Goal: Task Accomplishment & Management: Manage account settings

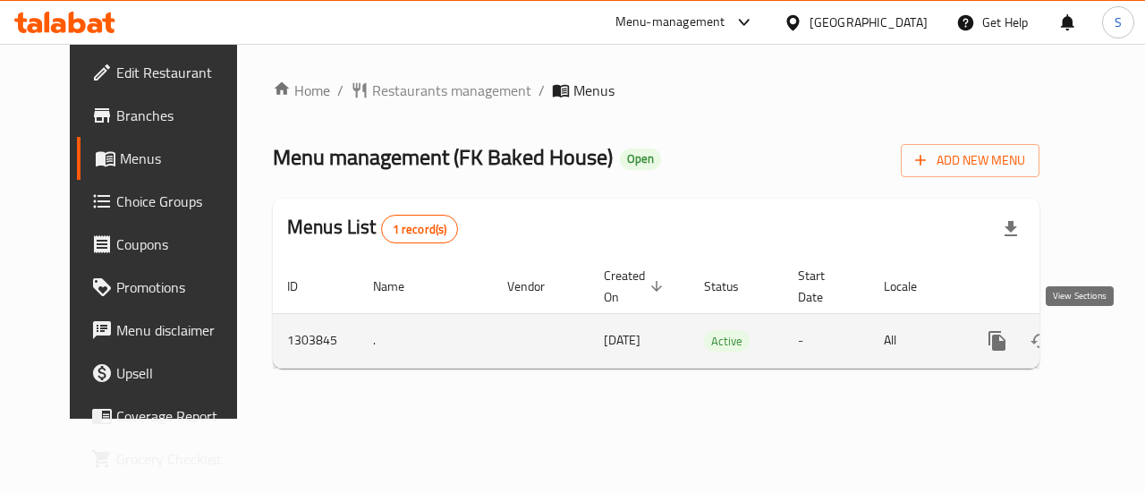
click at [1116, 330] on icon "enhanced table" at bounding box center [1126, 340] width 21 height 21
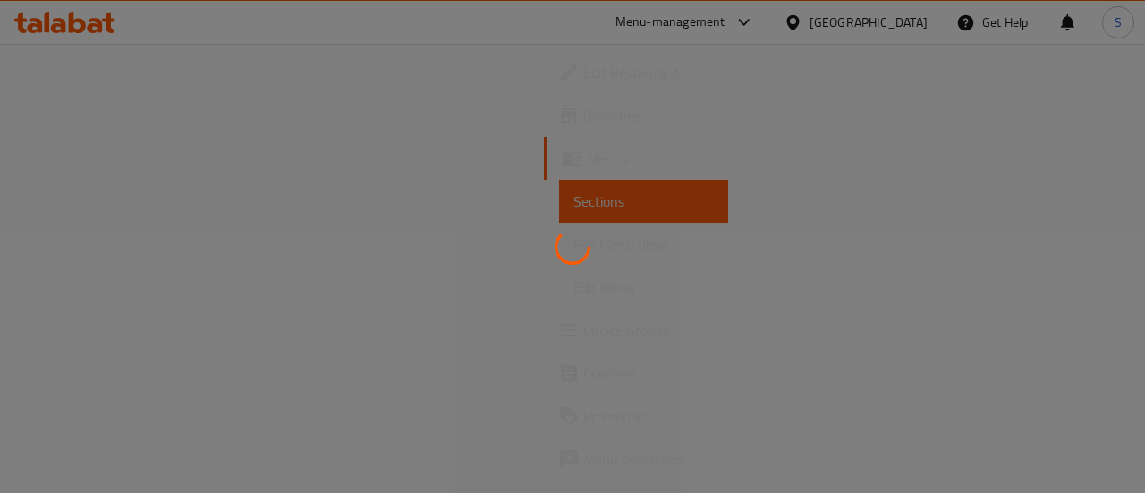
click at [1083, 329] on div at bounding box center [572, 246] width 1145 height 493
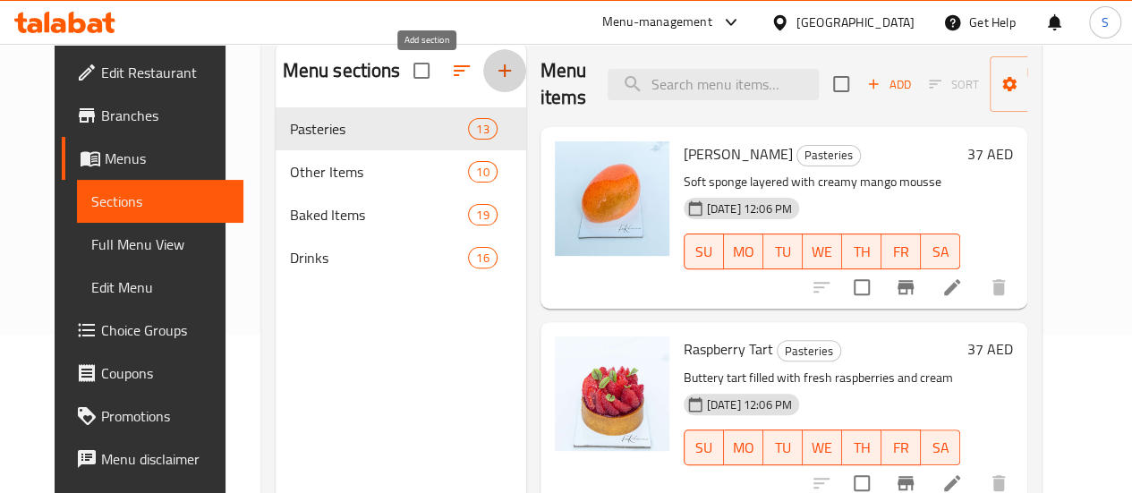
click at [494, 81] on icon "button" at bounding box center [504, 70] width 21 height 21
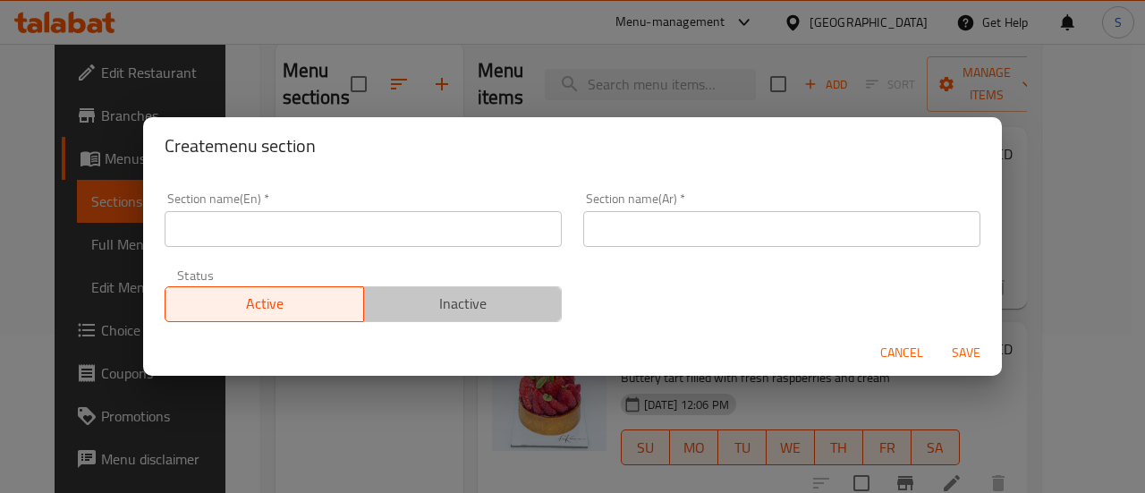
click at [487, 313] on span "Inactive" at bounding box center [463, 304] width 184 height 26
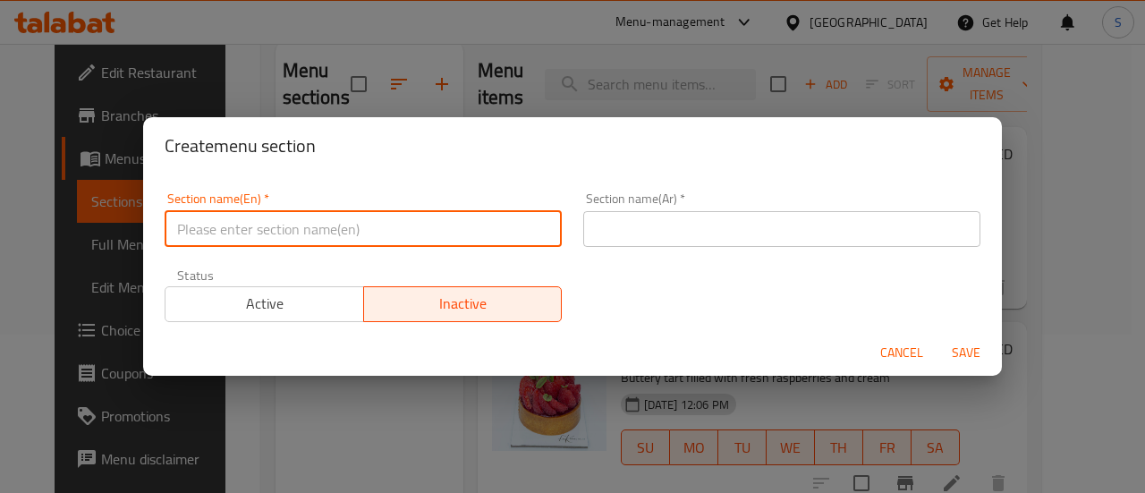
click at [421, 232] on input "text" at bounding box center [363, 229] width 397 height 36
type input "Special offers"
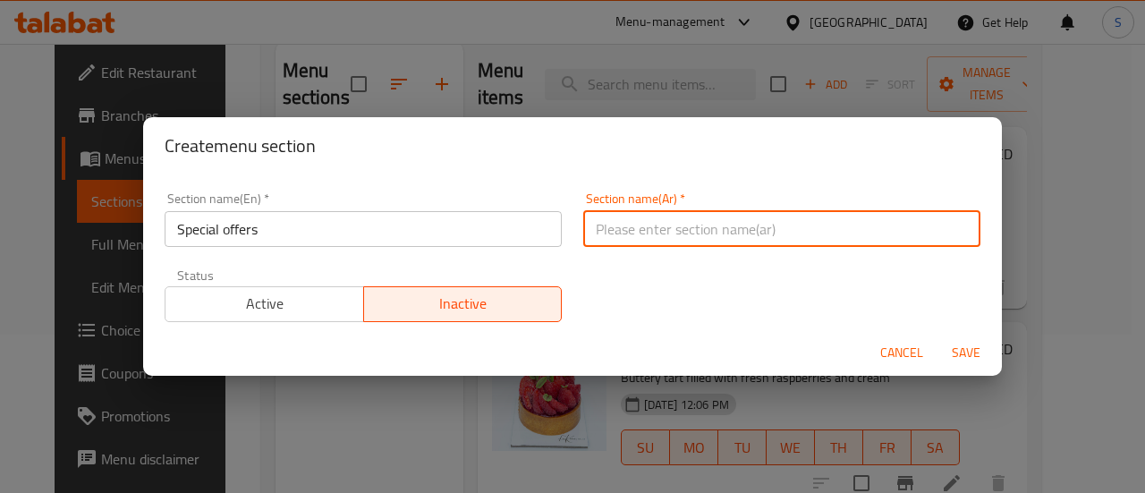
click at [643, 228] on input "text" at bounding box center [781, 229] width 397 height 36
type input "عروض خاصة"
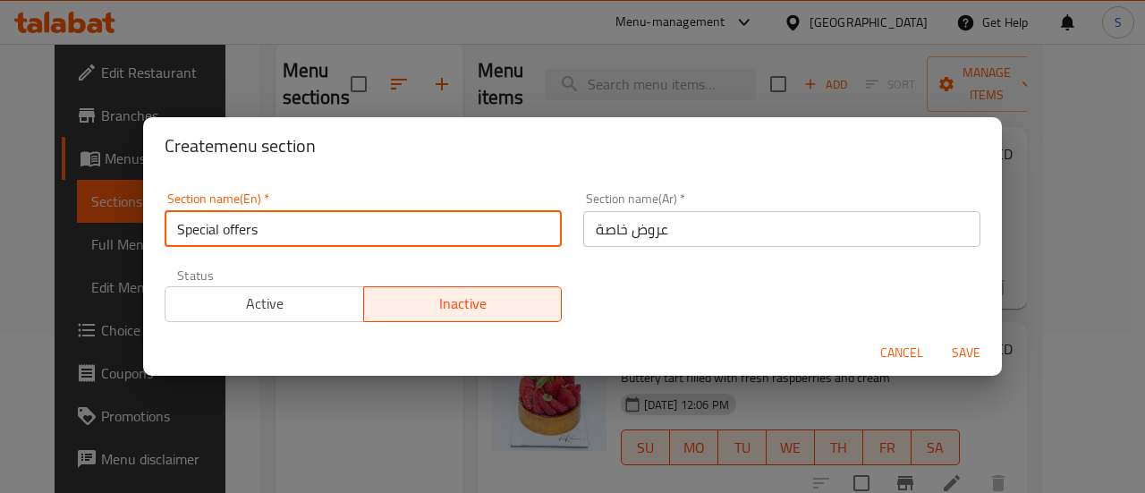
click at [438, 223] on input "Special offers" at bounding box center [363, 229] width 397 height 36
paste input "Buy One Get One"
type input "Buy One Get One"
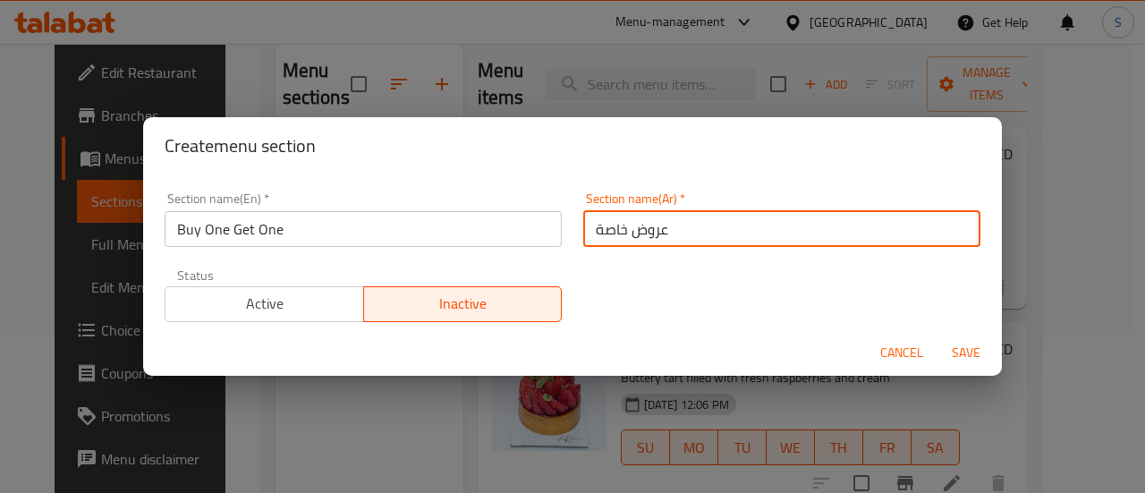
click at [715, 240] on input "عروض خاصة" at bounding box center [781, 229] width 397 height 36
type input "\"
paste input "اشتري واحدة واحصل على الأخرى مجانًا"
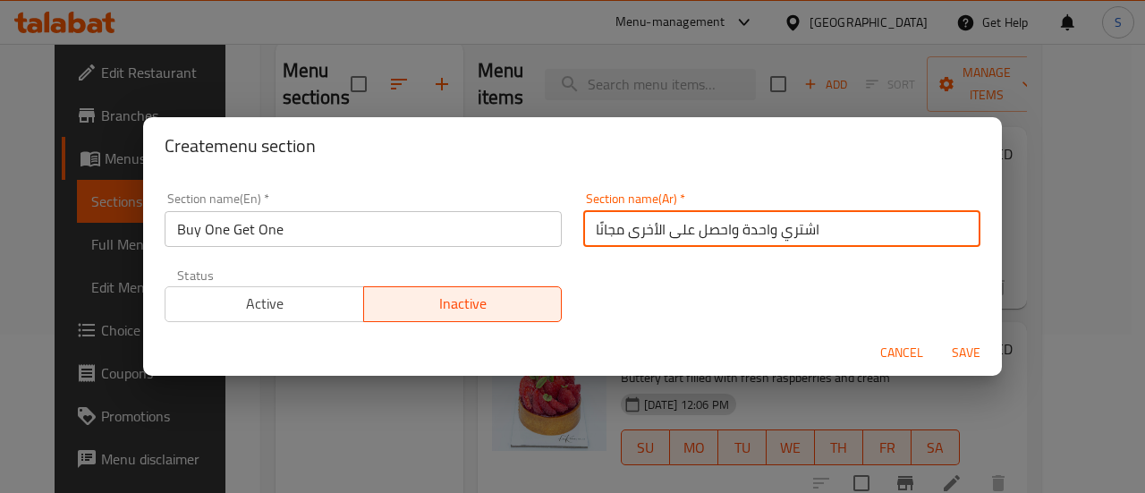
type input "اشتري واحدة واحصل على الأخرى مجانًا"
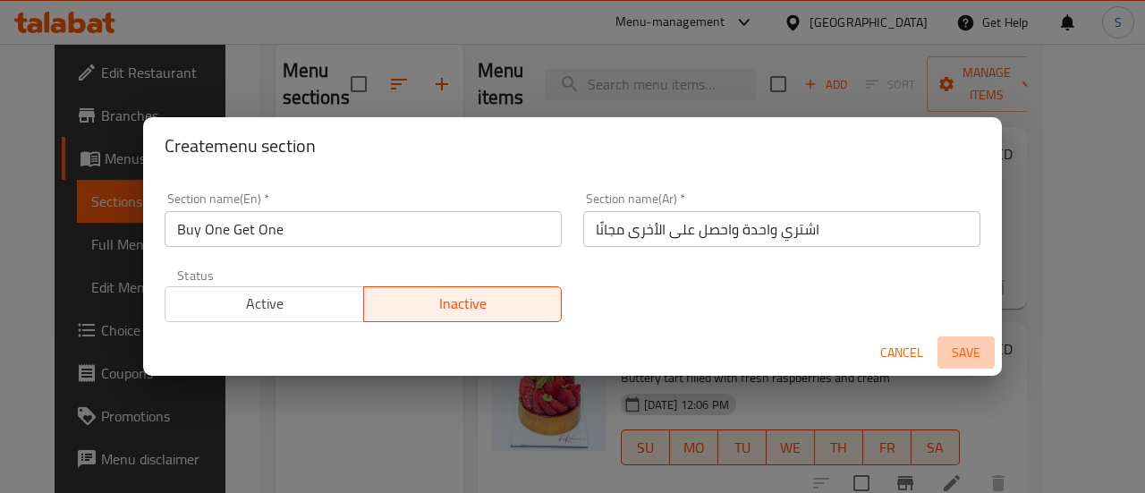
click at [970, 350] on span "Save" at bounding box center [966, 353] width 43 height 22
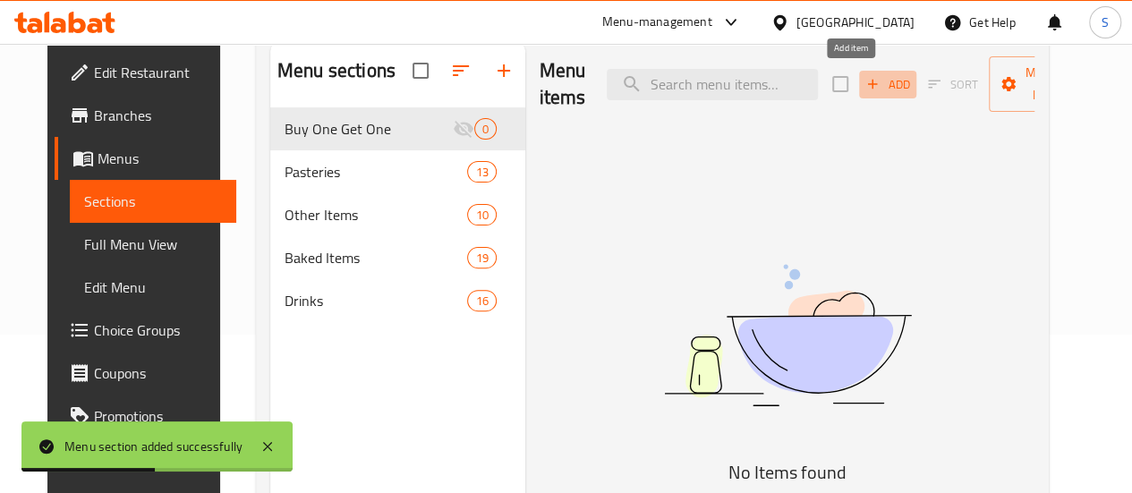
click at [864, 80] on span "Add" at bounding box center [888, 84] width 48 height 21
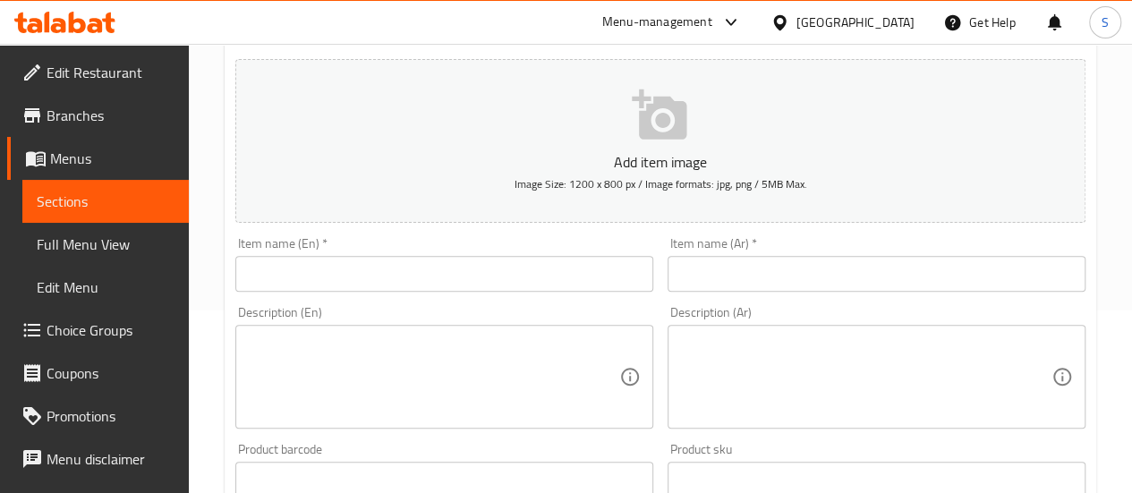
scroll to position [182, 0]
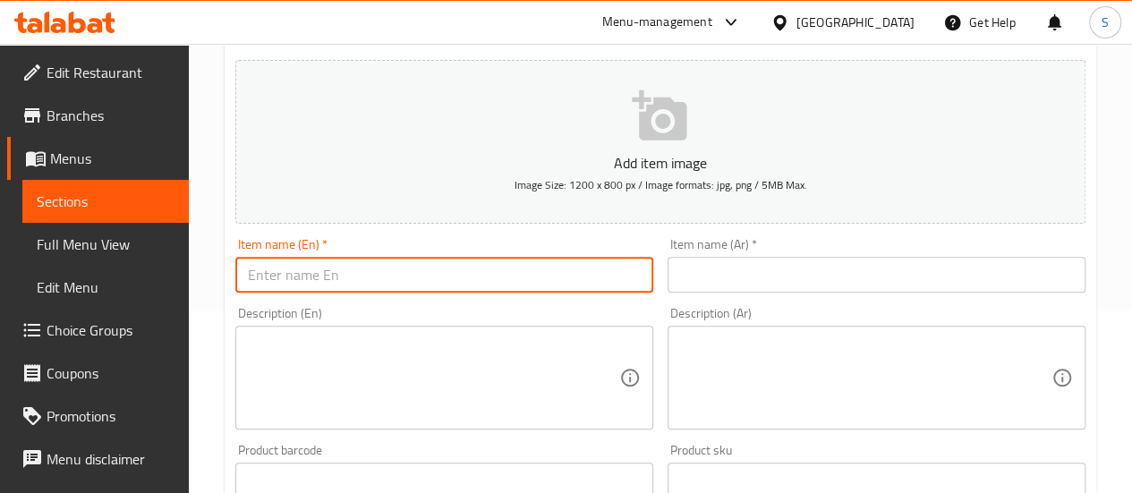
click at [447, 271] on input "text" at bounding box center [444, 275] width 418 height 36
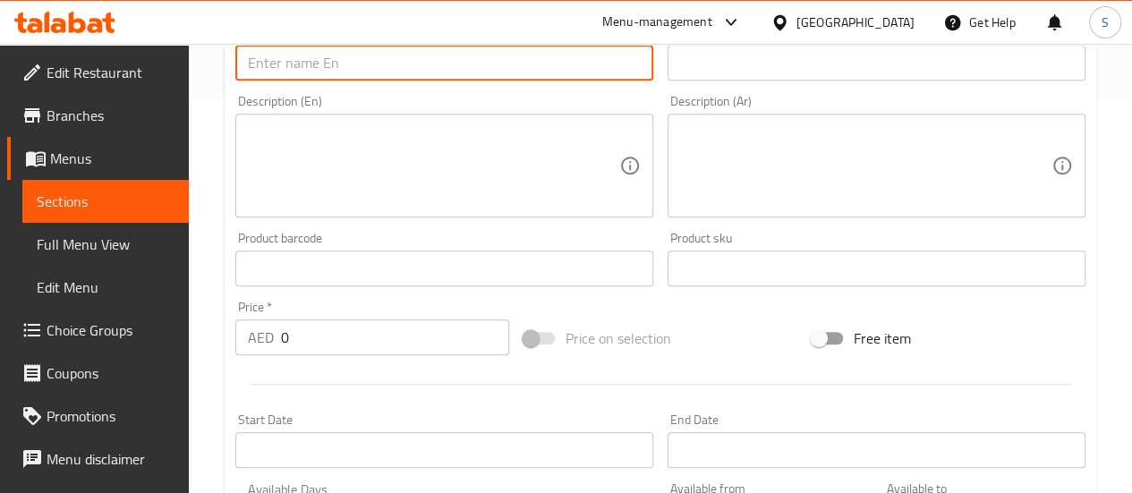
scroll to position [0, 0]
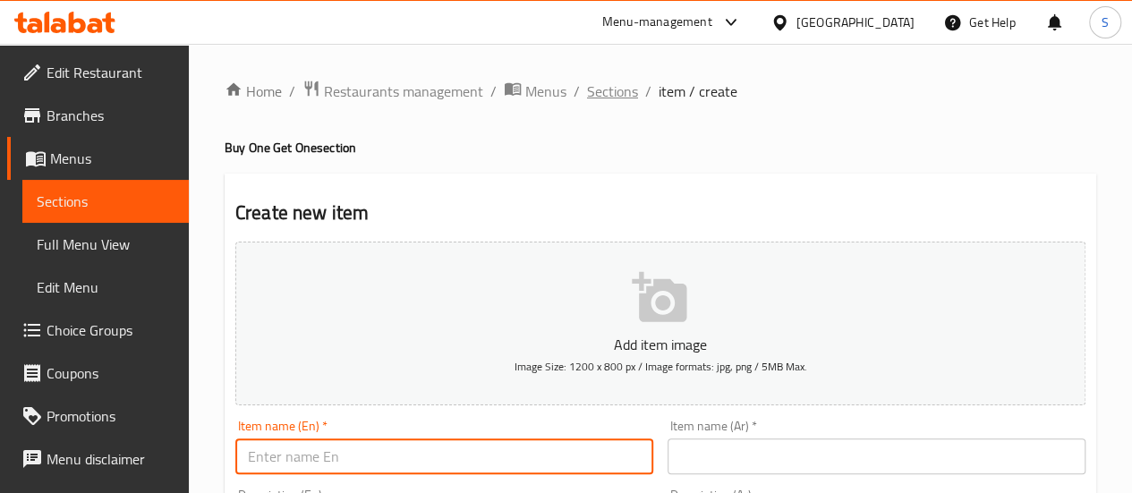
click at [611, 86] on span "Sections" at bounding box center [612, 91] width 51 height 21
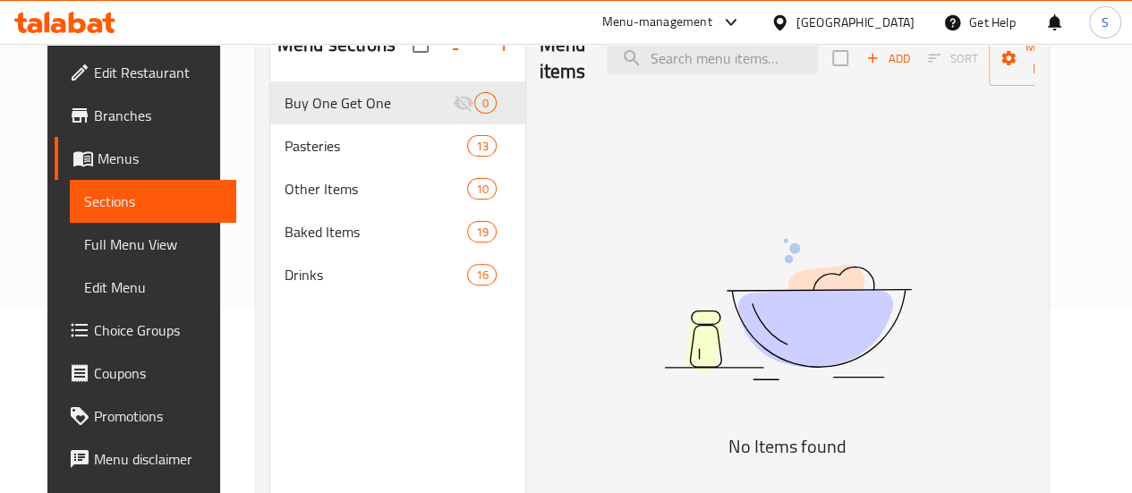
scroll to position [247, 0]
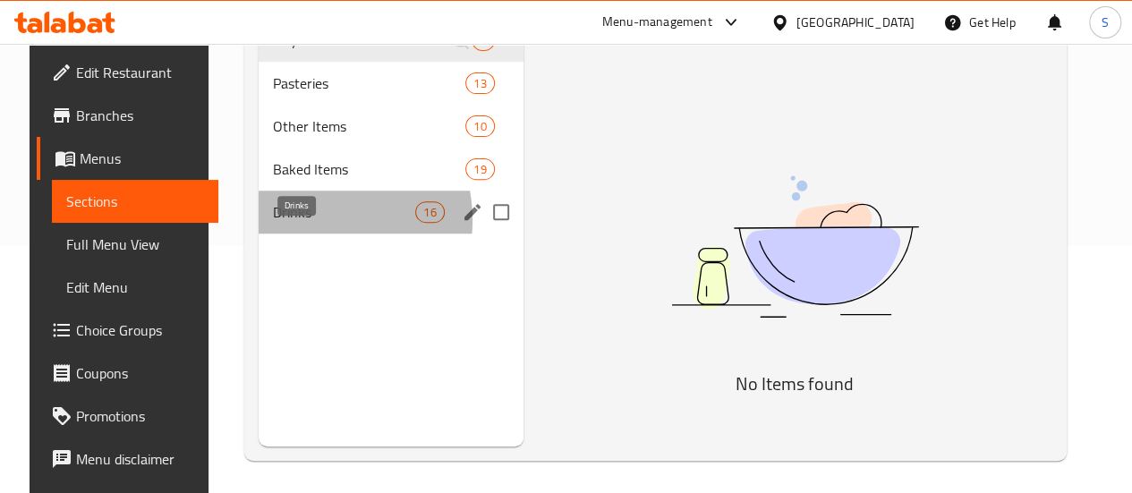
click at [288, 223] on span "Drinks" at bounding box center [344, 211] width 142 height 21
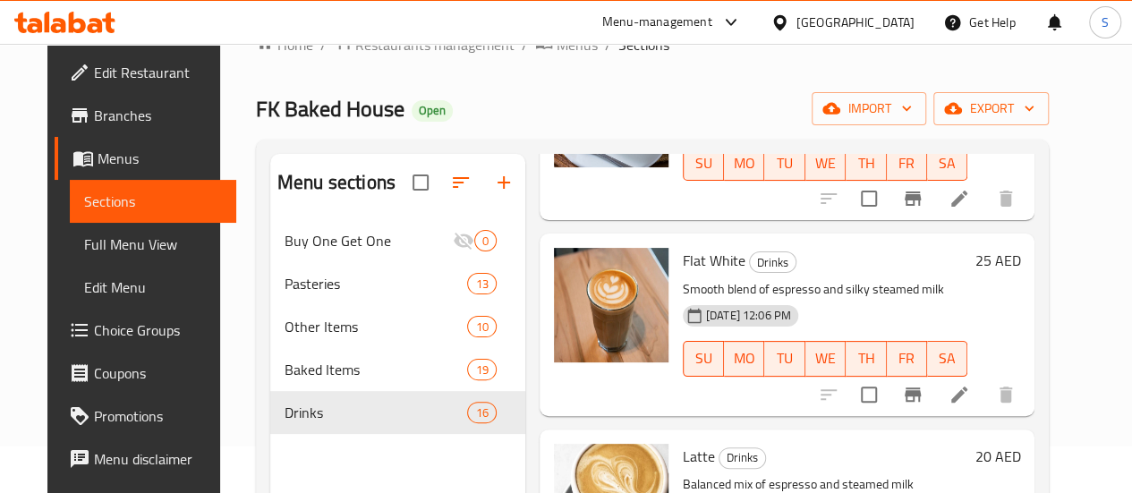
scroll to position [1006, 0]
click at [967, 386] on icon at bounding box center [959, 394] width 16 height 16
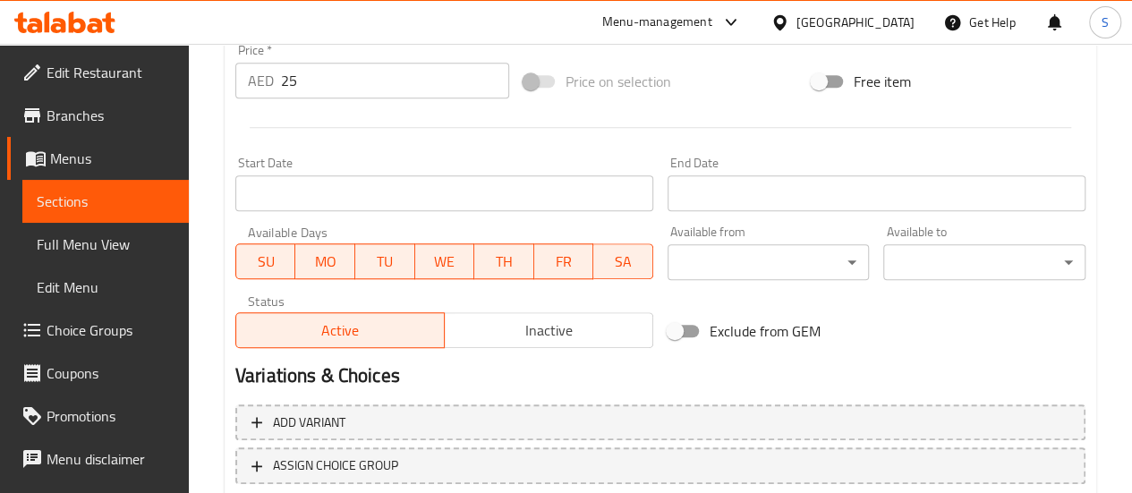
scroll to position [647, 0]
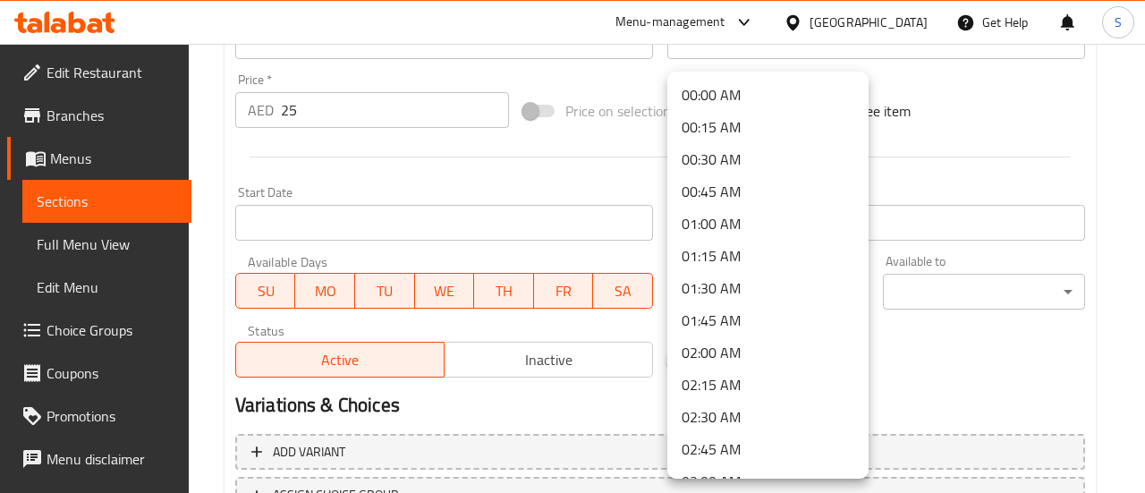
click at [954, 181] on div at bounding box center [572, 246] width 1145 height 493
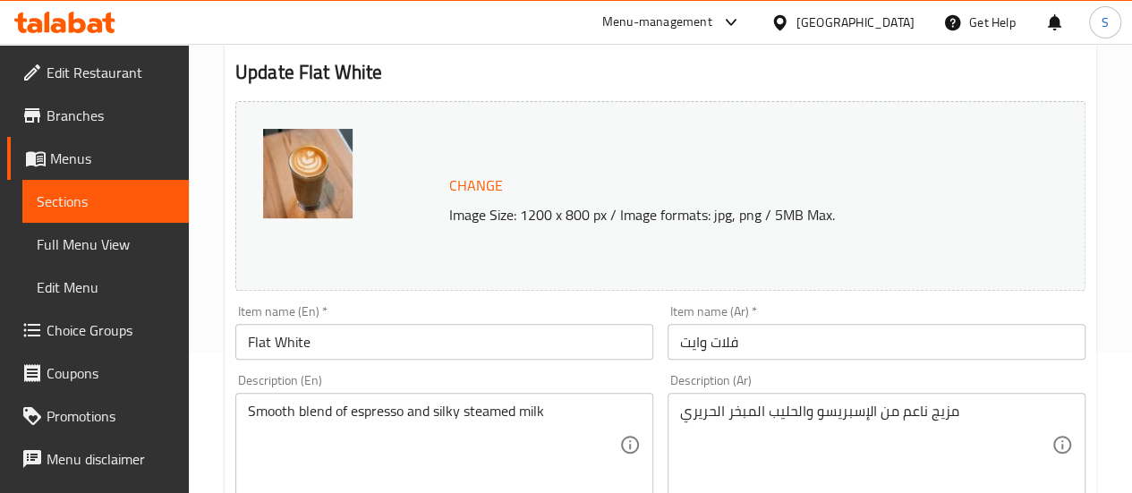
scroll to position [140, 0]
click at [88, 324] on span "Choice Groups" at bounding box center [111, 329] width 128 height 21
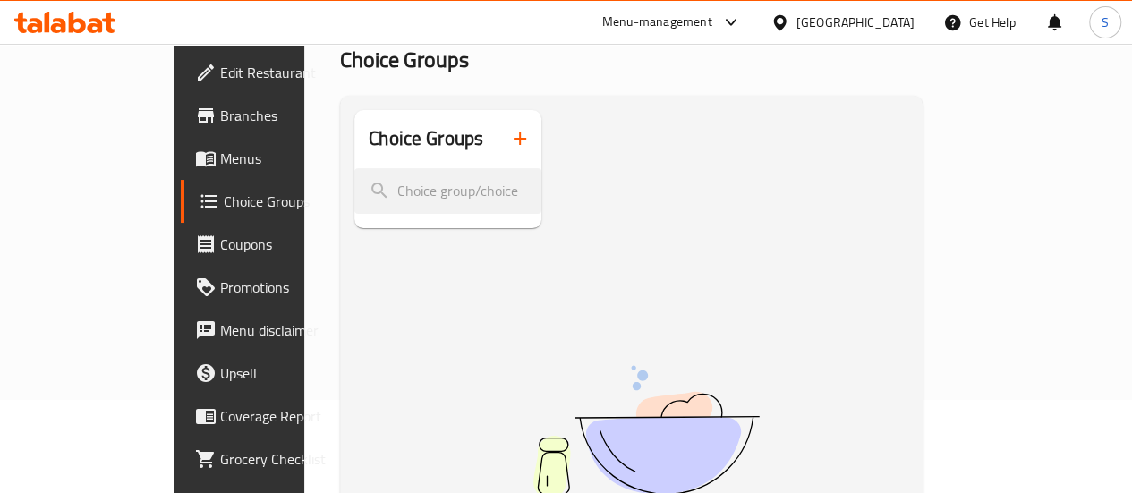
scroll to position [98, 0]
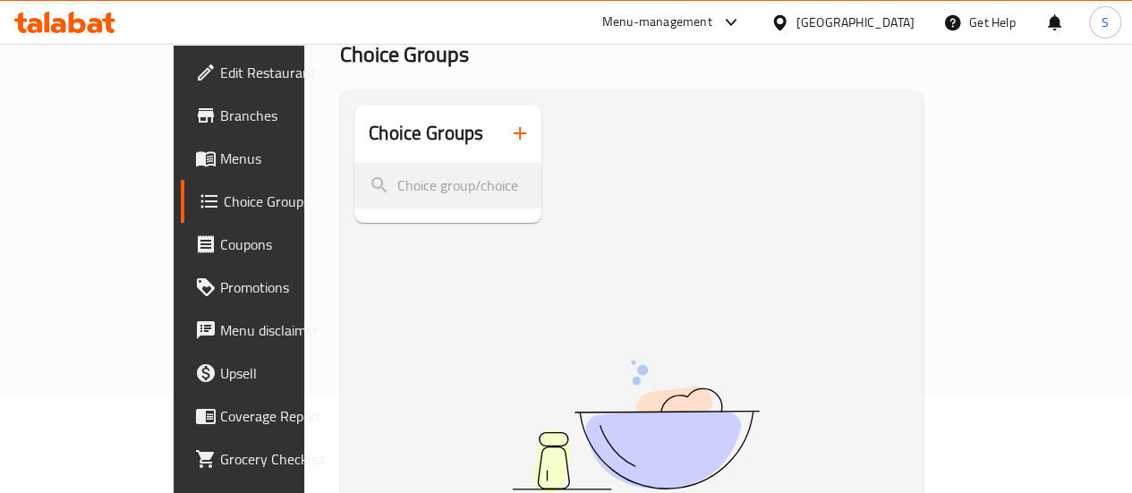
click at [509, 142] on icon "button" at bounding box center [519, 133] width 21 height 21
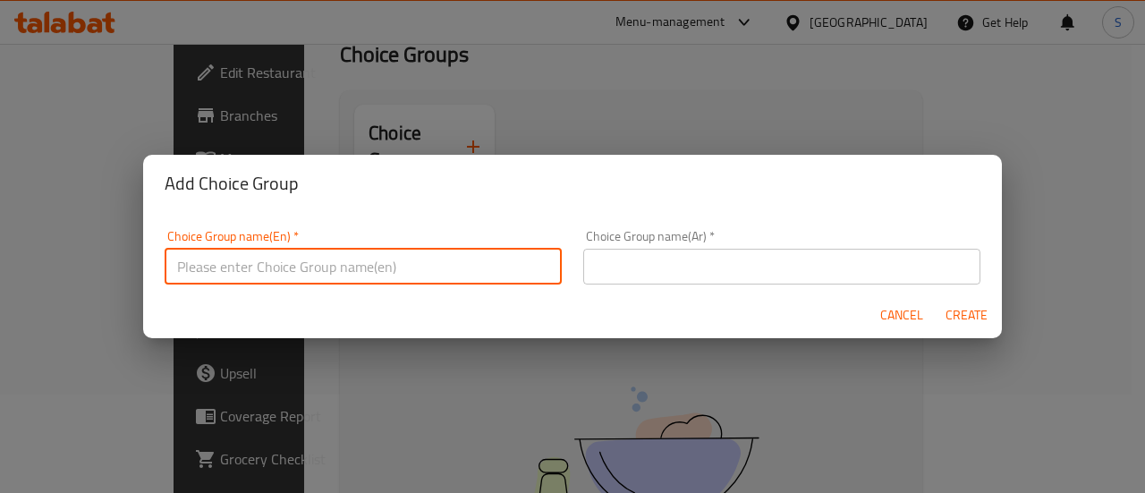
click at [424, 271] on input "text" at bounding box center [363, 267] width 397 height 36
type input "Coffee"
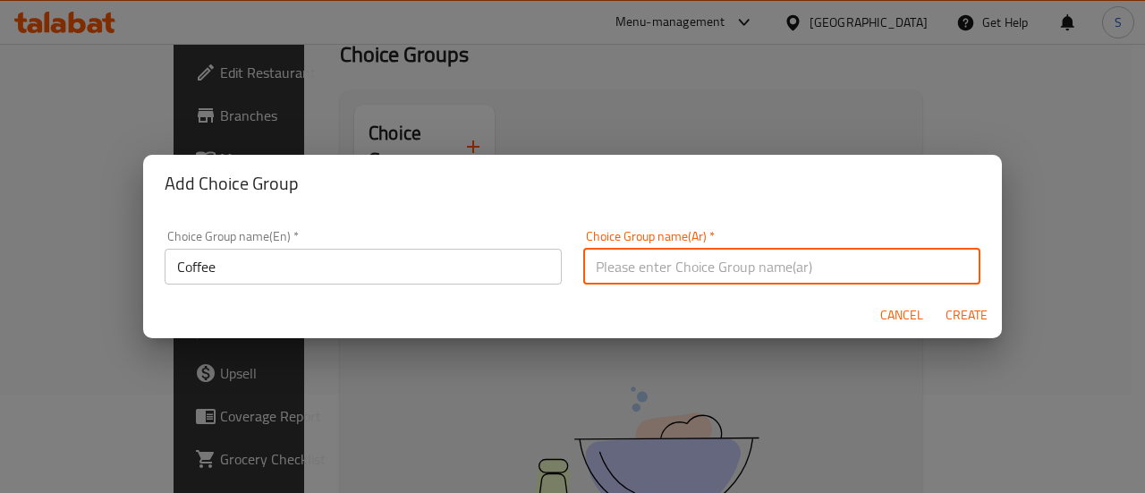
click at [651, 262] on input "text" at bounding box center [781, 267] width 397 height 36
type input "ق"
type input "اختر قهوتك"
click at [410, 260] on input "Coffee" at bounding box center [363, 267] width 397 height 36
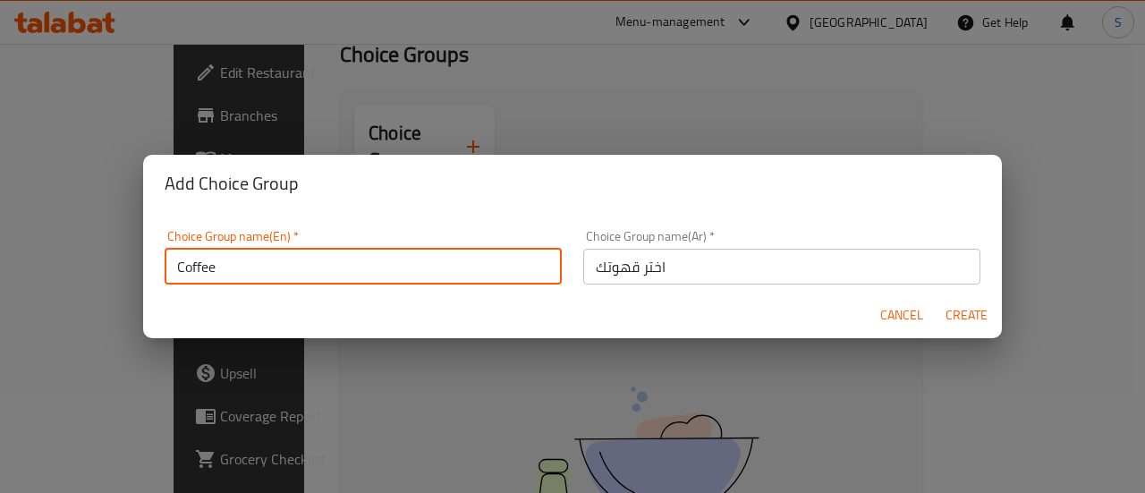
click at [410, 260] on input "Coffee" at bounding box center [363, 267] width 397 height 36
type input "}"
type input "choose your coffee"
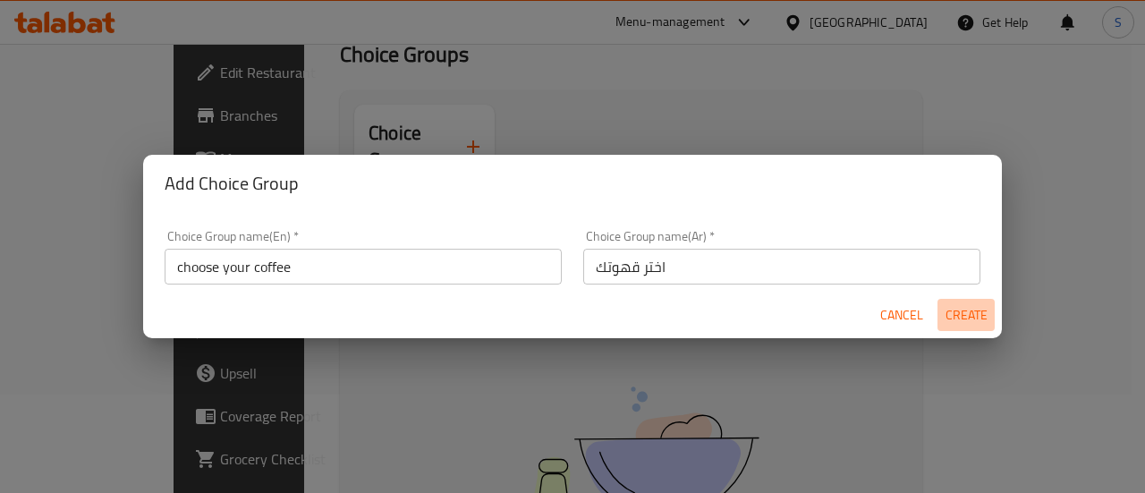
click at [963, 317] on span "Create" at bounding box center [966, 315] width 43 height 22
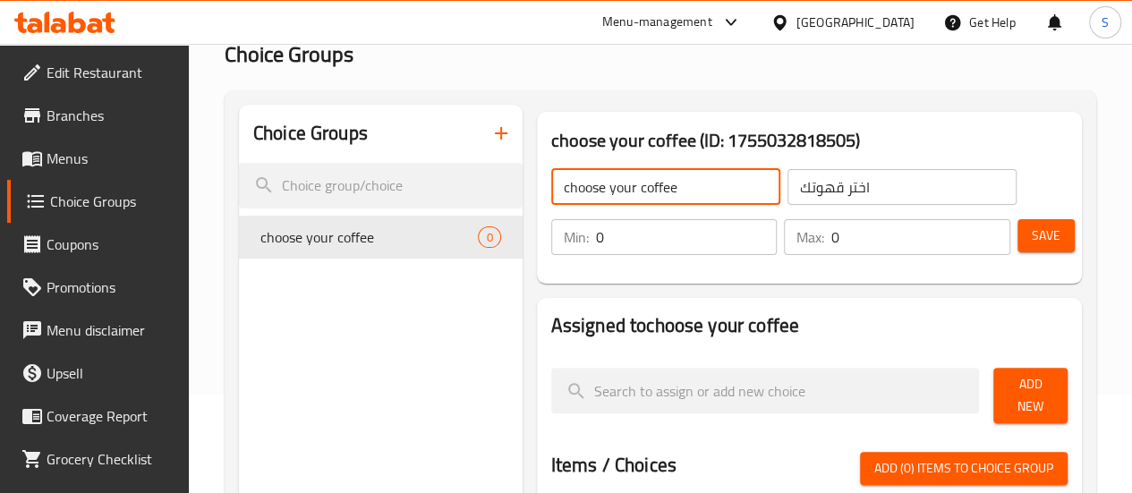
click at [551, 190] on input "choose your coffee" at bounding box center [665, 187] width 229 height 36
type input "Choose Your Coffee"
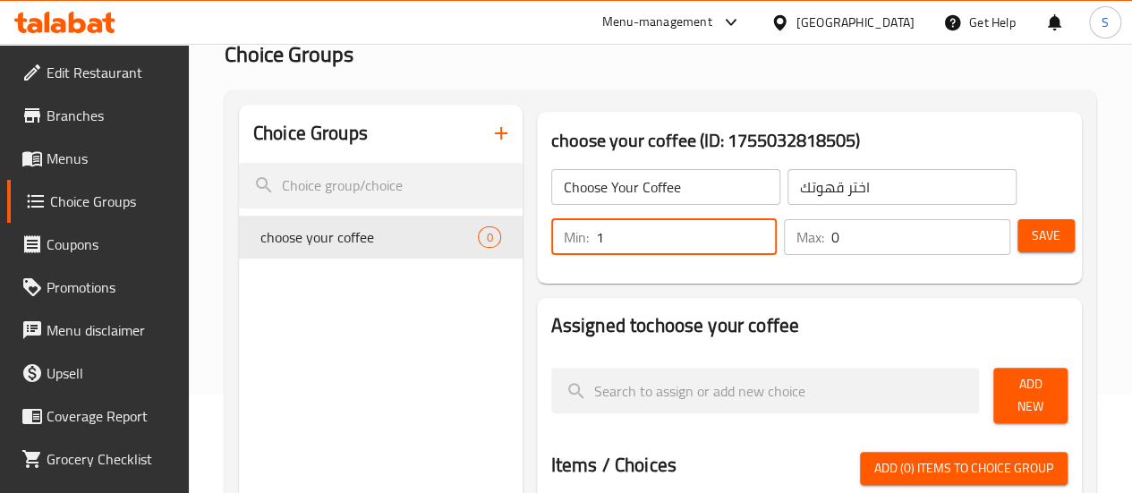
type input "1"
click at [719, 228] on input "1" at bounding box center [687, 237] width 182 height 36
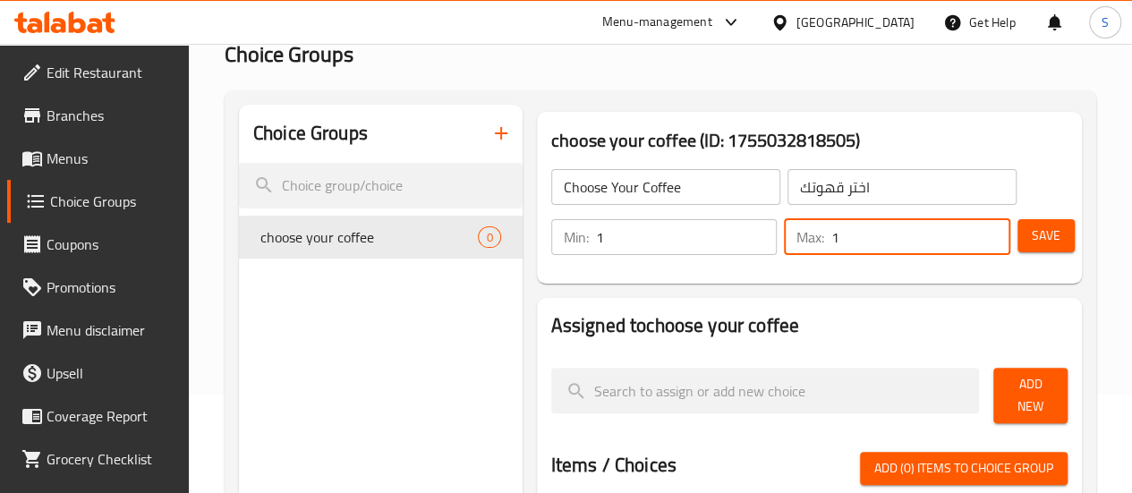
type input "1"
click at [983, 232] on input "1" at bounding box center [920, 237] width 179 height 36
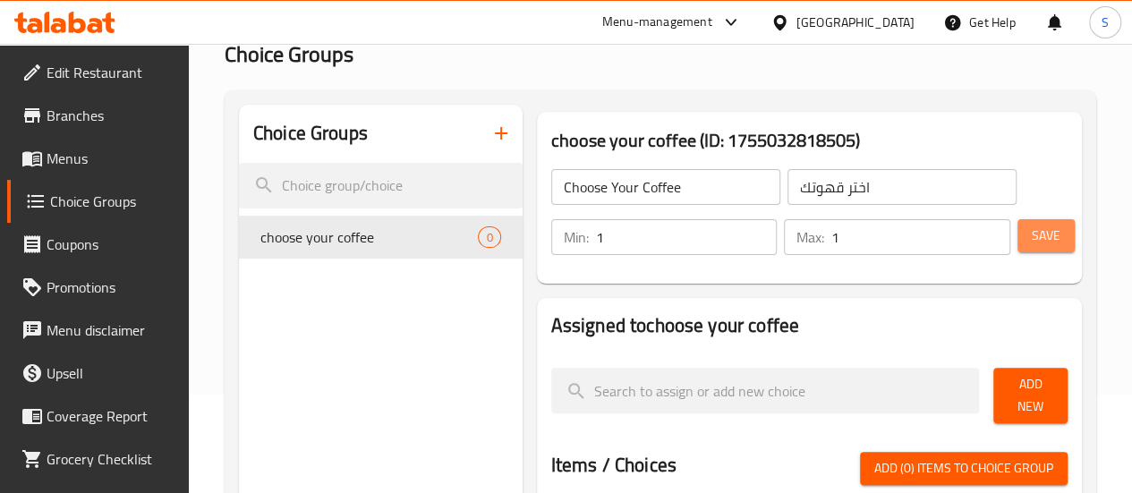
click at [1037, 243] on span "Save" at bounding box center [1046, 236] width 29 height 22
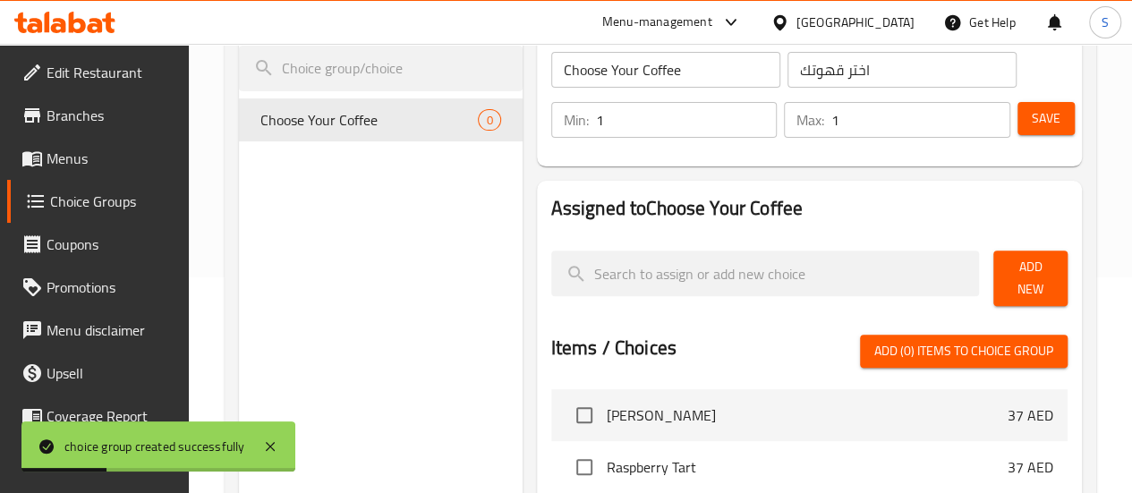
scroll to position [217, 0]
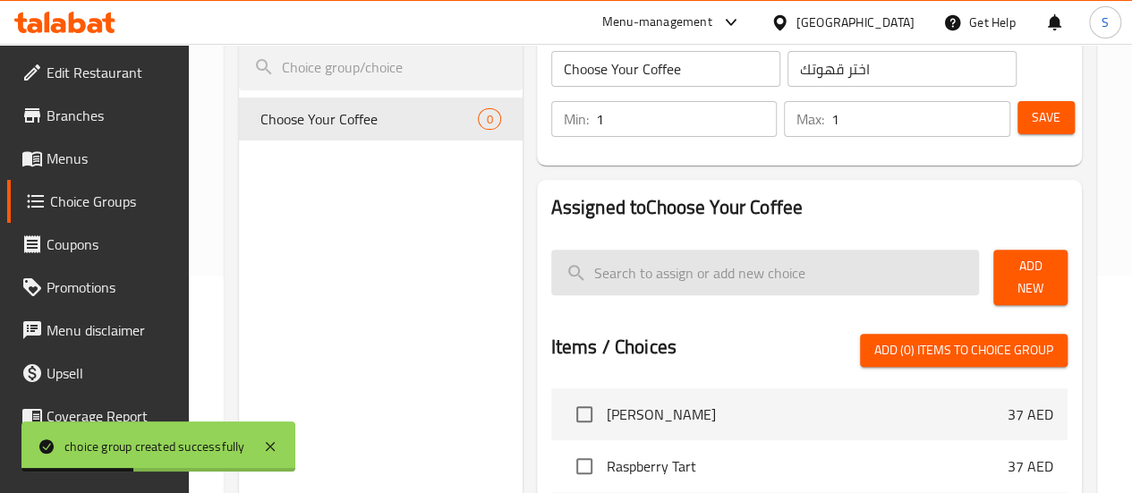
click at [717, 282] on input "search" at bounding box center [765, 273] width 429 height 46
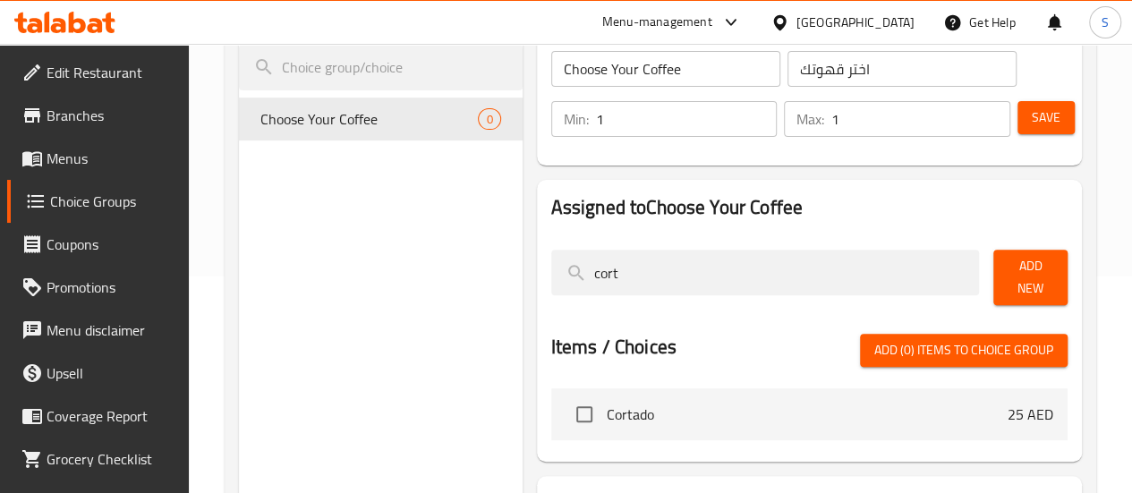
type input "cort"
click at [607, 405] on span "Cortado" at bounding box center [807, 414] width 401 height 21
click at [566, 403] on input "checkbox" at bounding box center [585, 415] width 38 height 38
checkbox input "true"
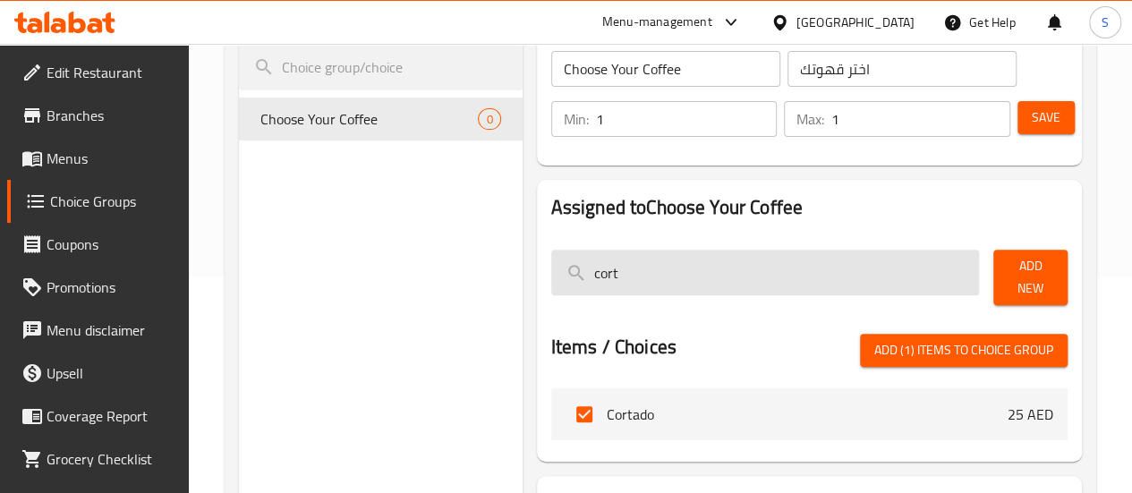
click at [866, 260] on input "cort" at bounding box center [765, 273] width 429 height 46
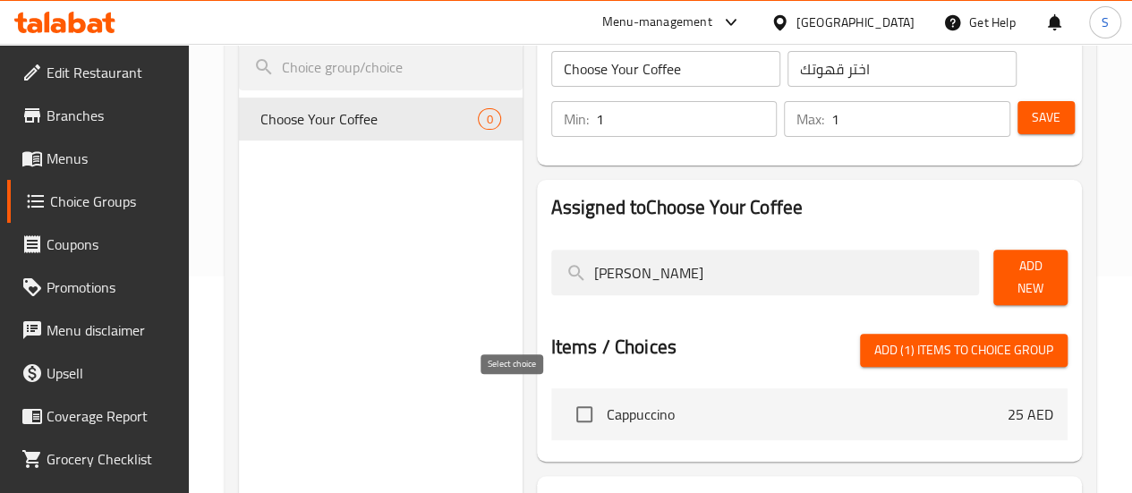
type input "[PERSON_NAME]"
click at [566, 406] on input "checkbox" at bounding box center [585, 415] width 38 height 38
checkbox input "true"
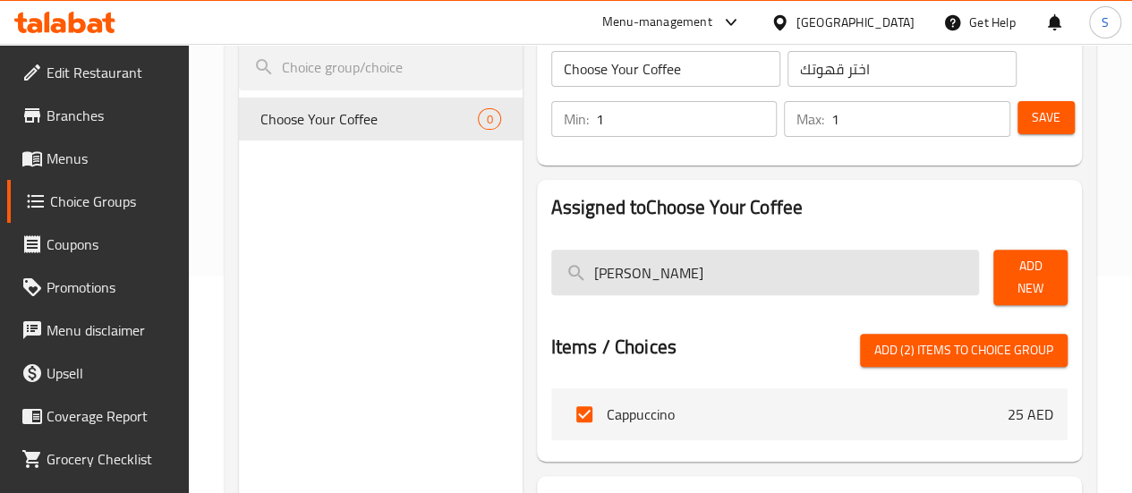
click at [681, 283] on input "[PERSON_NAME]" at bounding box center [765, 273] width 429 height 46
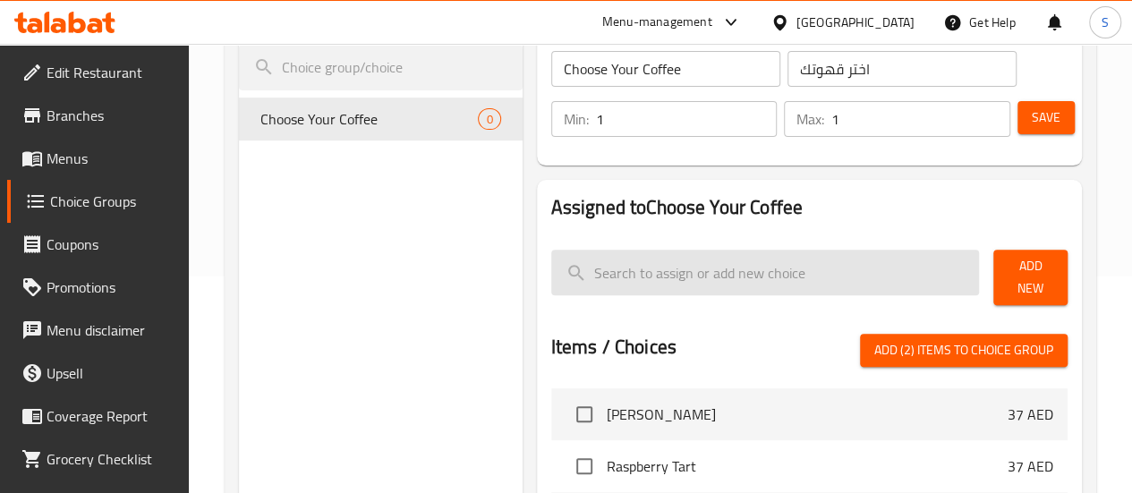
type input "s"
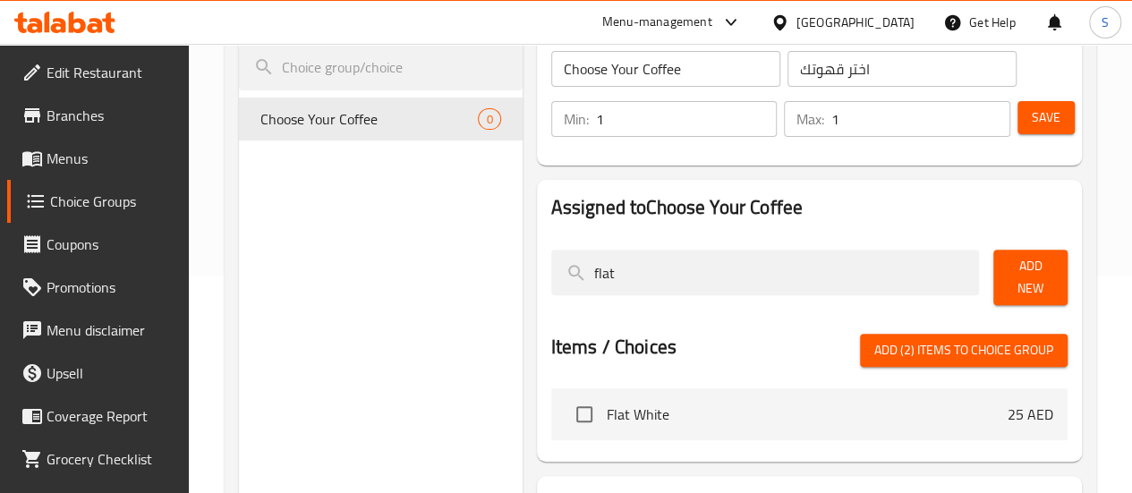
type input "flat"
click at [637, 422] on li "Flat White 25 AED" at bounding box center [809, 414] width 516 height 52
click at [566, 407] on input "checkbox" at bounding box center [585, 415] width 38 height 38
checkbox input "true"
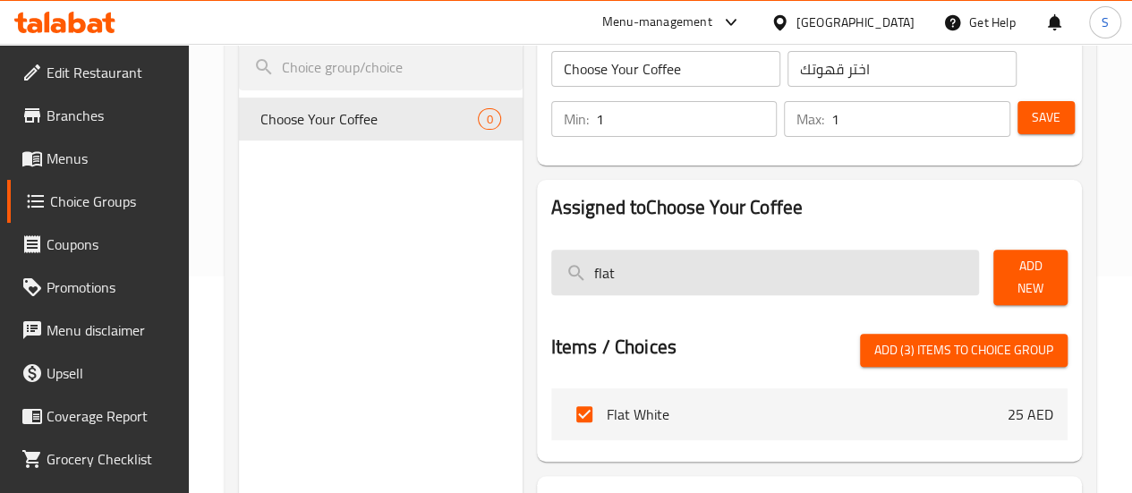
click at [814, 265] on input "flat" at bounding box center [765, 273] width 429 height 46
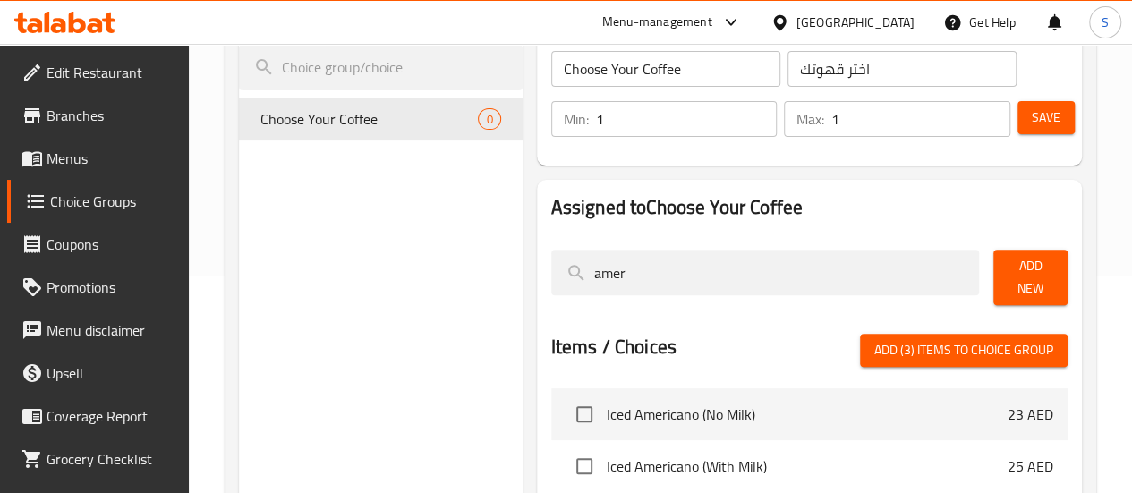
type input "amer"
click at [756, 416] on li "Iced Americano (No Milk) 23 AED" at bounding box center [809, 414] width 516 height 52
click at [566, 409] on input "checkbox" at bounding box center [585, 415] width 38 height 38
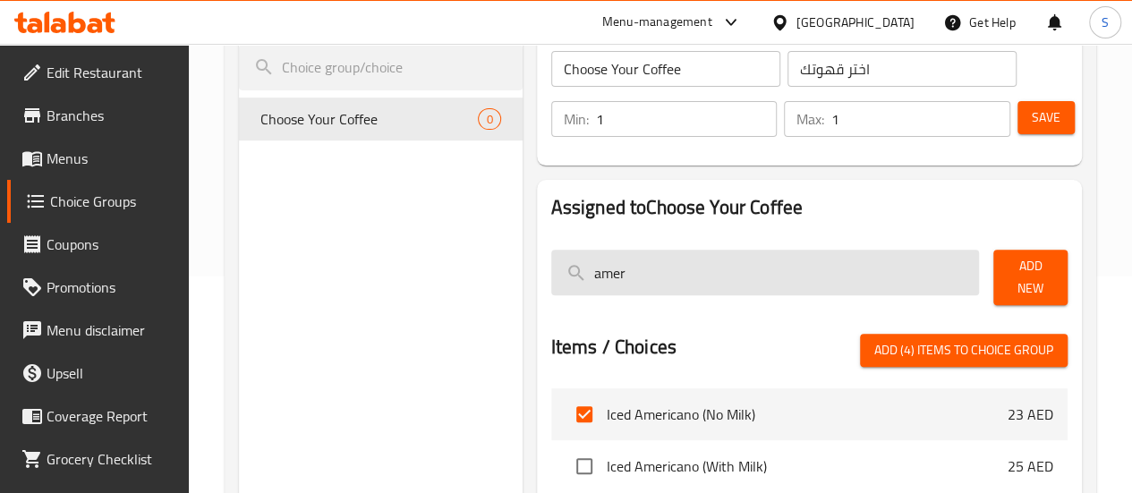
click at [909, 289] on input "amer" at bounding box center [765, 273] width 429 height 46
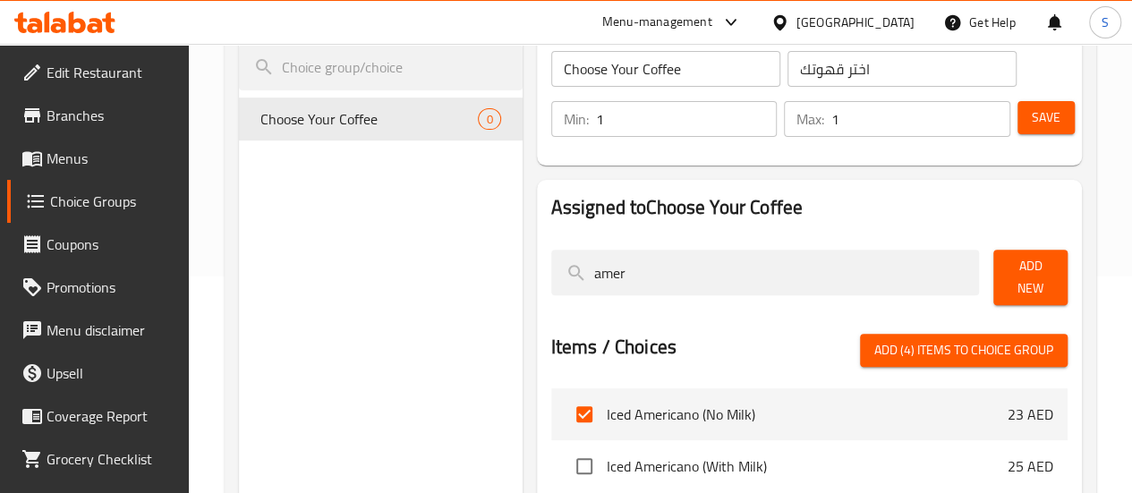
click at [924, 339] on span "Add (4) items to choice group" at bounding box center [963, 350] width 179 height 22
checkbox input "false"
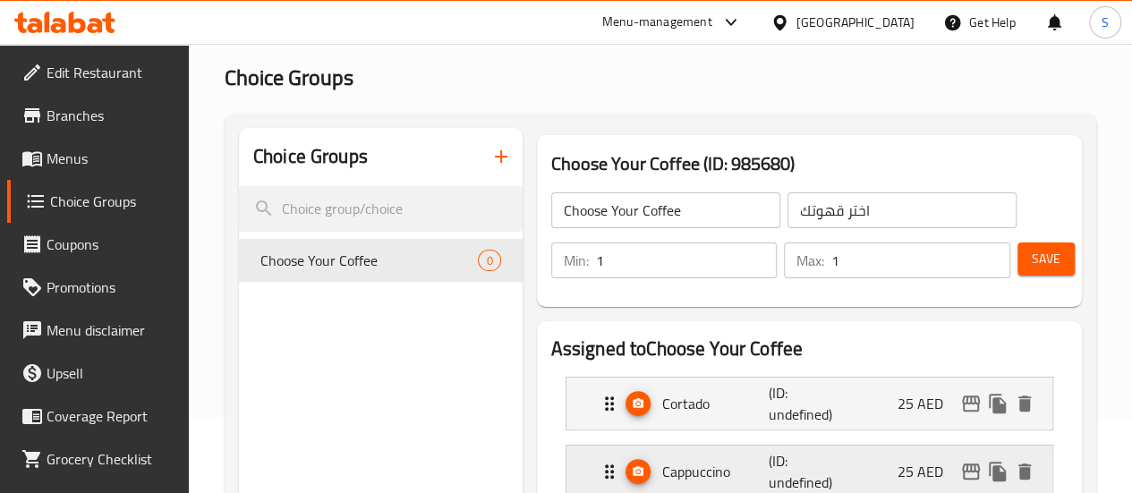
scroll to position [66, 0]
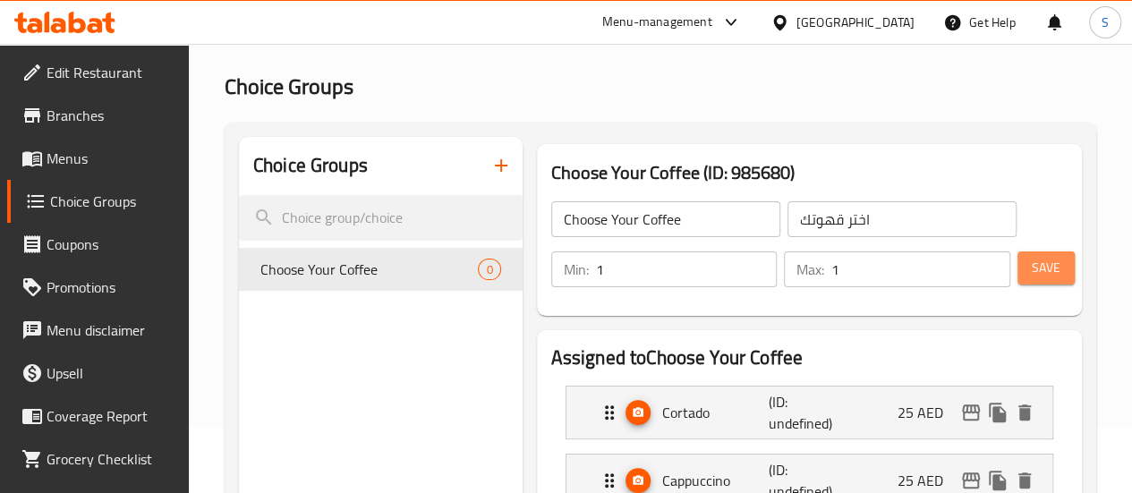
click at [1058, 277] on button "Save" at bounding box center [1045, 267] width 57 height 33
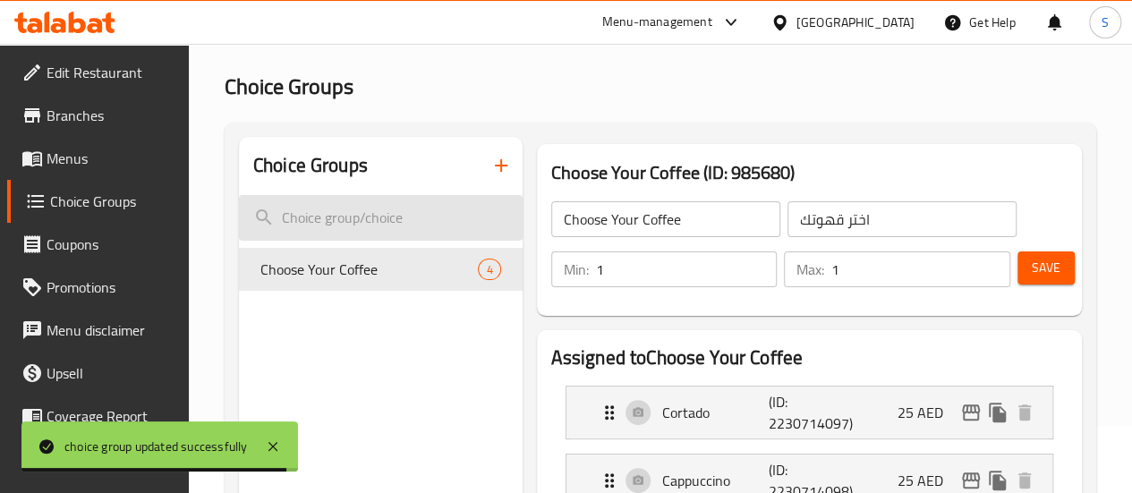
click at [363, 228] on input "search" at bounding box center [381, 218] width 284 height 46
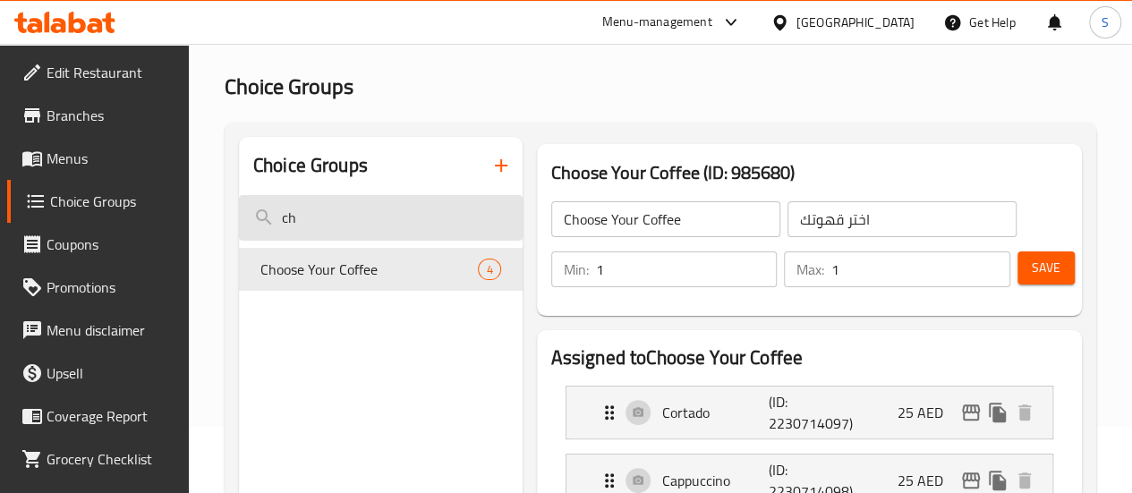
type input "c"
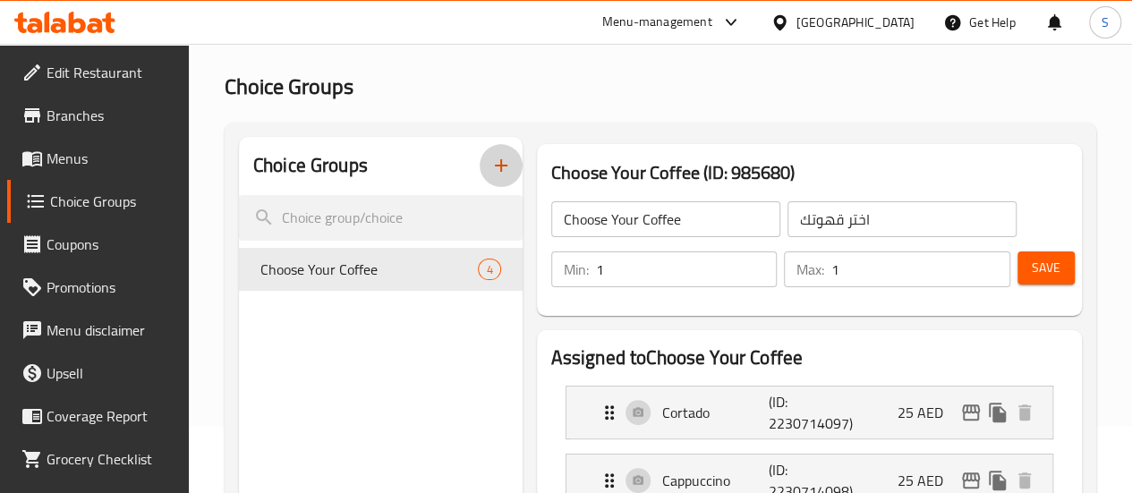
click at [495, 166] on icon "button" at bounding box center [501, 165] width 13 height 13
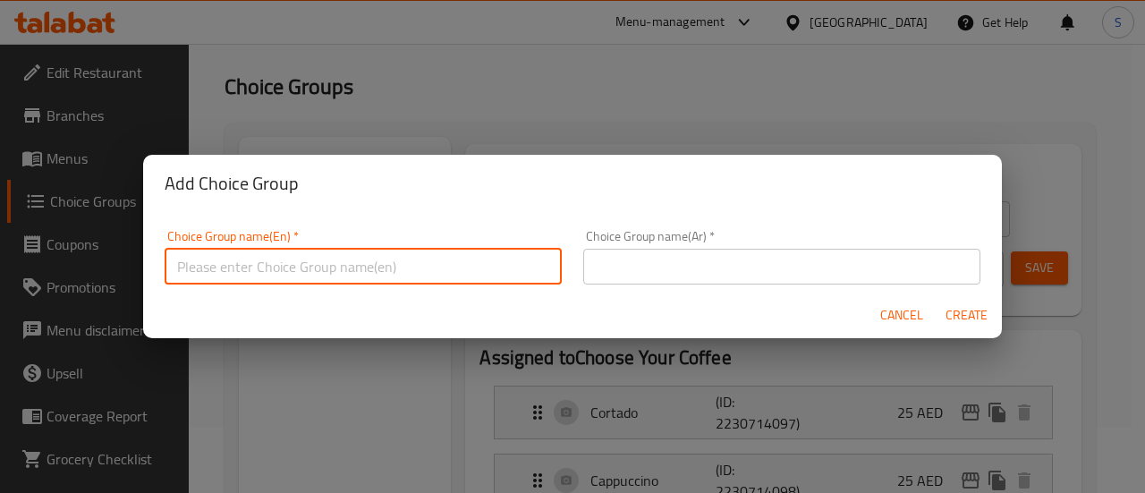
click at [423, 267] on input "text" at bounding box center [363, 267] width 397 height 36
type input "Choose Your Croissant"
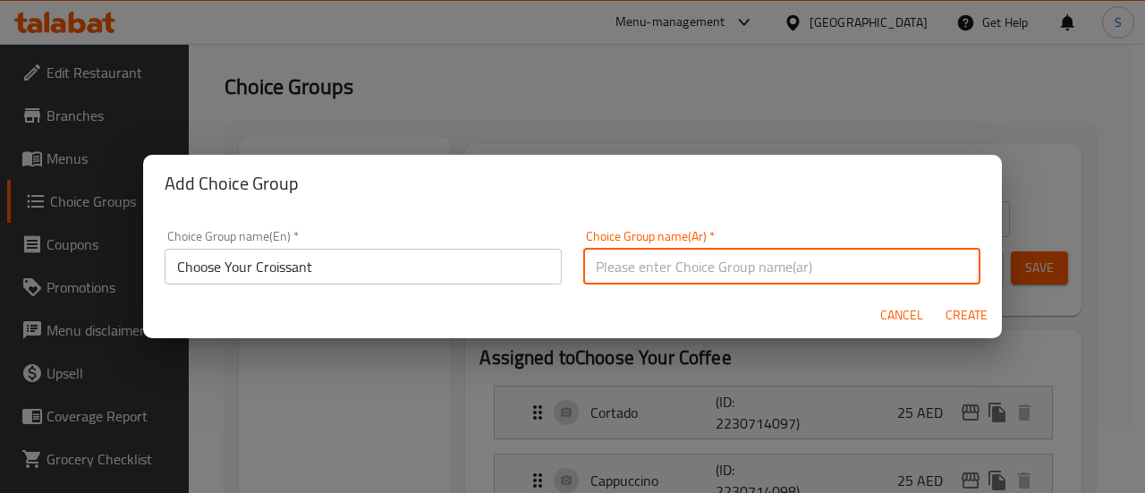
click at [641, 259] on input "text" at bounding box center [781, 267] width 397 height 36
type input "[PERSON_NAME]"
click at [955, 305] on span "Create" at bounding box center [966, 315] width 43 height 22
type input "Choose Your Croissant"
type input "[PERSON_NAME]"
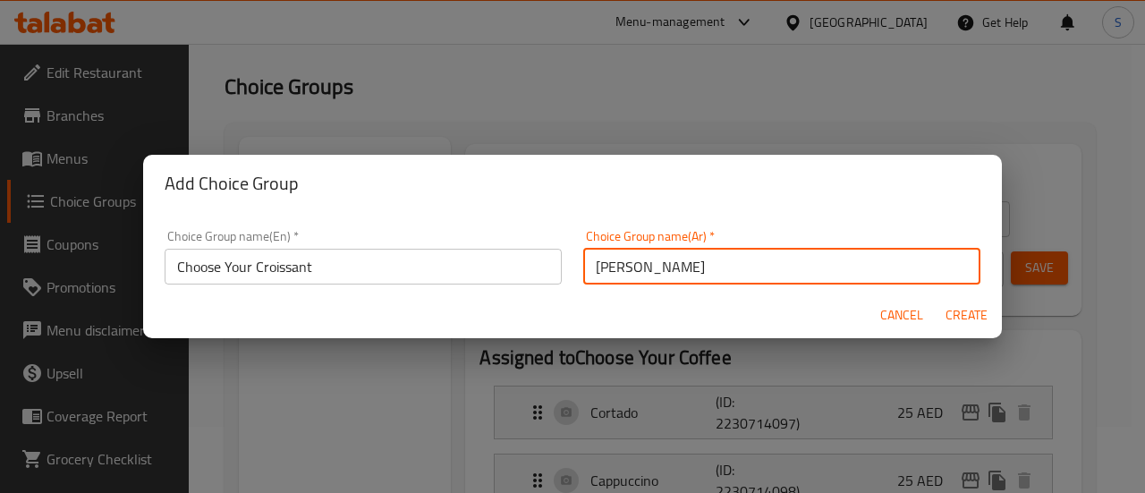
type input "0"
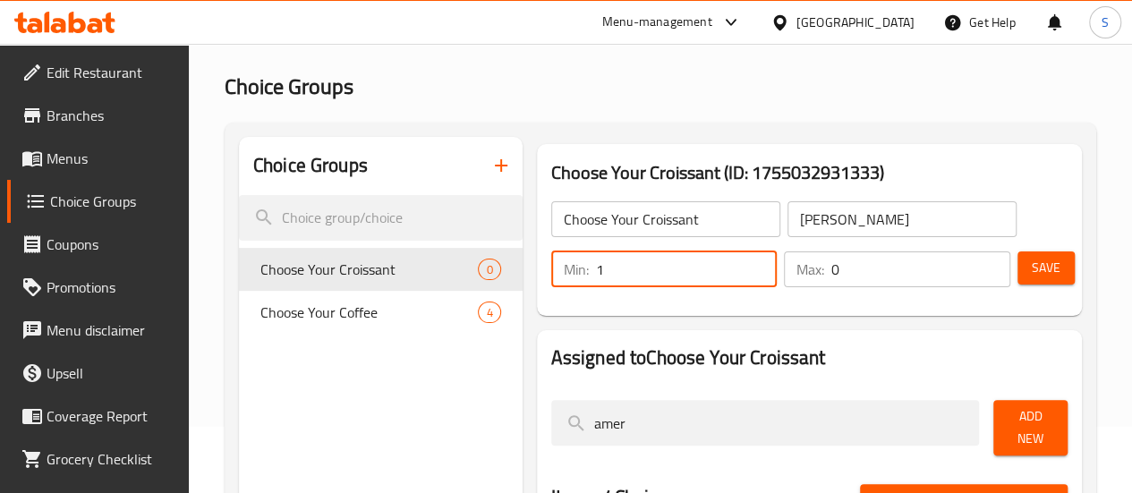
type input "1"
click at [719, 268] on input "1" at bounding box center [687, 269] width 182 height 36
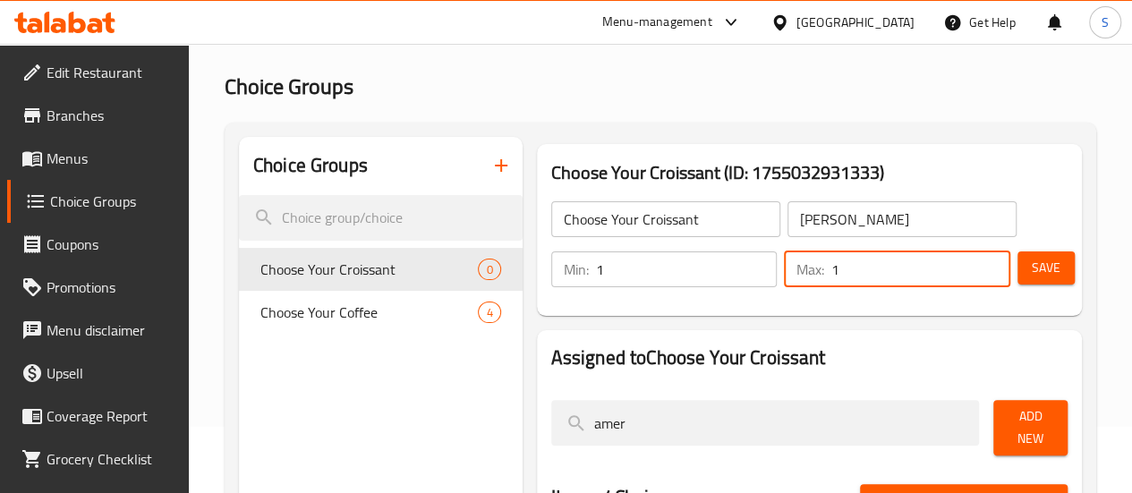
type input "1"
click at [986, 264] on input "1" at bounding box center [920, 269] width 179 height 36
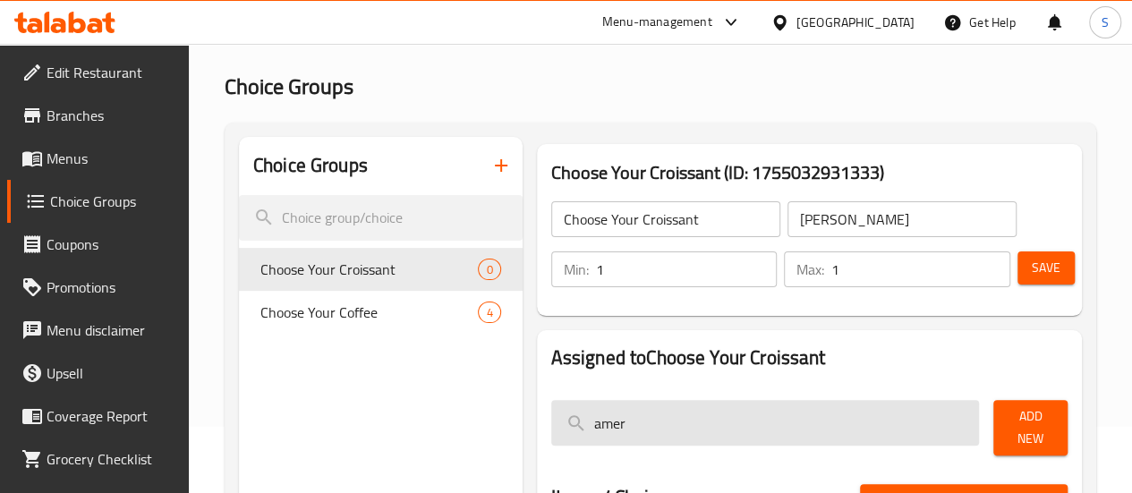
click at [804, 422] on input "amer" at bounding box center [765, 423] width 429 height 46
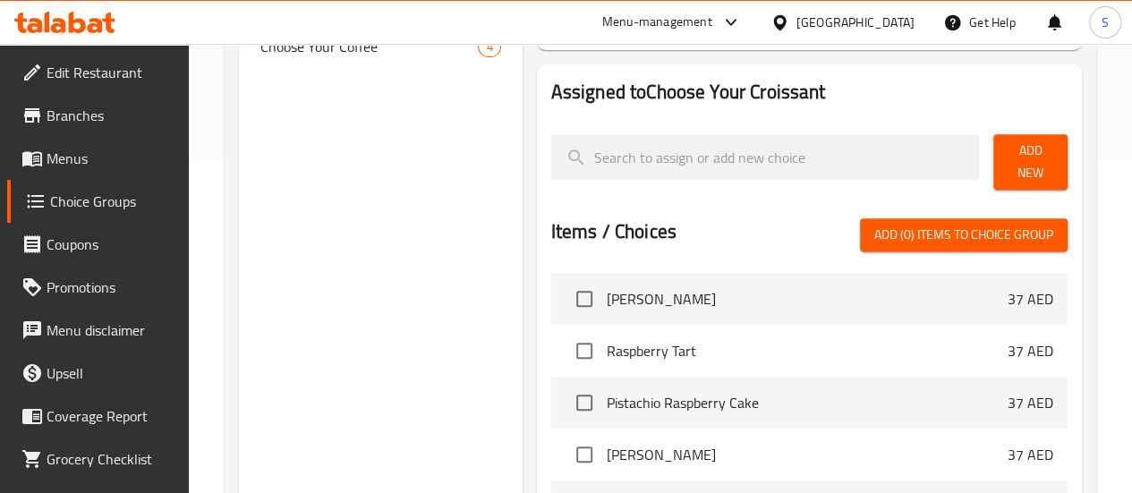
scroll to position [343, 0]
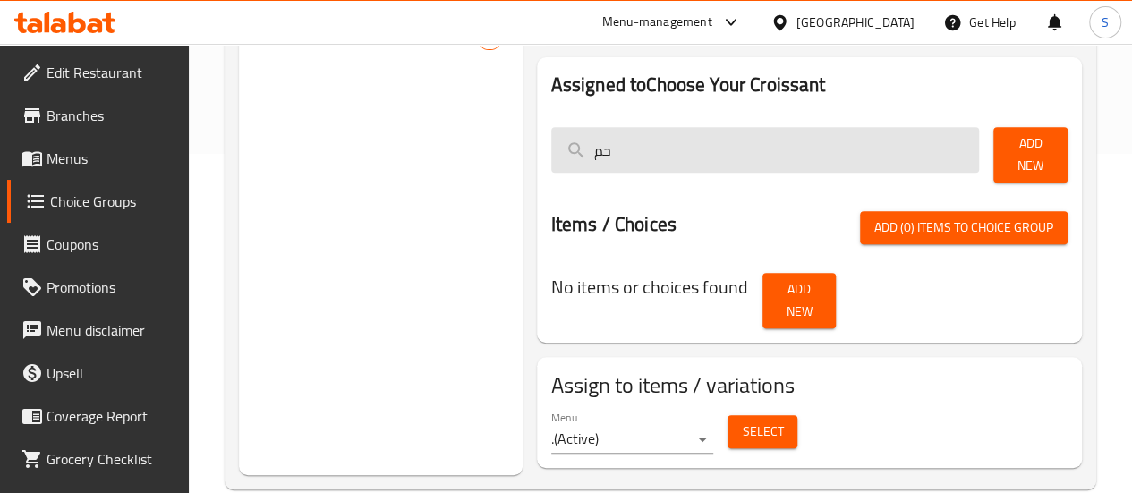
type input "ح"
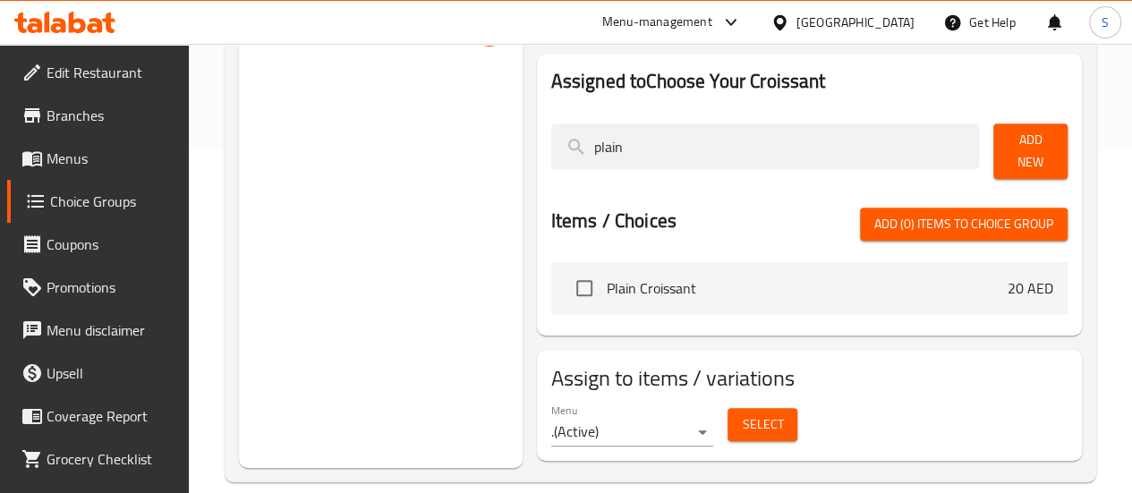
type input "plain"
click at [669, 277] on span "Plain Croissant" at bounding box center [807, 287] width 401 height 21
click at [607, 290] on span "Plain Croissant" at bounding box center [807, 287] width 401 height 21
click at [566, 278] on input "checkbox" at bounding box center [585, 288] width 38 height 38
checkbox input "true"
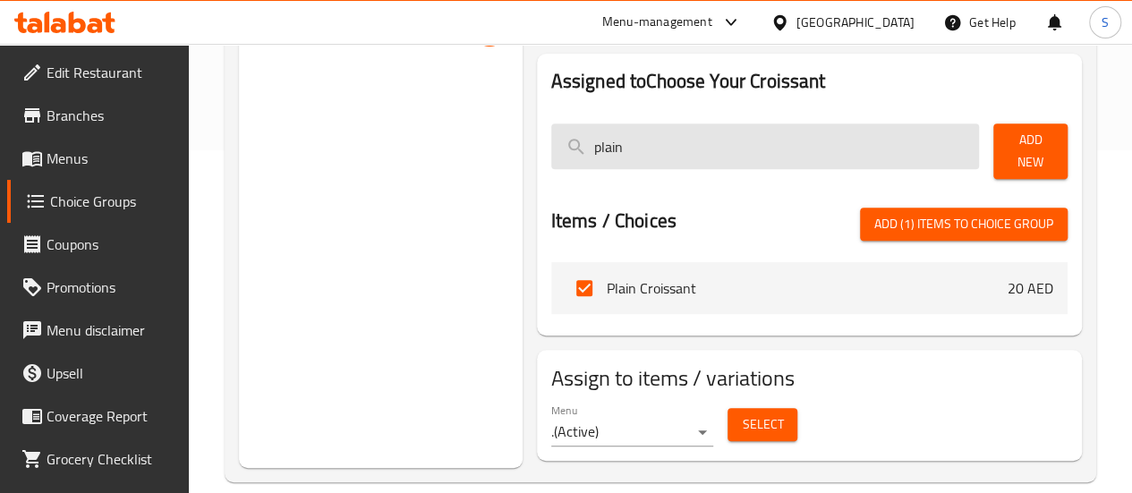
click at [634, 161] on input "plain" at bounding box center [765, 146] width 429 height 46
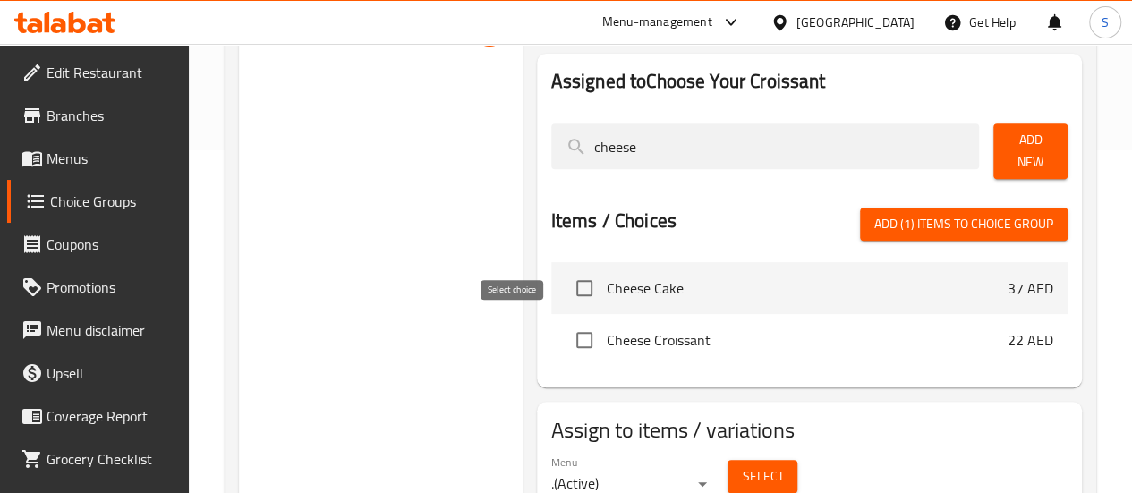
type input "cheese"
click at [566, 326] on input "checkbox" at bounding box center [585, 340] width 38 height 38
checkbox input "true"
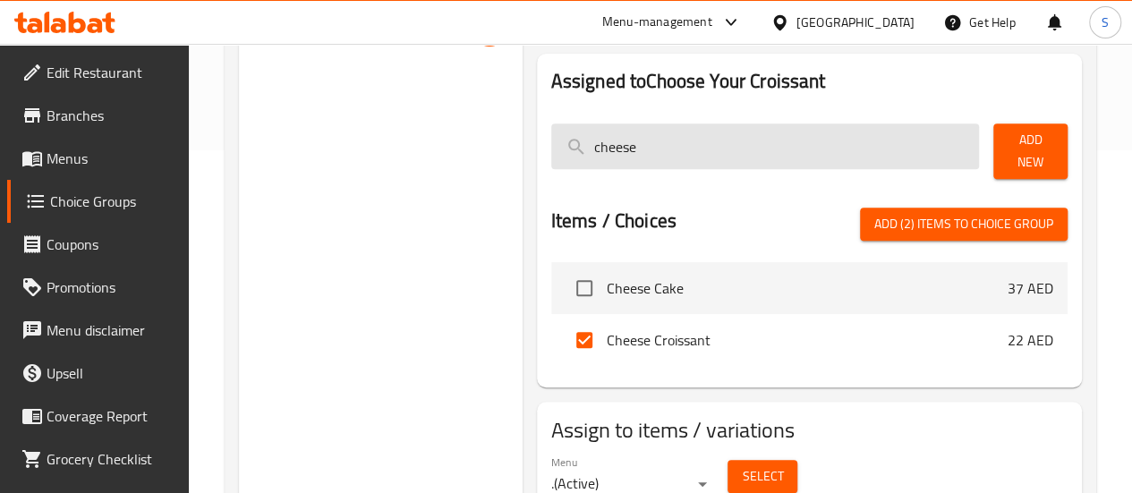
click at [617, 157] on input "cheese" at bounding box center [765, 146] width 429 height 46
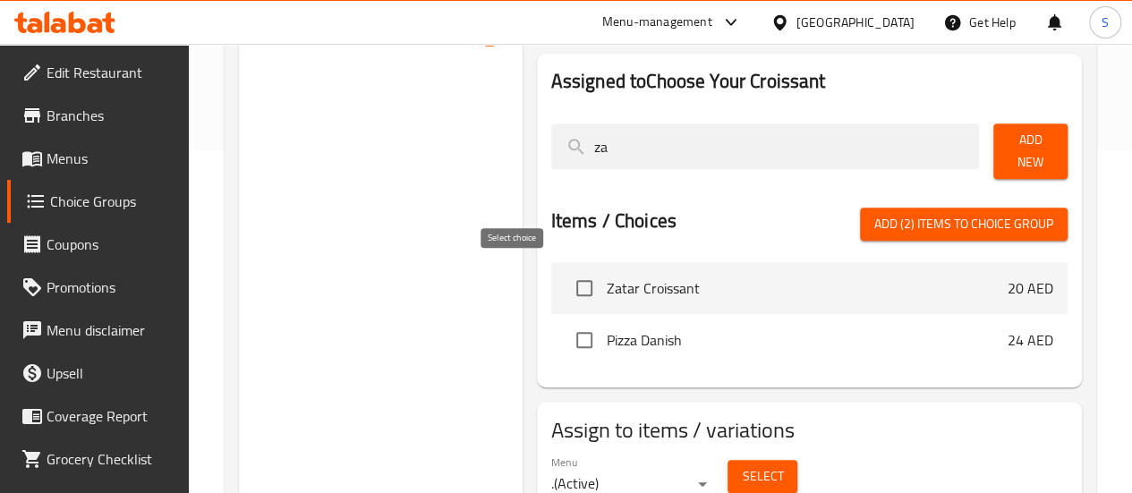
type input "za"
click at [566, 277] on input "checkbox" at bounding box center [585, 288] width 38 height 38
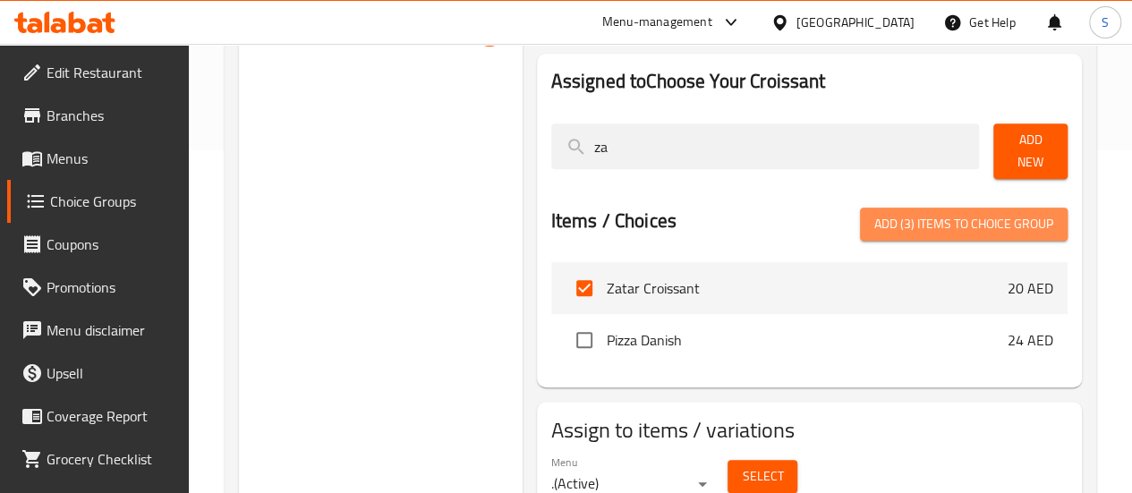
click at [966, 224] on span "Add (3) items to choice group" at bounding box center [963, 224] width 179 height 22
checkbox input "false"
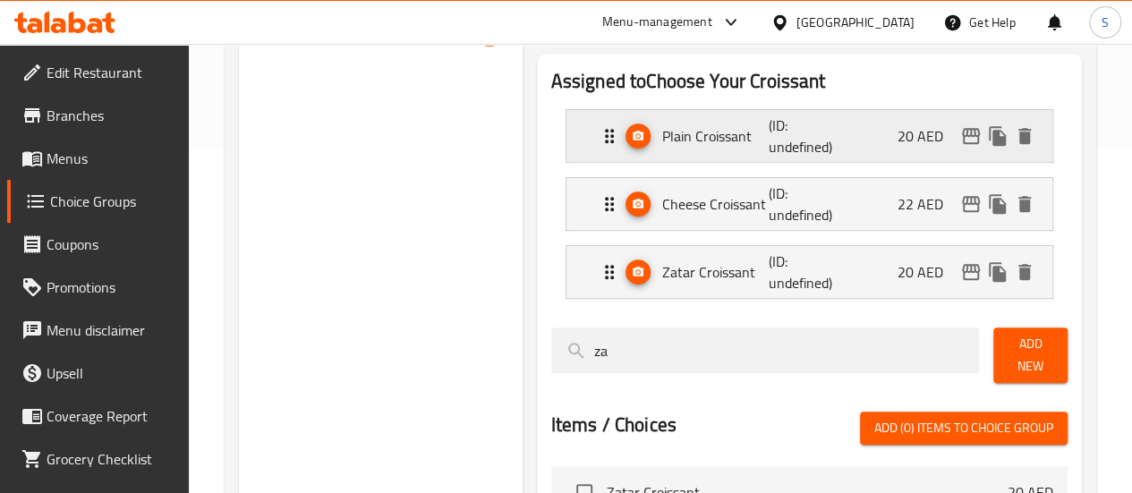
click at [915, 147] on p "20 AED" at bounding box center [928, 135] width 60 height 21
click at [911, 140] on p "20 AED" at bounding box center [928, 135] width 60 height 21
click at [875, 149] on div "Plain Croissant (ID: undefined) 20 AED" at bounding box center [815, 136] width 432 height 52
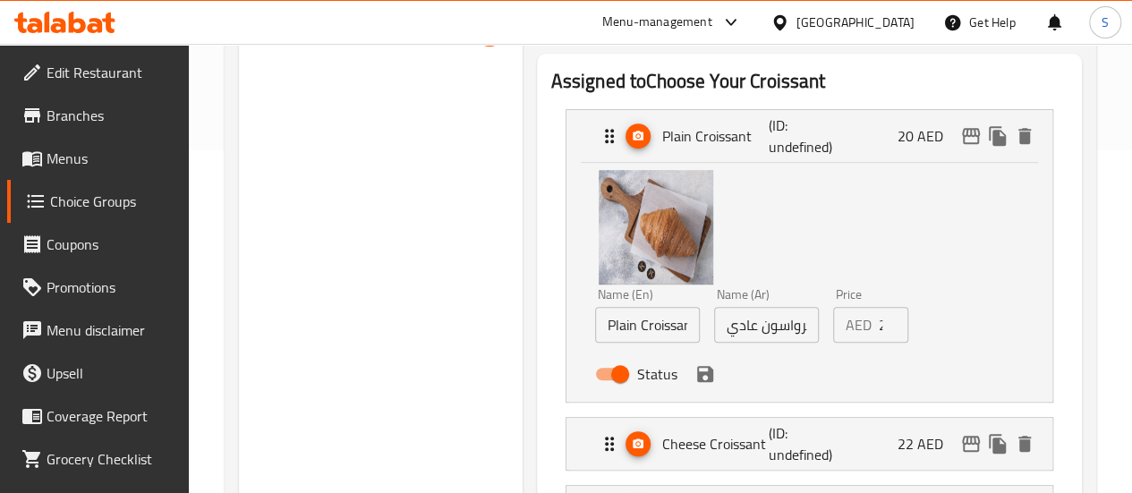
click at [845, 328] on div "AED 20 Price" at bounding box center [870, 325] width 75 height 36
click at [879, 325] on input "20" at bounding box center [894, 325] width 30 height 36
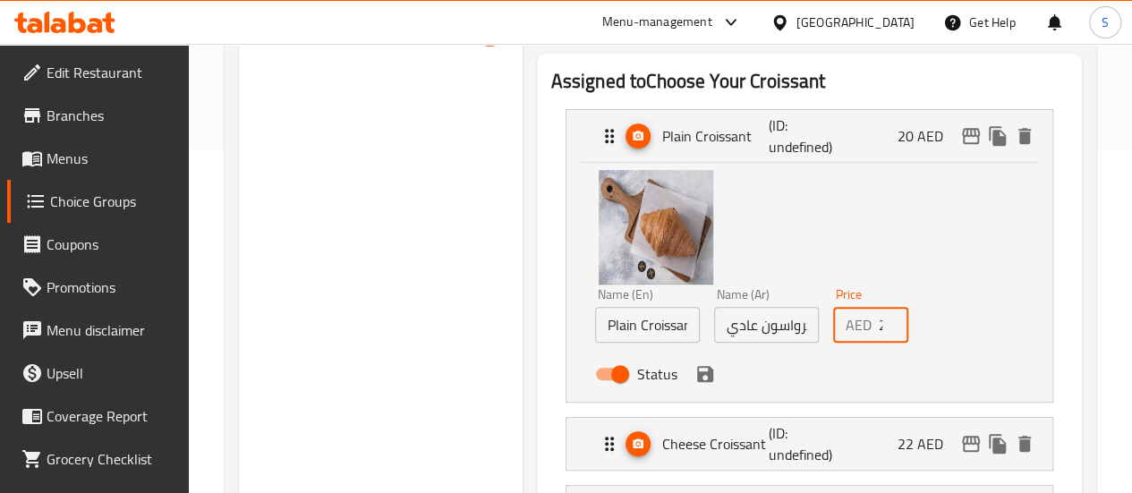
click at [879, 325] on input "20" at bounding box center [894, 325] width 30 height 36
type input "1"
click at [918, 379] on div "Status" at bounding box center [767, 374] width 358 height 48
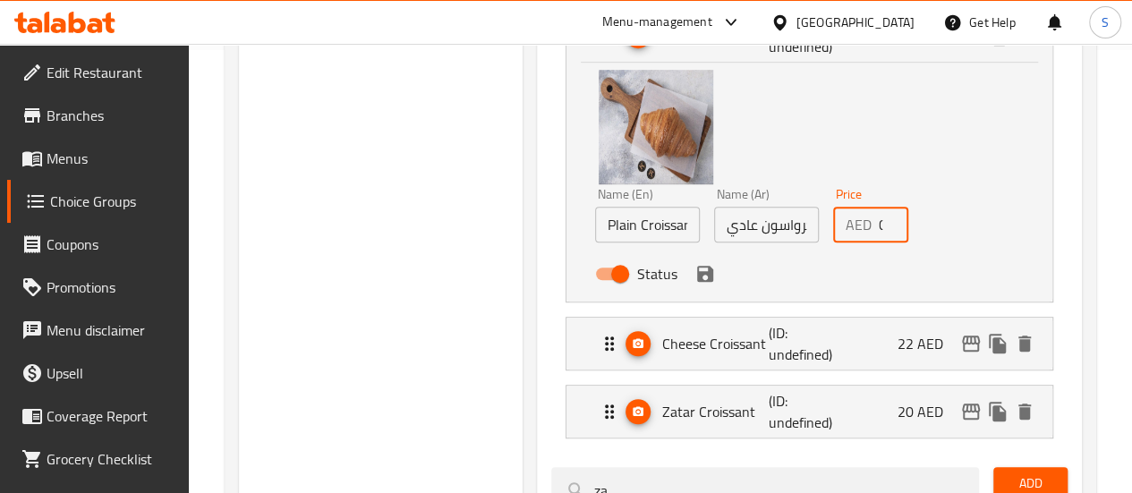
scroll to position [487, 0]
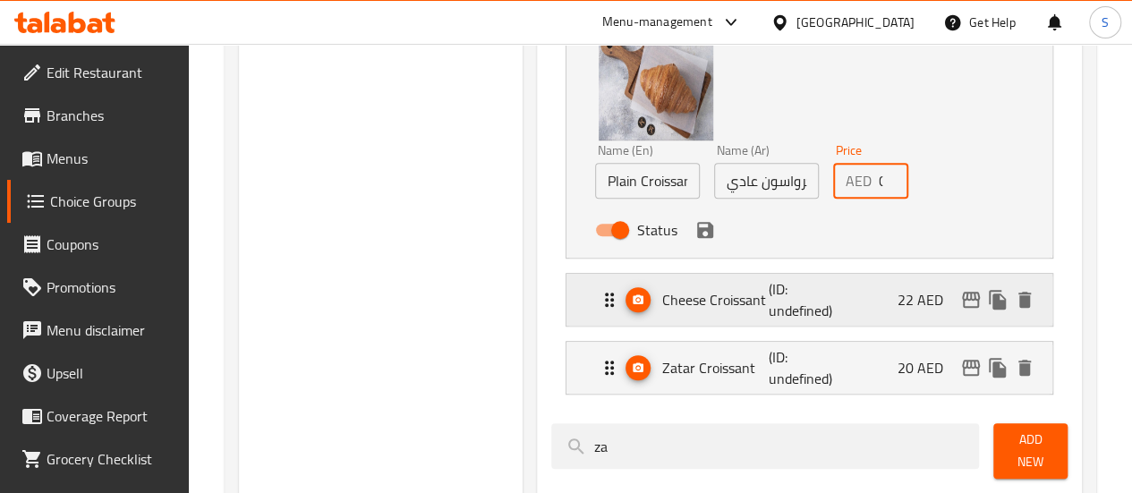
click at [889, 282] on div "Cheese Croissant (ID: undefined) 22 AED" at bounding box center [815, 300] width 432 height 52
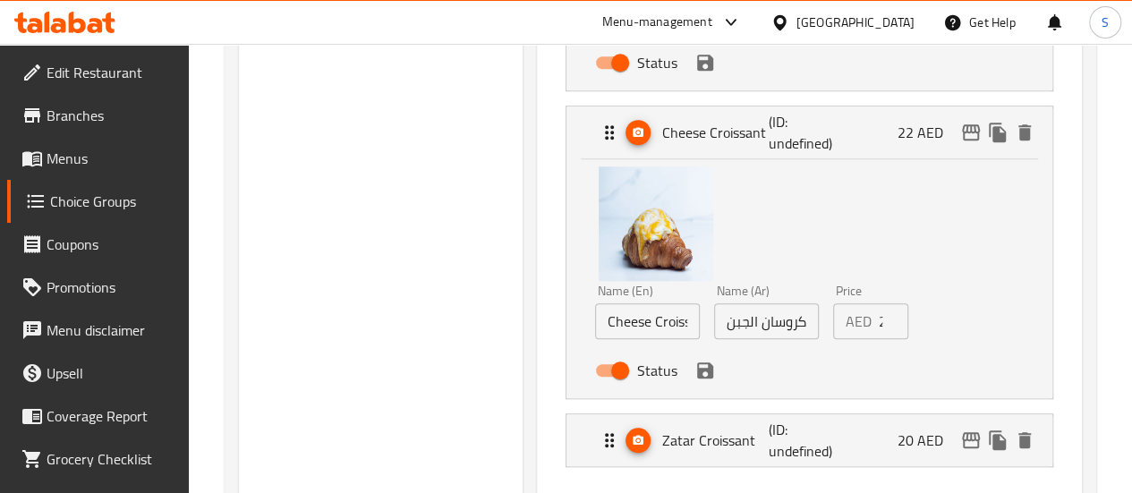
scroll to position [667, 0]
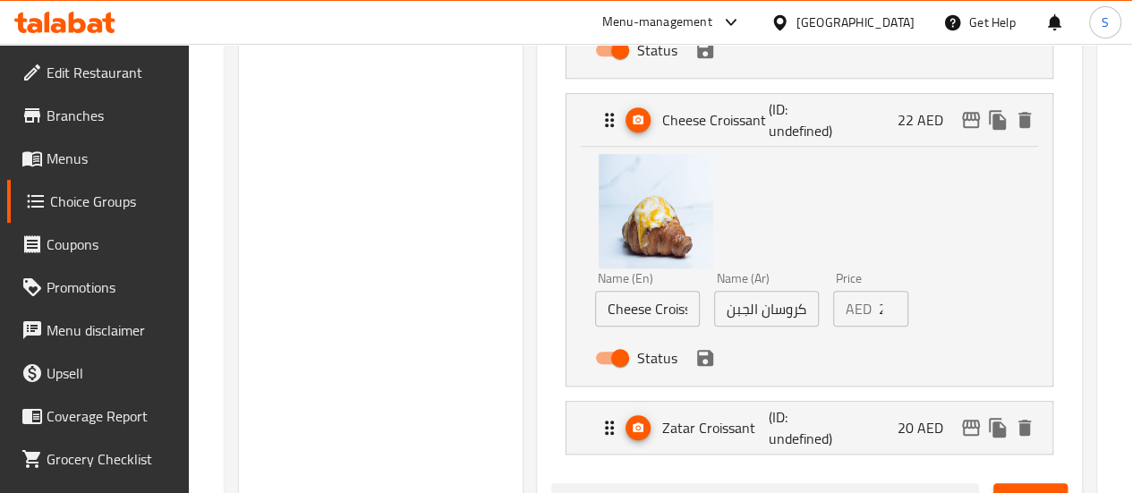
type input "0"
click at [879, 313] on input "22" at bounding box center [894, 309] width 30 height 36
click at [850, 431] on div "[PERSON_NAME] (ID: undefined) 20 AED" at bounding box center [815, 428] width 432 height 52
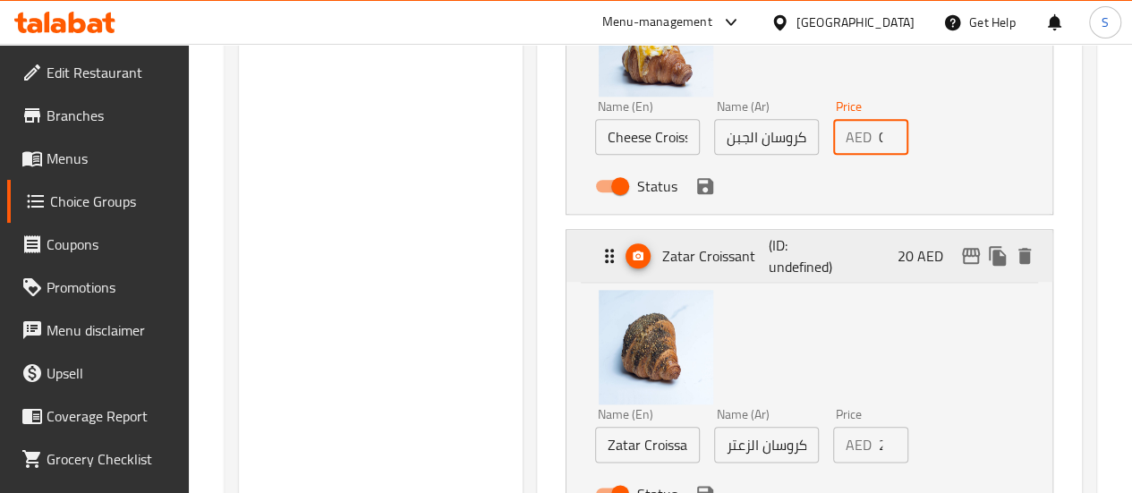
scroll to position [840, 0]
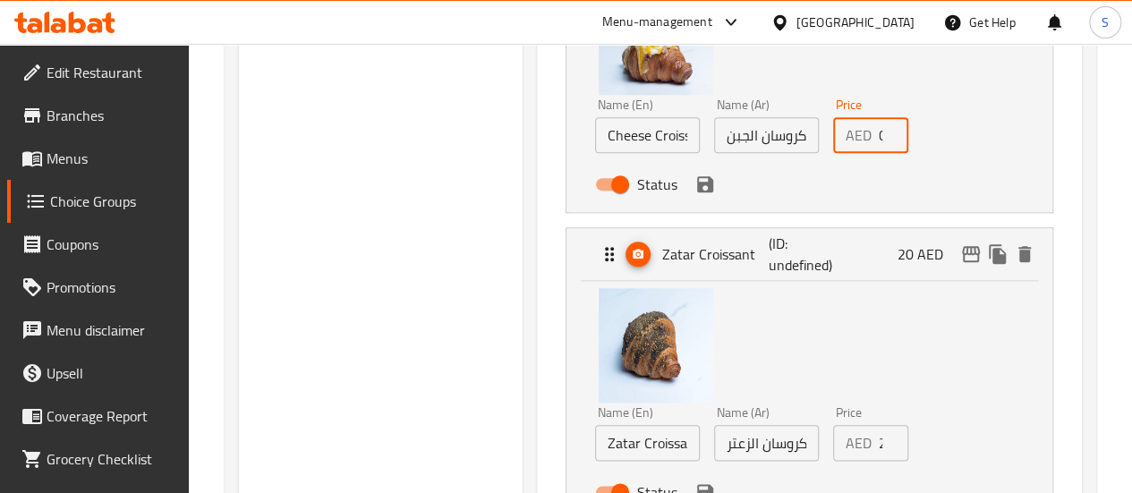
type input "0"
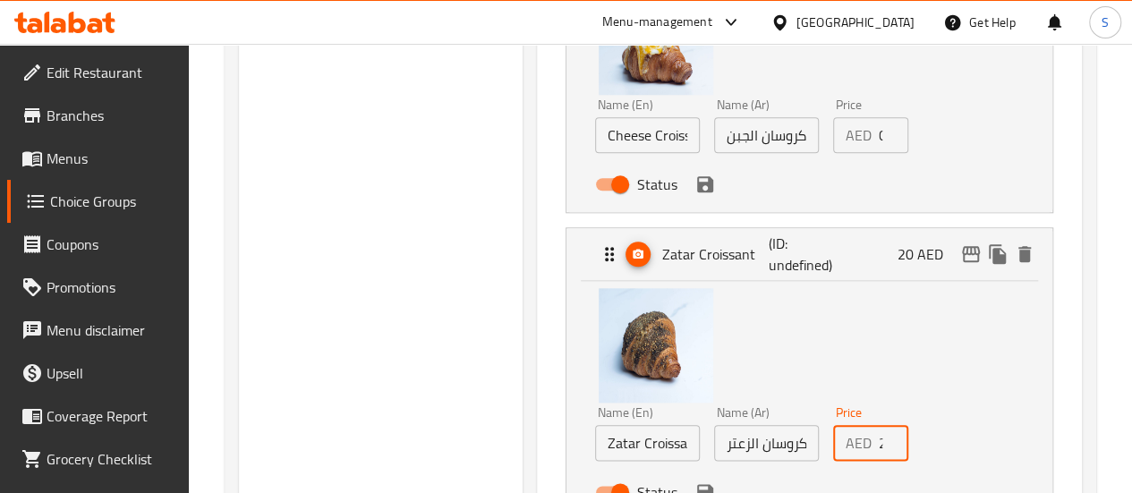
click at [879, 455] on input "20" at bounding box center [894, 443] width 30 height 36
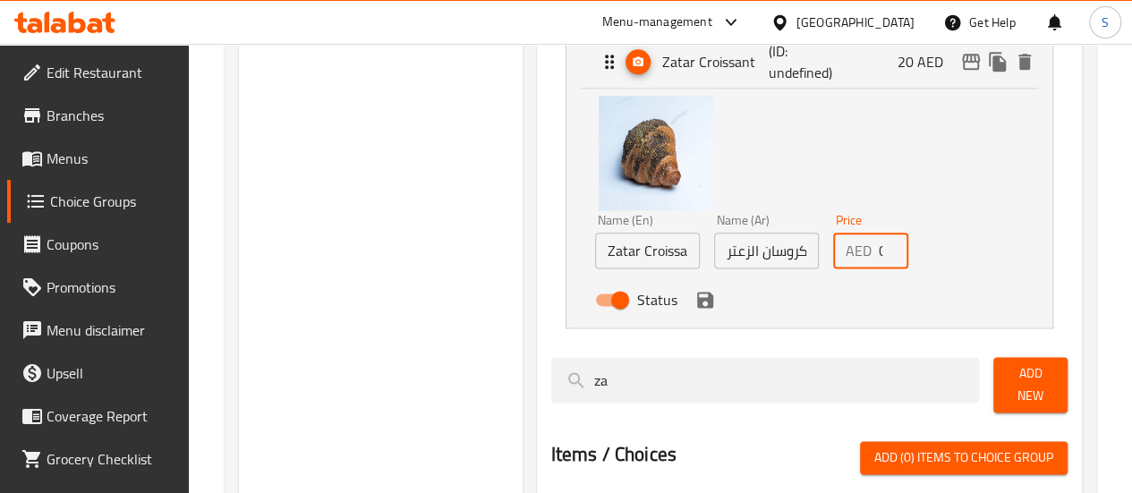
scroll to position [1034, 0]
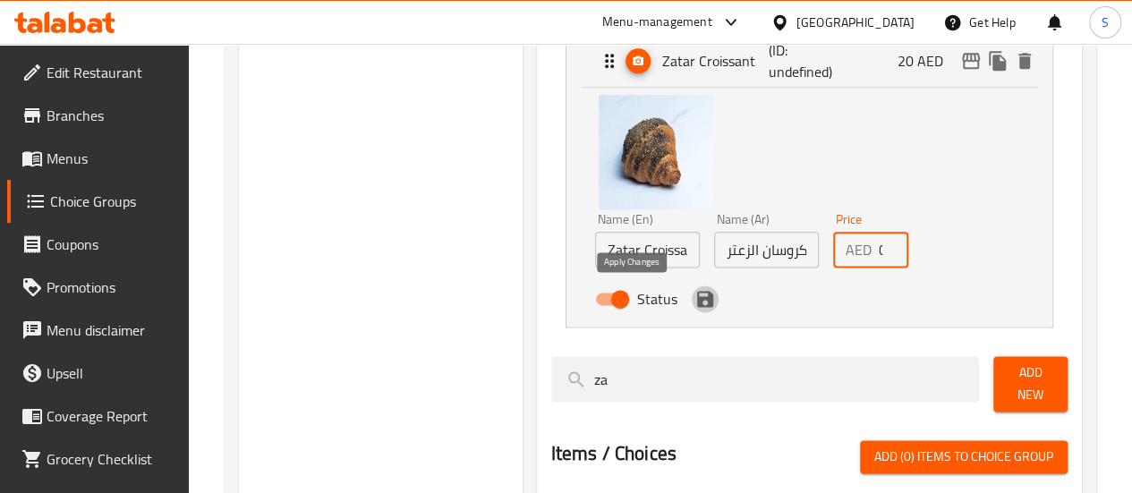
click at [694, 293] on icon "save" at bounding box center [704, 298] width 21 height 21
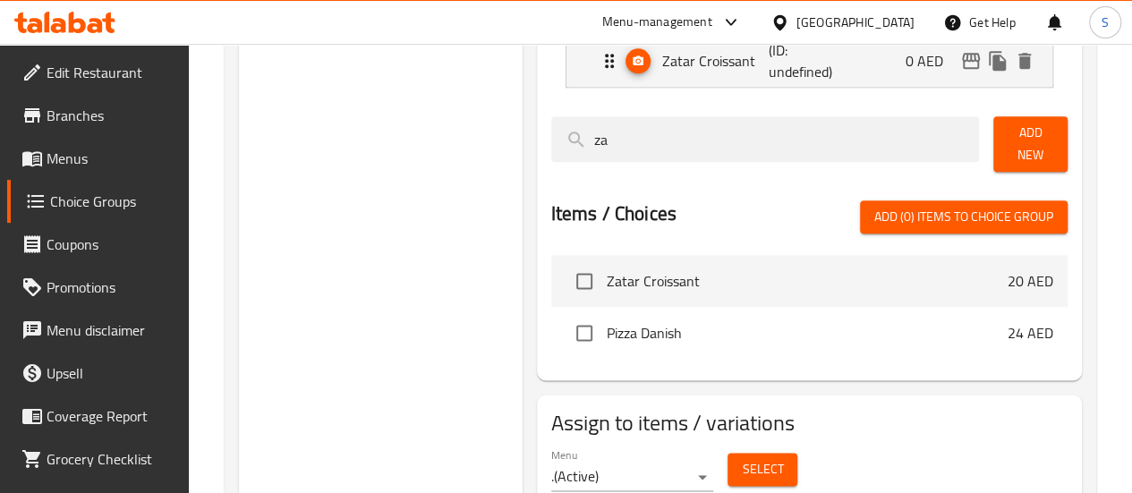
type input "0"
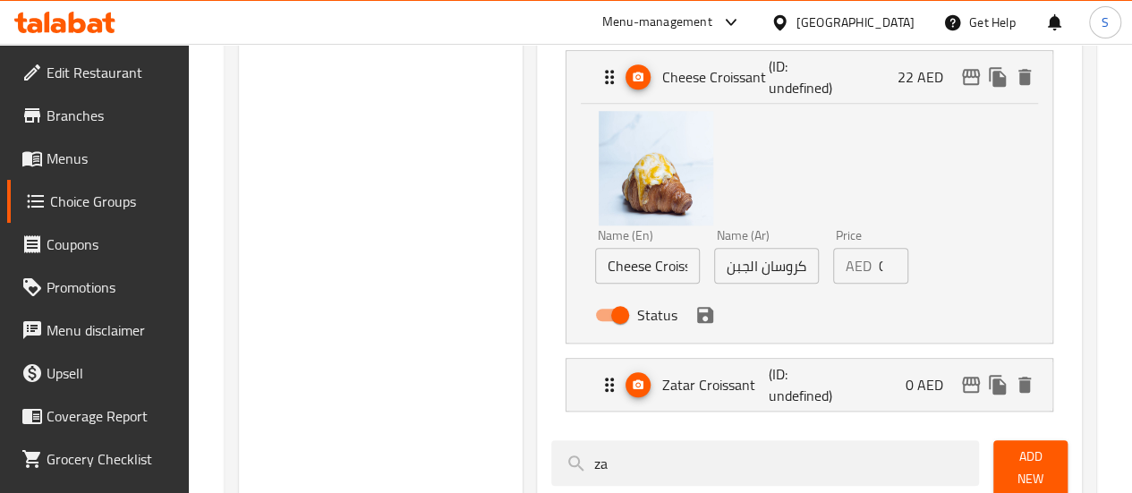
scroll to position [709, 0]
click at [697, 313] on icon "save" at bounding box center [705, 316] width 16 height 16
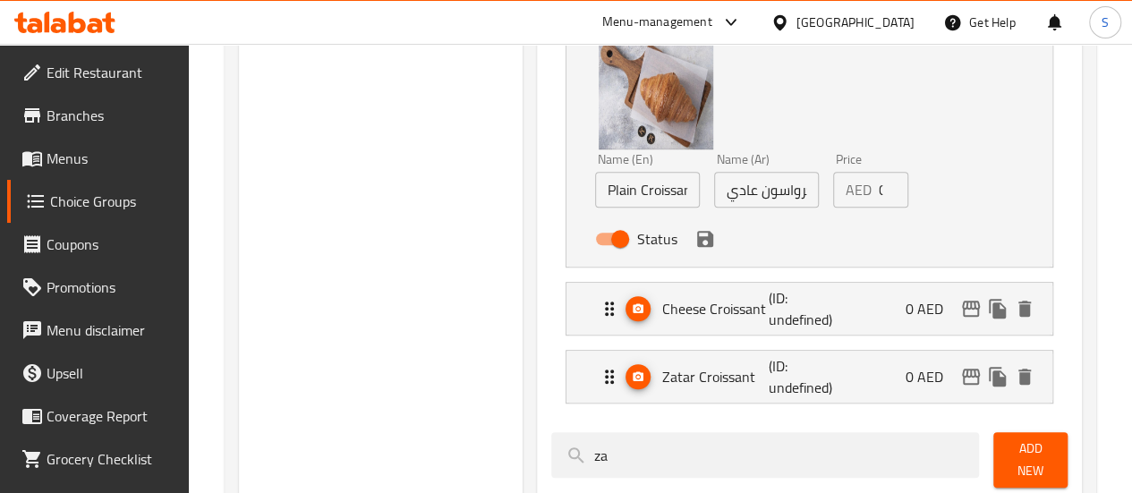
scroll to position [475, 0]
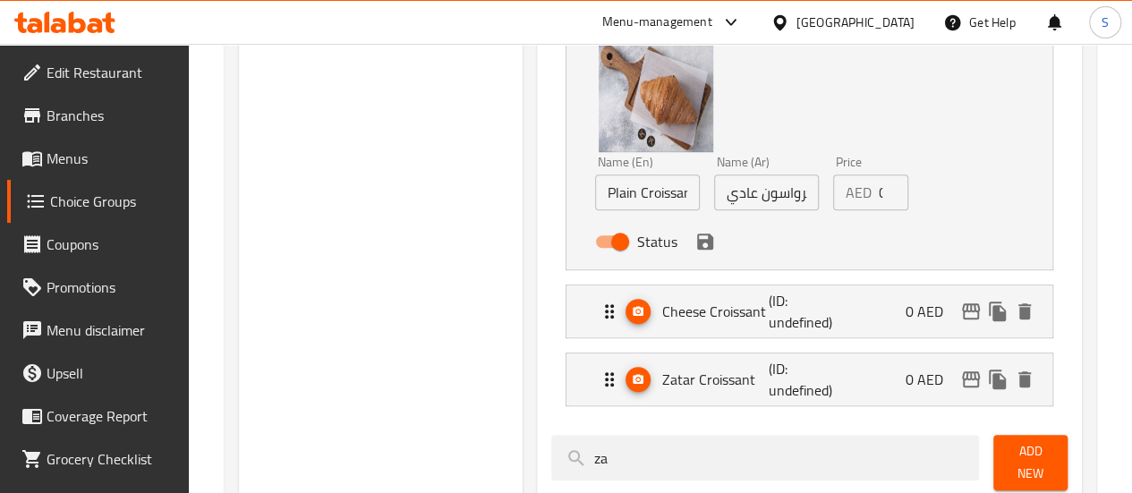
click at [641, 255] on div "Status" at bounding box center [767, 241] width 358 height 48
click at [694, 248] on icon "save" at bounding box center [704, 241] width 21 height 21
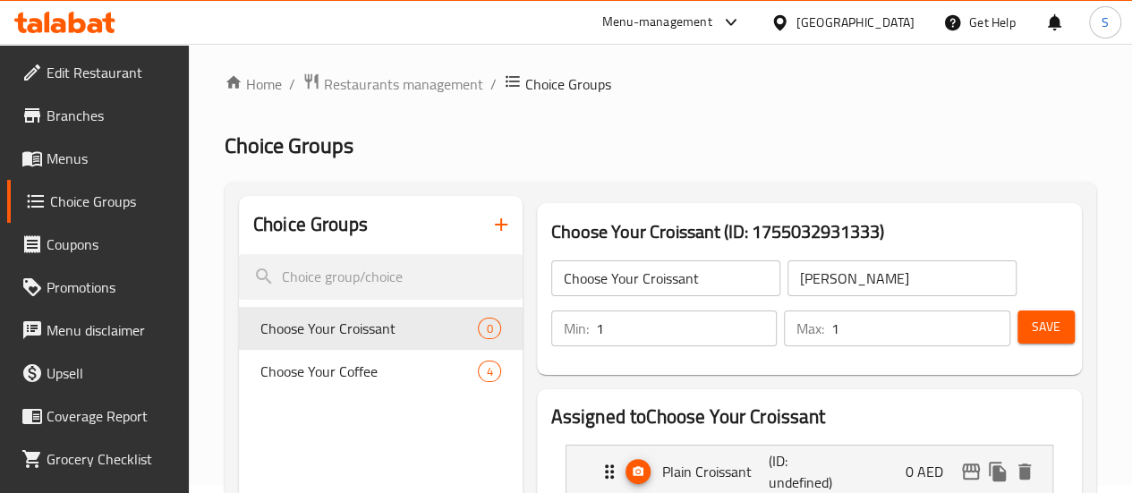
scroll to position [0, 0]
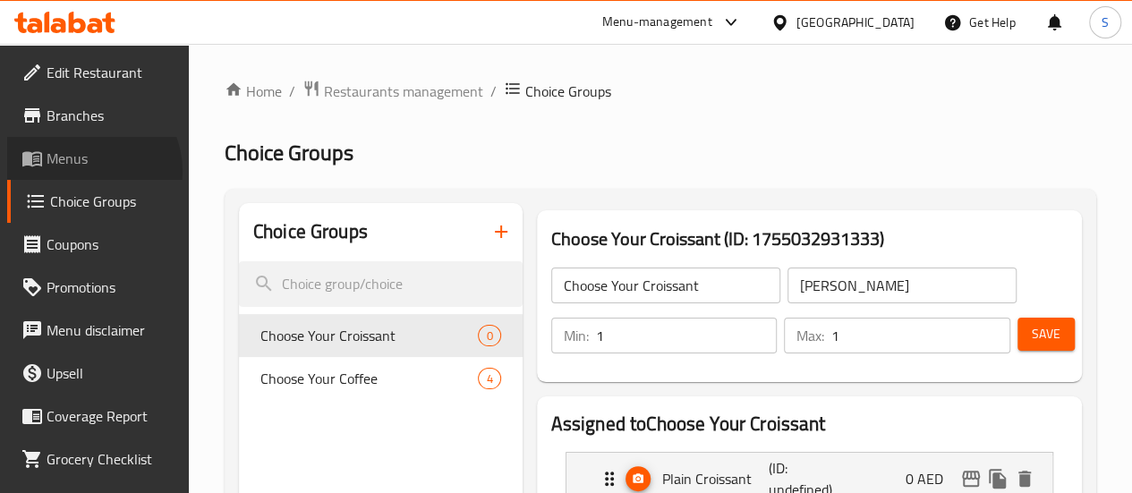
click at [86, 171] on link "Menus" at bounding box center [98, 158] width 182 height 43
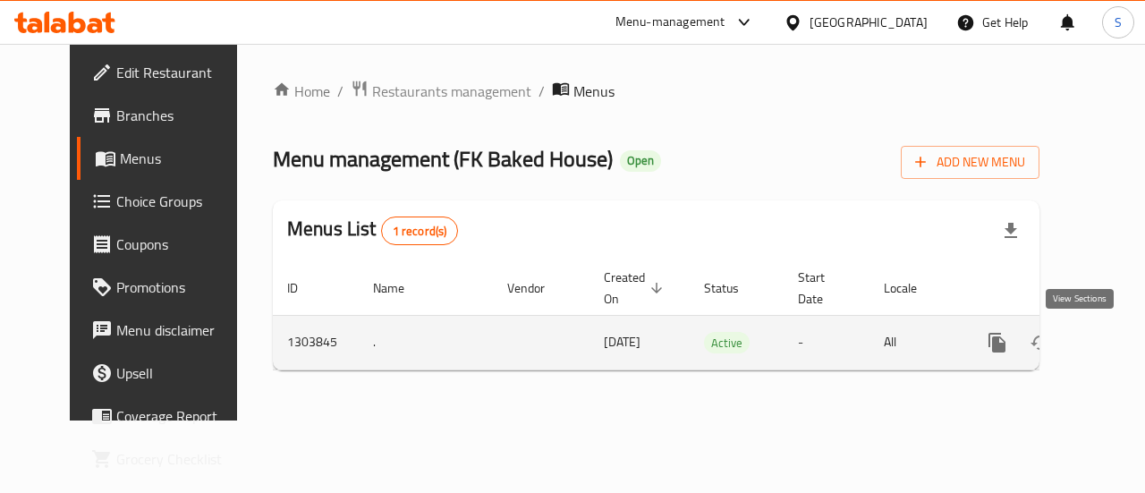
click at [1116, 348] on icon "enhanced table" at bounding box center [1126, 342] width 21 height 21
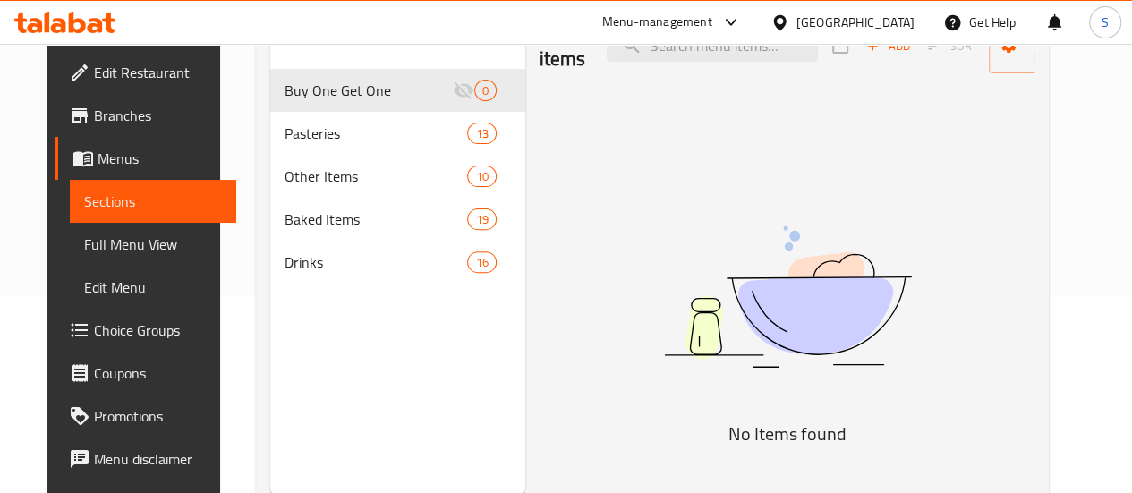
scroll to position [28, 0]
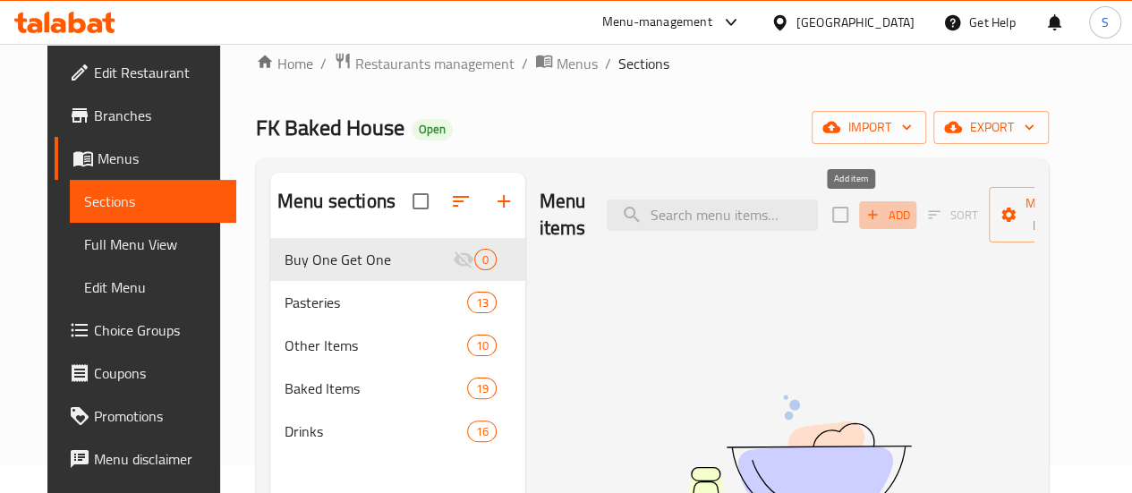
click at [864, 217] on span "Add" at bounding box center [888, 215] width 48 height 21
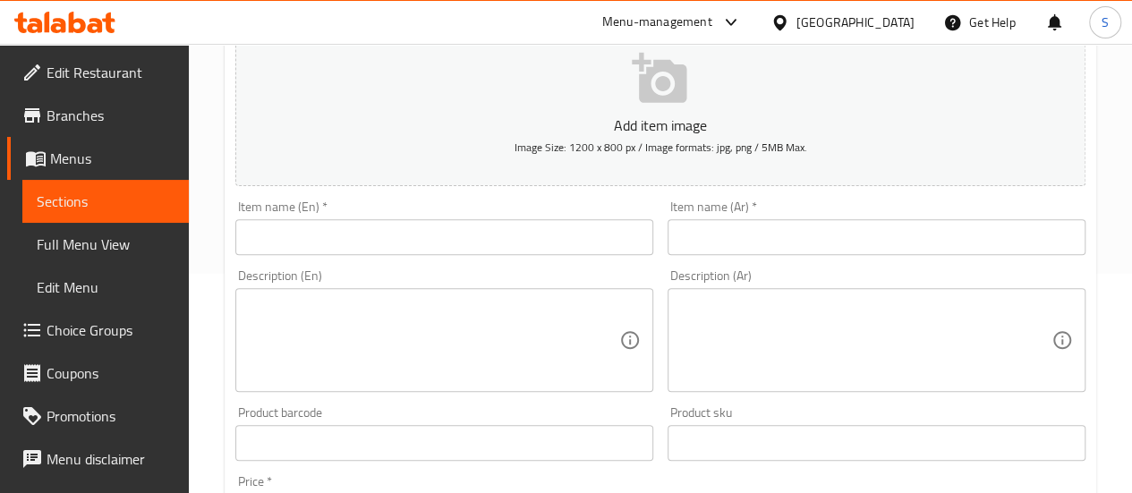
scroll to position [231, 0]
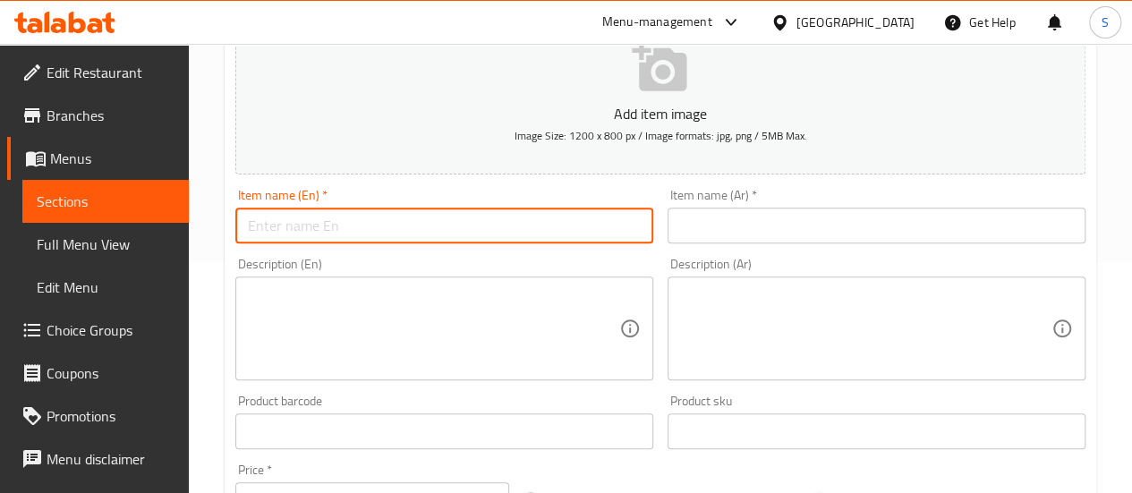
click at [604, 234] on input "text" at bounding box center [444, 226] width 418 height 36
type input "c"
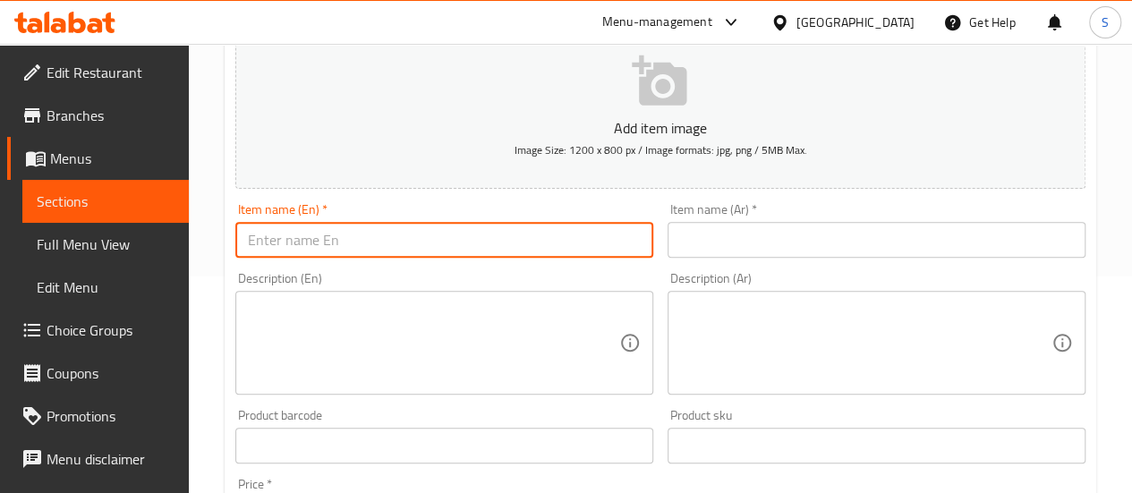
scroll to position [217, 0]
type input "c"
type input "Coffee & Croissant"
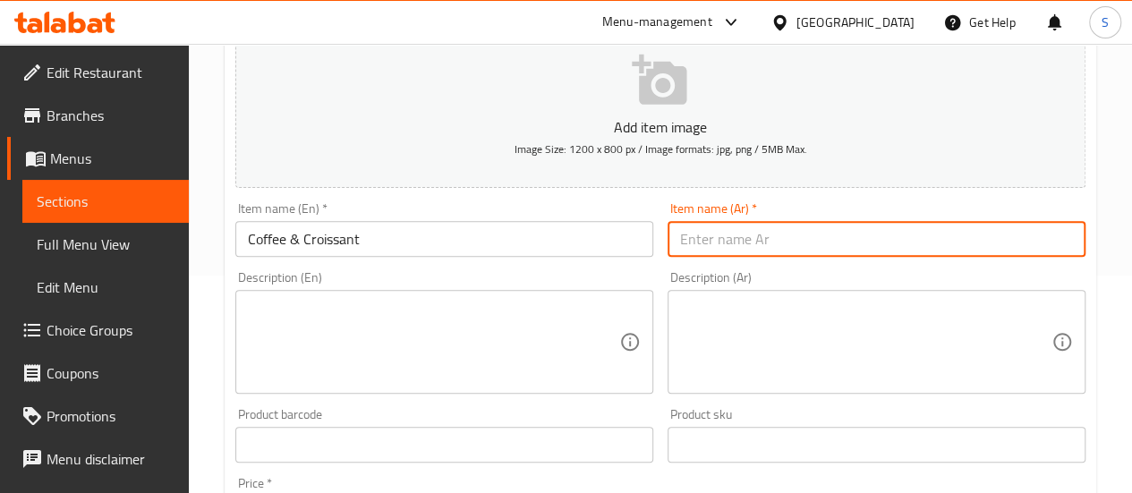
click at [703, 241] on input "text" at bounding box center [877, 239] width 418 height 36
type input "قهوة & [PERSON_NAME]"
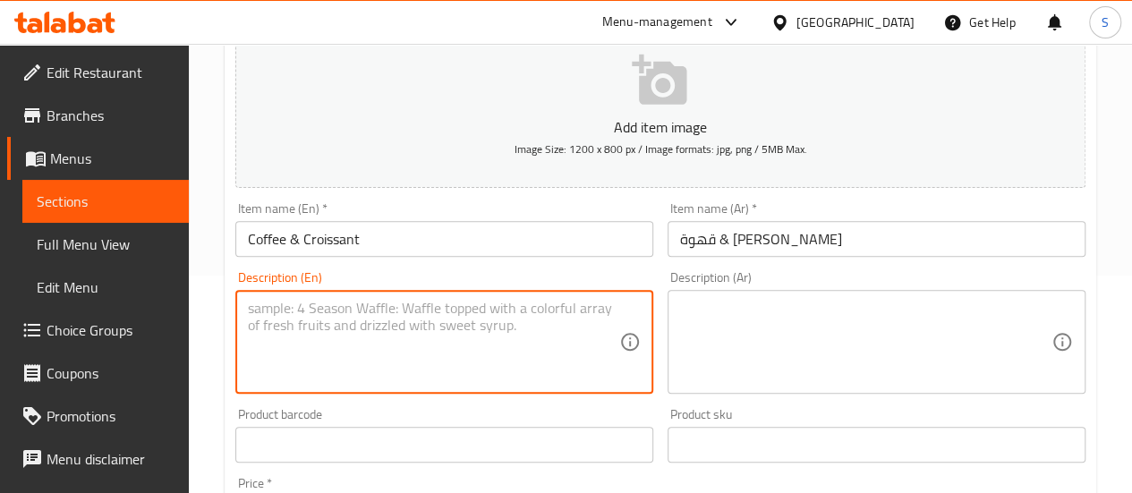
click at [549, 350] on textarea at bounding box center [433, 342] width 371 height 85
type textarea "ا"
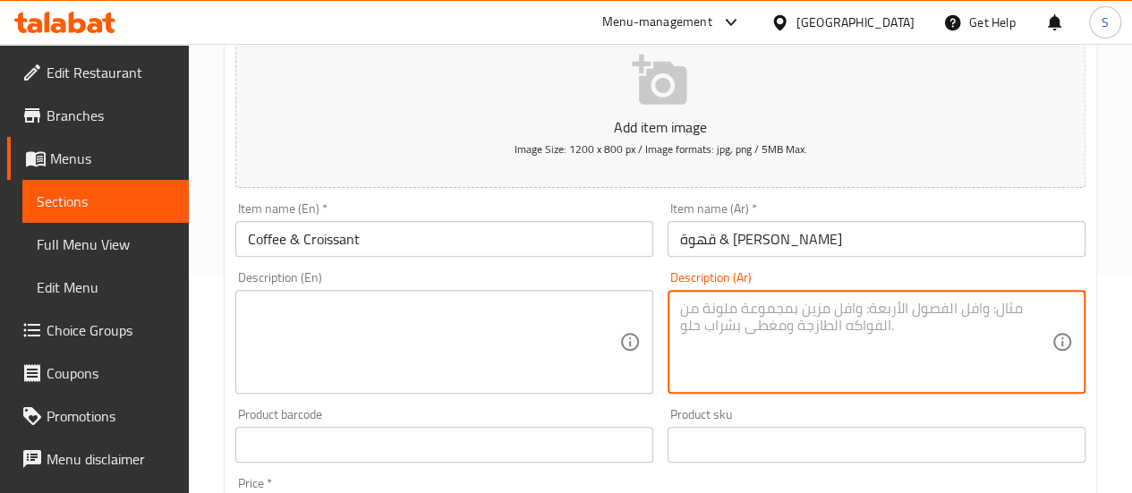
click at [809, 330] on textarea at bounding box center [865, 342] width 371 height 85
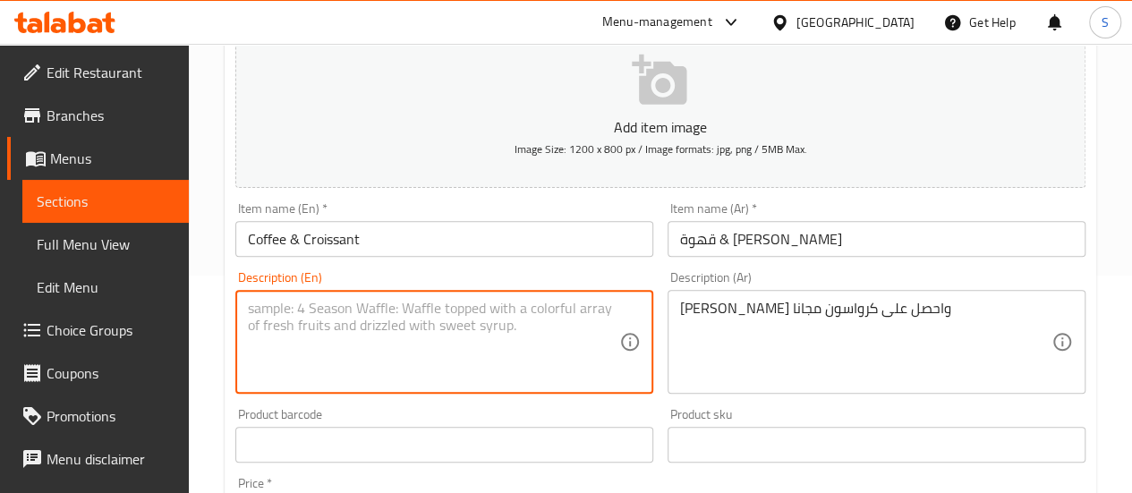
click at [450, 301] on textarea at bounding box center [433, 342] width 371 height 85
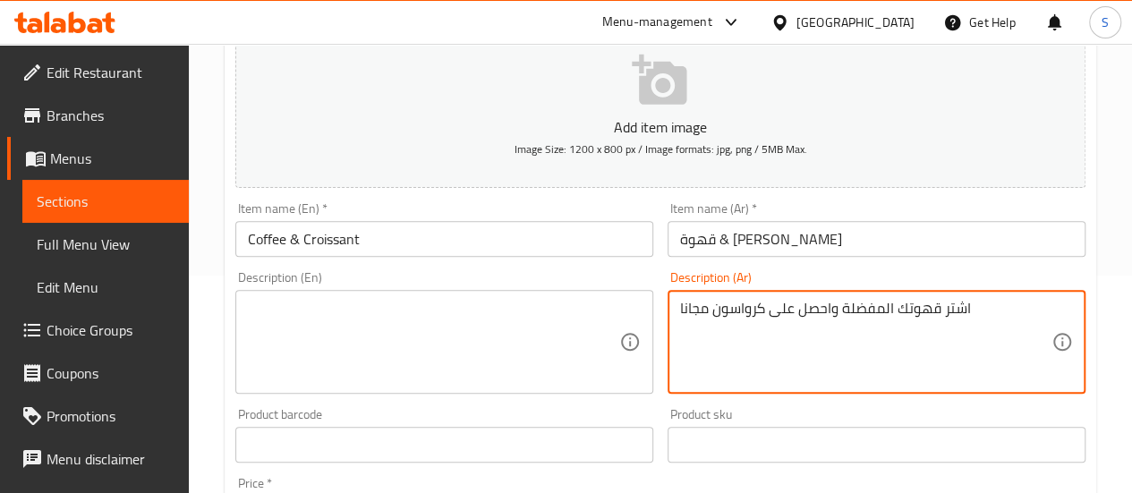
type textarea "اشتر قهوتك المفضلة واحصل على كرواسون مجانا"
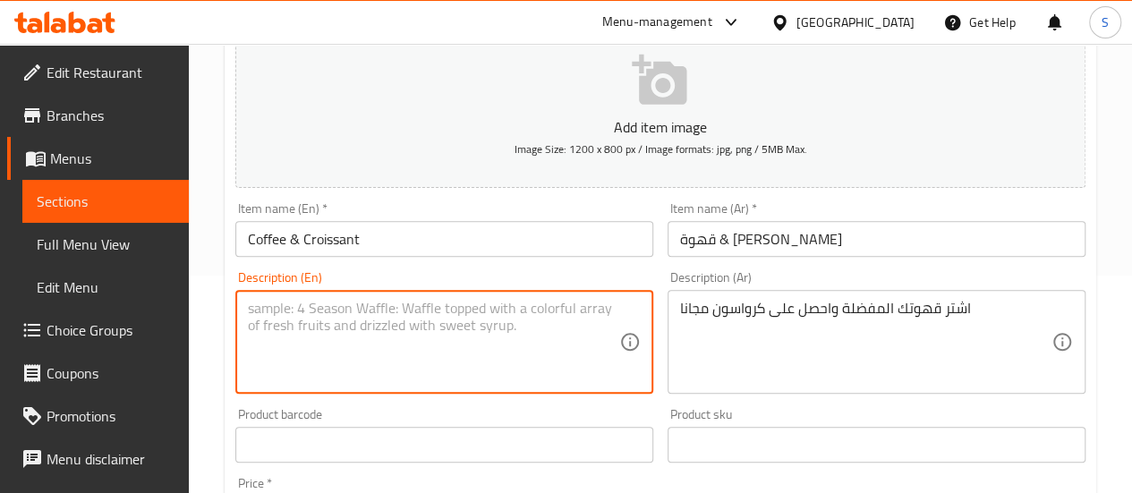
click at [533, 325] on textarea at bounding box center [433, 342] width 371 height 85
type textarea "ح"
type textarea "b"
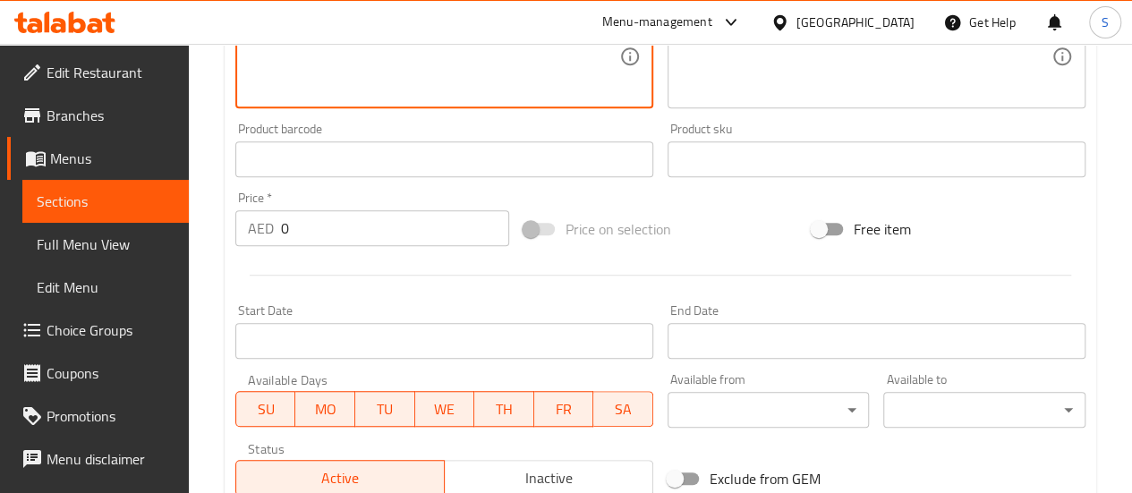
scroll to position [504, 0]
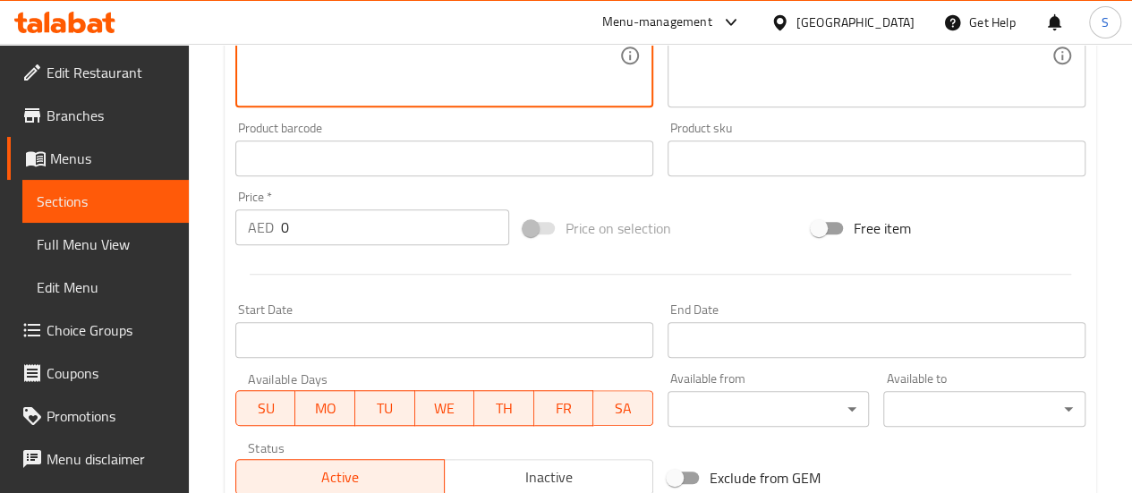
type textarea "Buy your favourite coffee and get a free croissant."
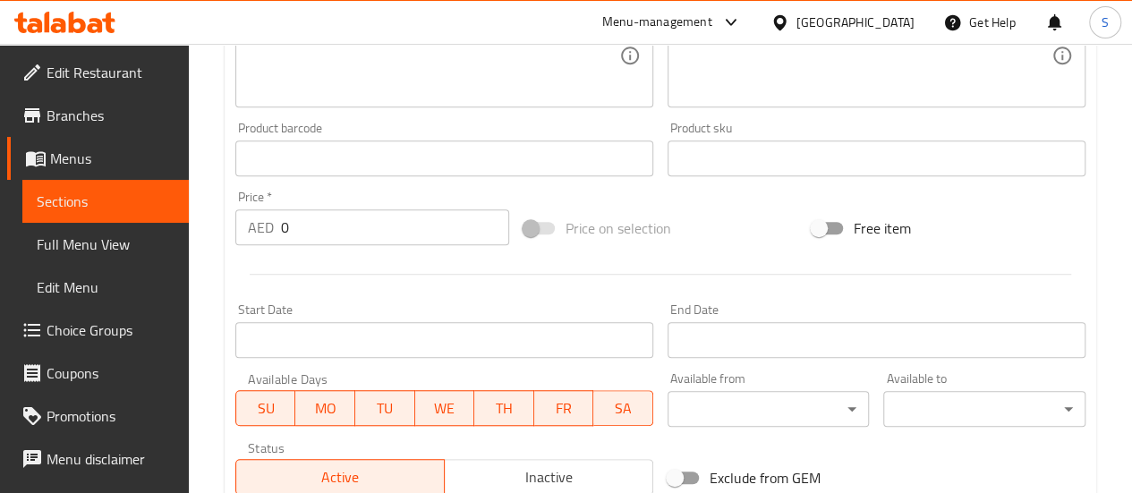
click at [532, 234] on span at bounding box center [540, 228] width 52 height 34
click at [546, 228] on span at bounding box center [539, 228] width 30 height 13
click at [527, 225] on span at bounding box center [539, 228] width 30 height 13
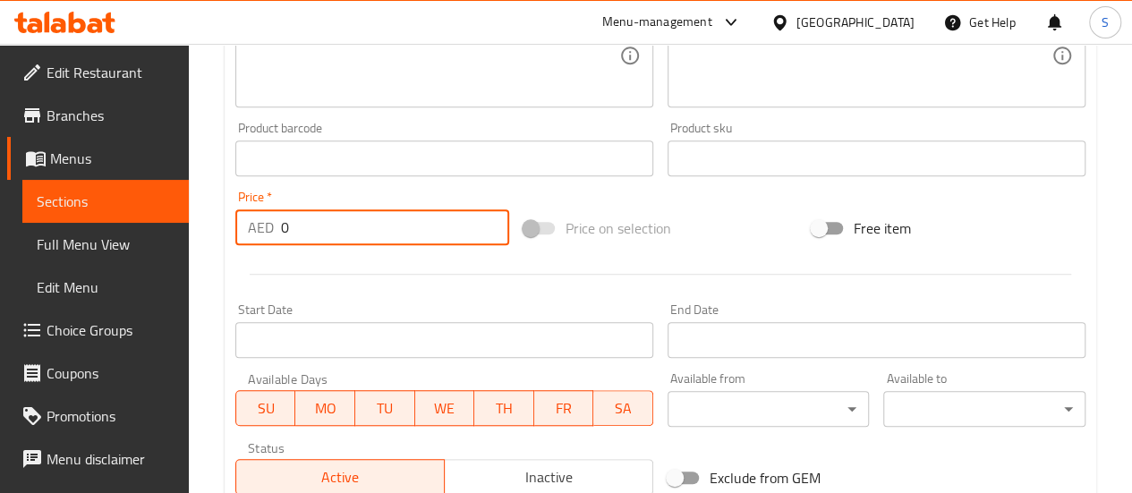
click at [385, 234] on input "0" at bounding box center [395, 227] width 228 height 36
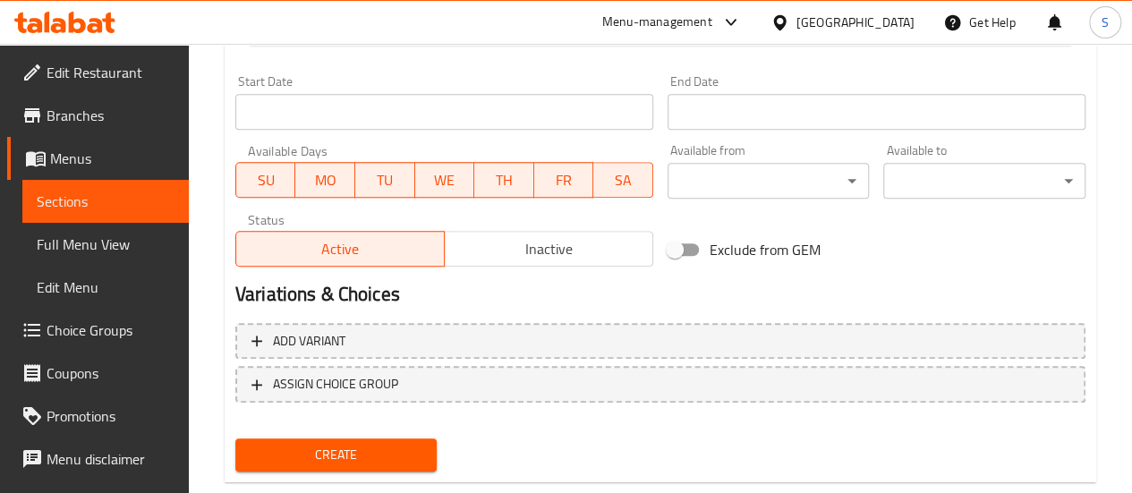
scroll to position [770, 0]
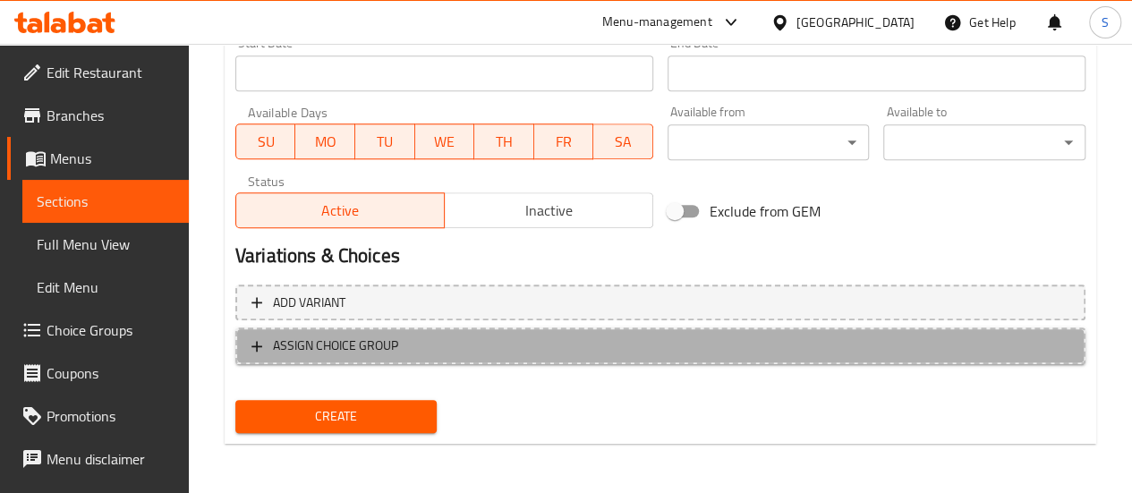
click at [261, 352] on icon "button" at bounding box center [257, 346] width 18 height 18
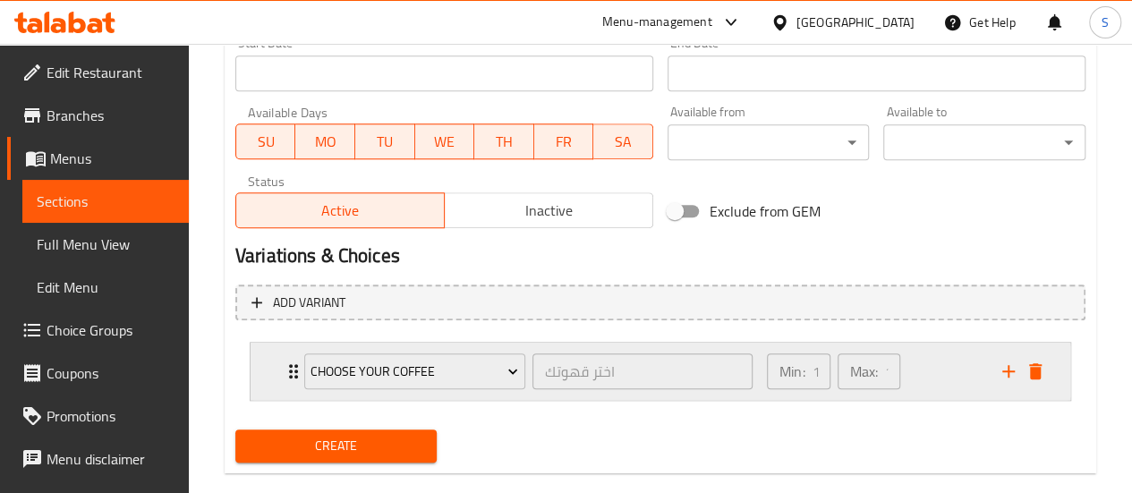
click at [285, 362] on icon "Expand" at bounding box center [293, 371] width 21 height 21
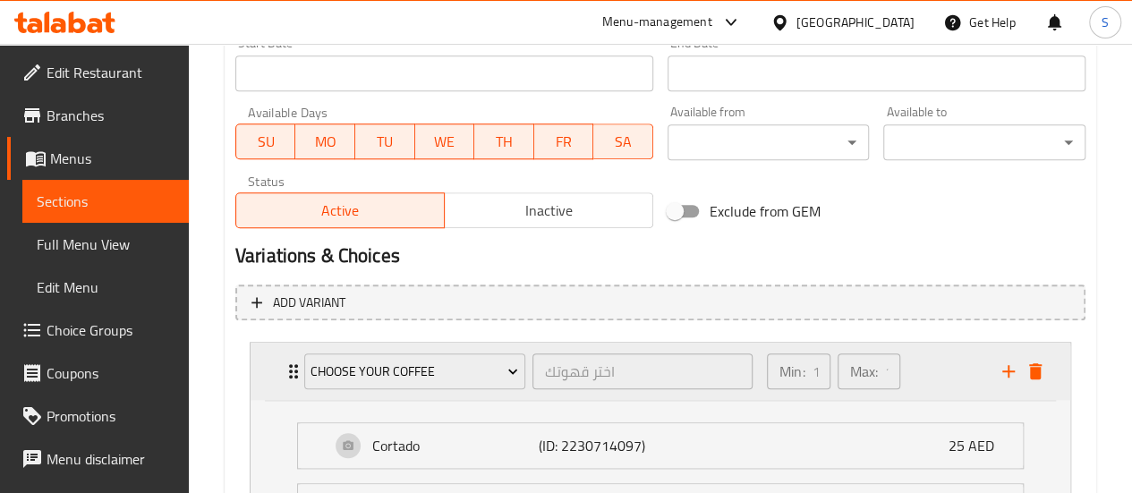
click at [285, 362] on icon "Expand" at bounding box center [293, 371] width 21 height 21
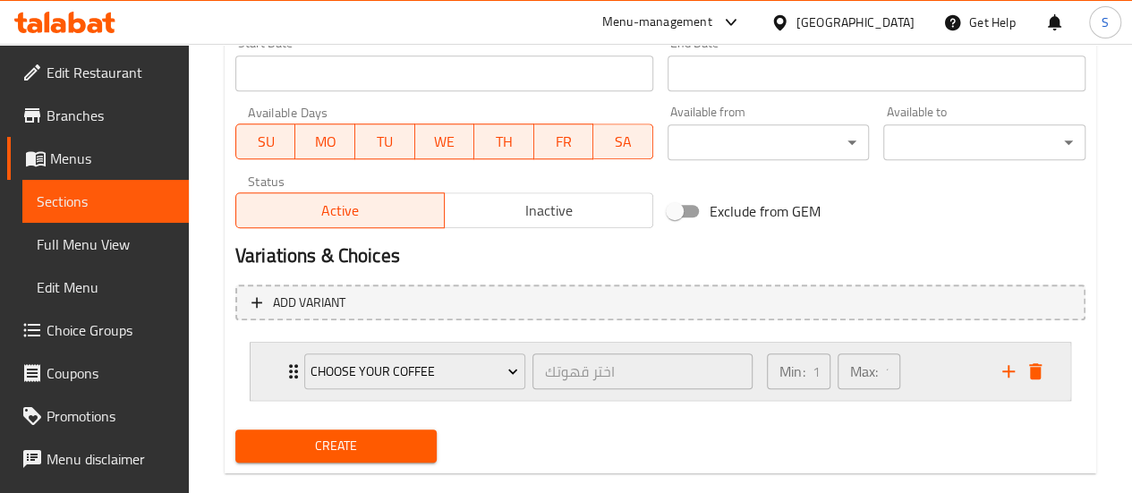
scroll to position [799, 0]
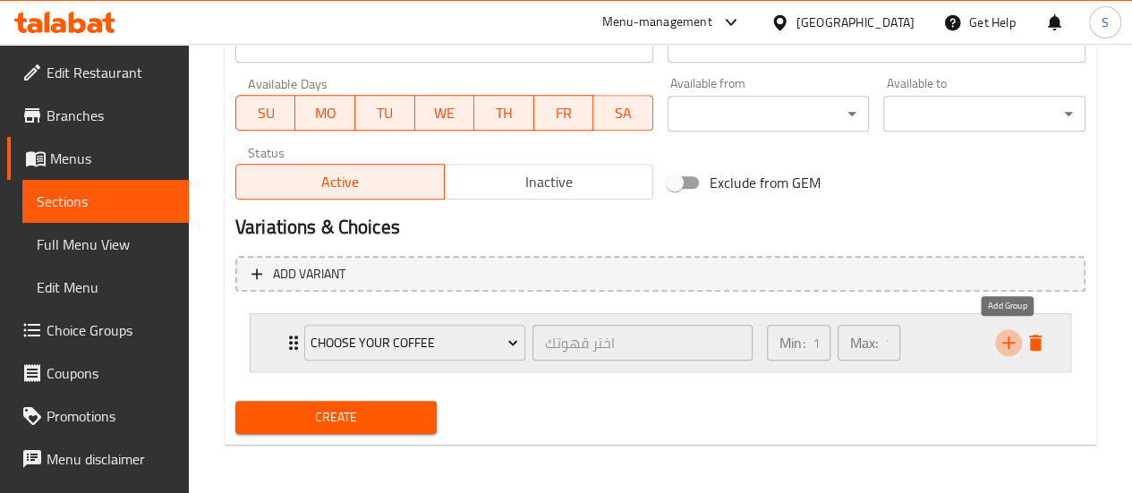
click at [1008, 345] on icon "add" at bounding box center [1008, 342] width 13 height 13
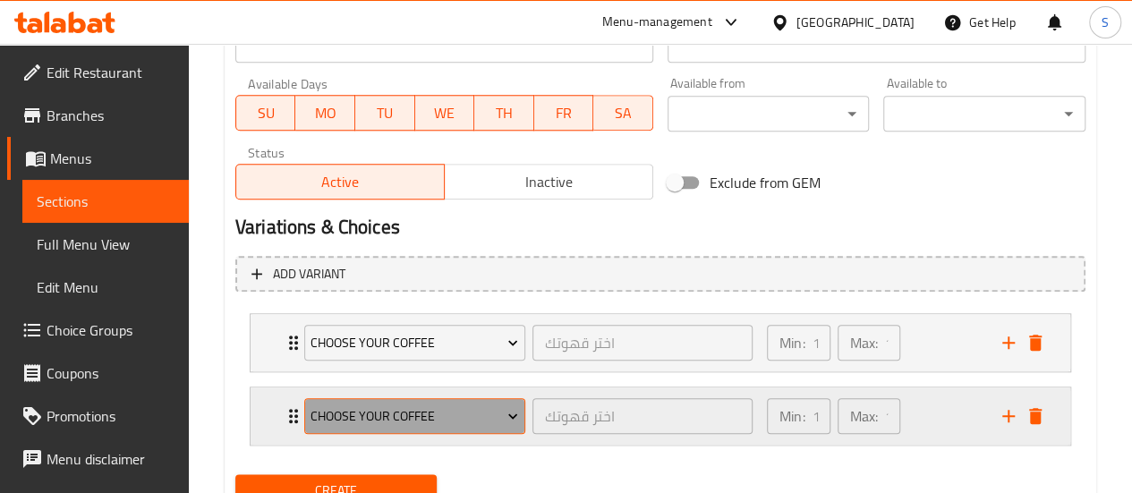
click at [397, 407] on span "Choose Your Coffee" at bounding box center [415, 416] width 208 height 22
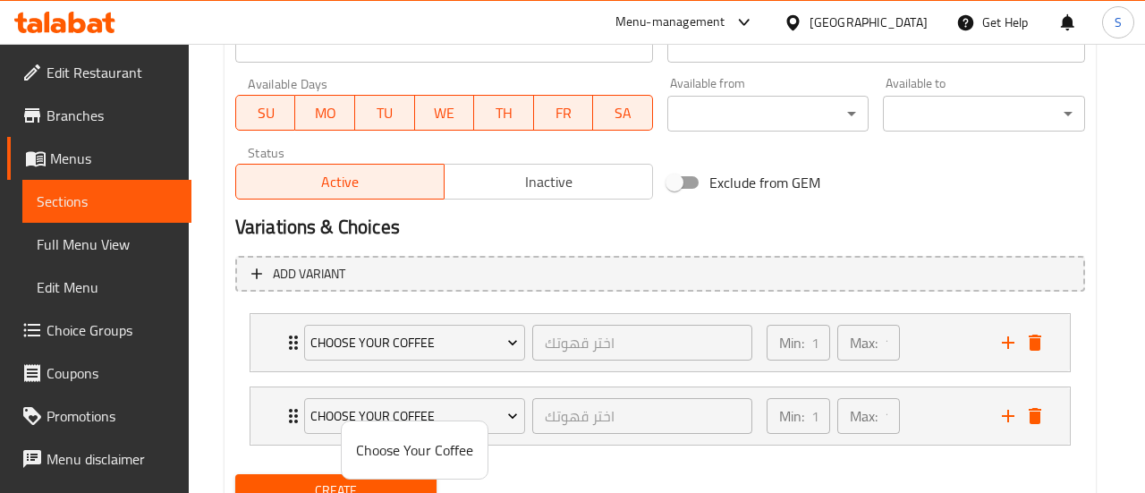
click at [512, 404] on div at bounding box center [572, 246] width 1145 height 493
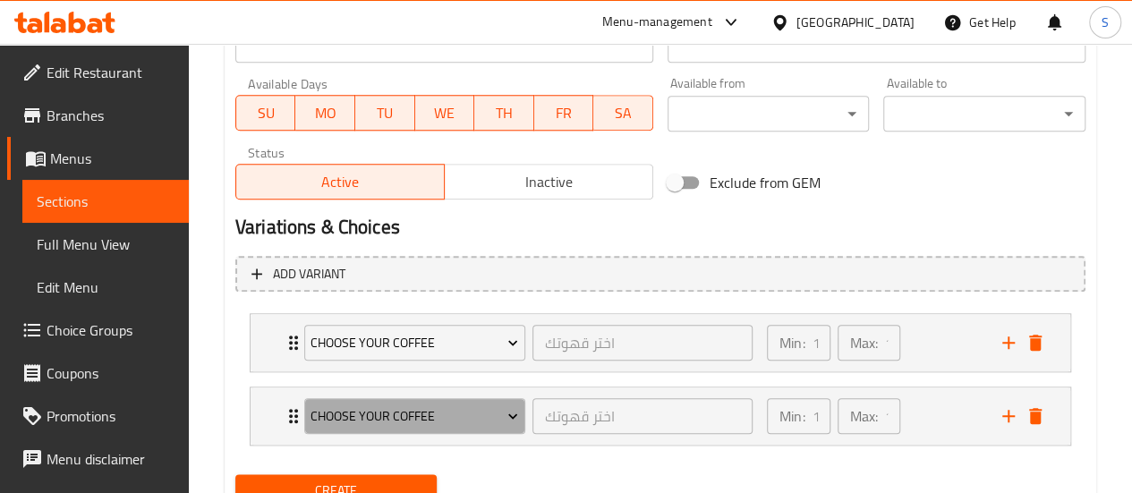
click at [512, 407] on icon "Expand" at bounding box center [513, 416] width 18 height 18
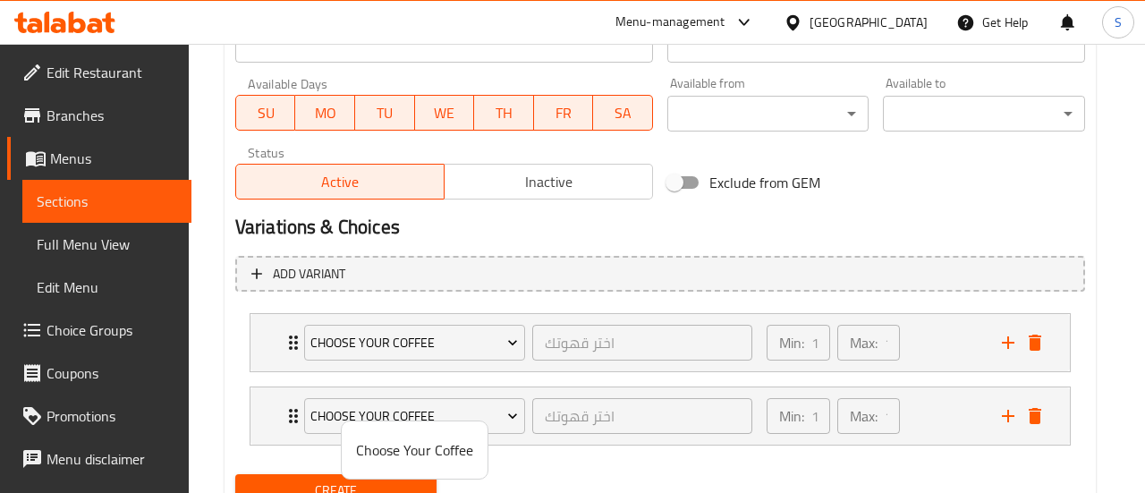
click at [110, 328] on div at bounding box center [572, 246] width 1145 height 493
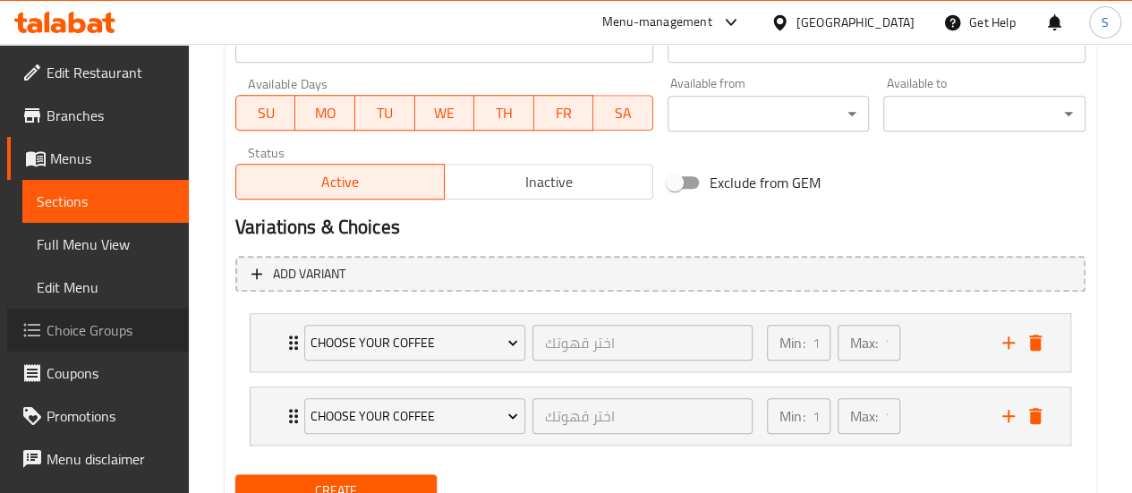
click at [110, 328] on span "Choice Groups" at bounding box center [111, 329] width 128 height 21
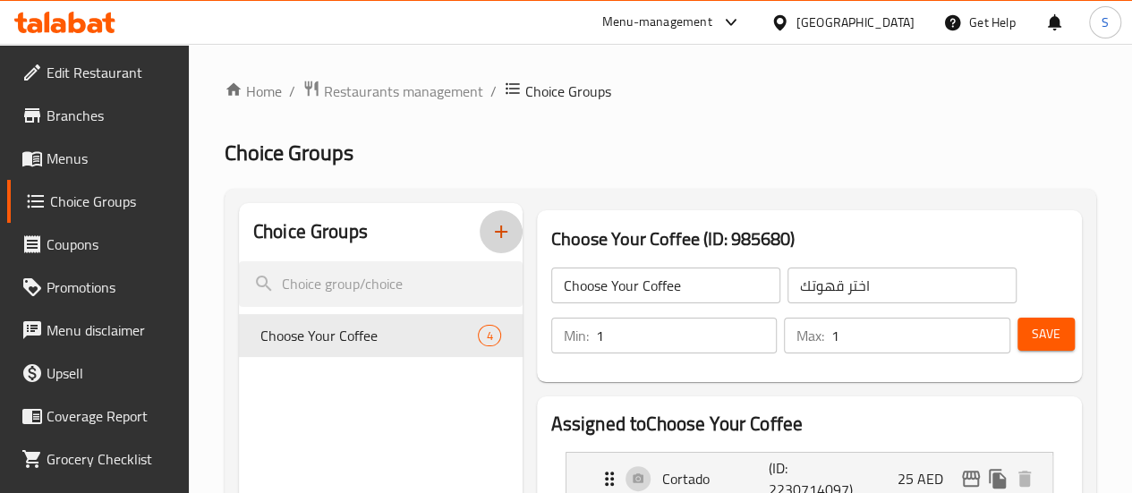
click at [490, 235] on icon "button" at bounding box center [500, 231] width 21 height 21
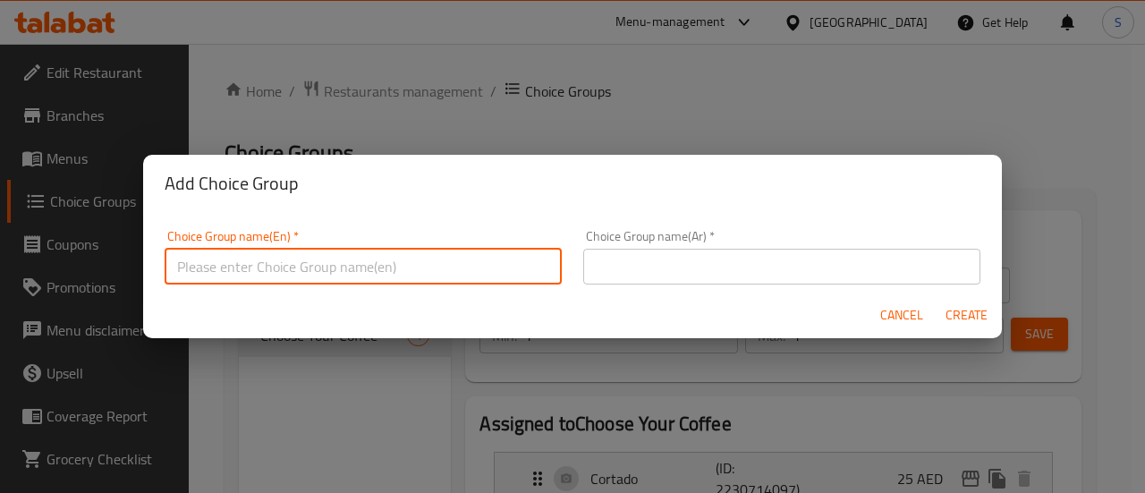
click at [453, 273] on input "text" at bounding box center [363, 267] width 397 height 36
type input "c"
type input "Choose Your Croissant"
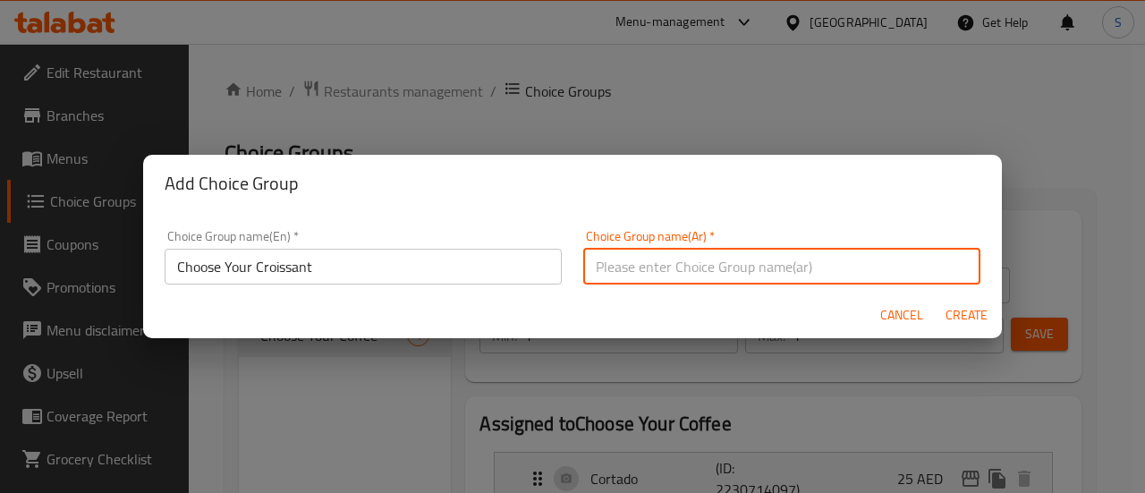
click at [715, 268] on input "text" at bounding box center [781, 267] width 397 height 36
type input "[PERSON_NAME]"
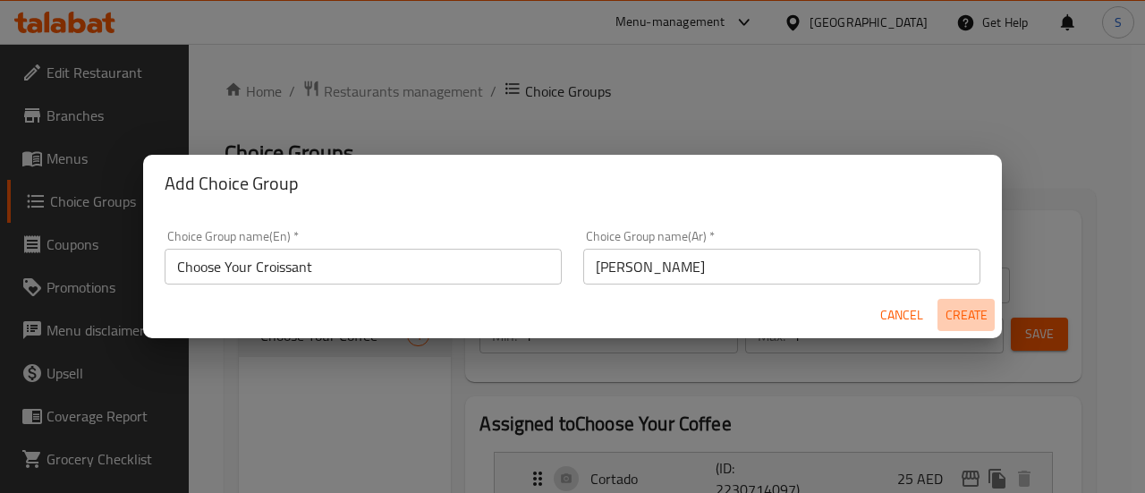
click at [954, 309] on span "Create" at bounding box center [966, 315] width 43 height 22
type input "Choose Your Croissant"
type input "[PERSON_NAME]"
type input "0"
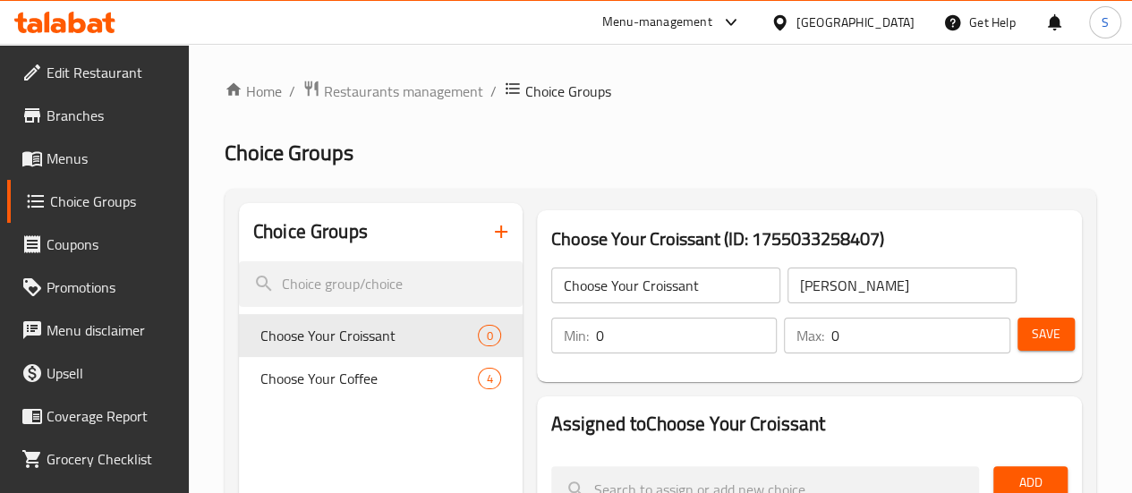
scroll to position [210, 0]
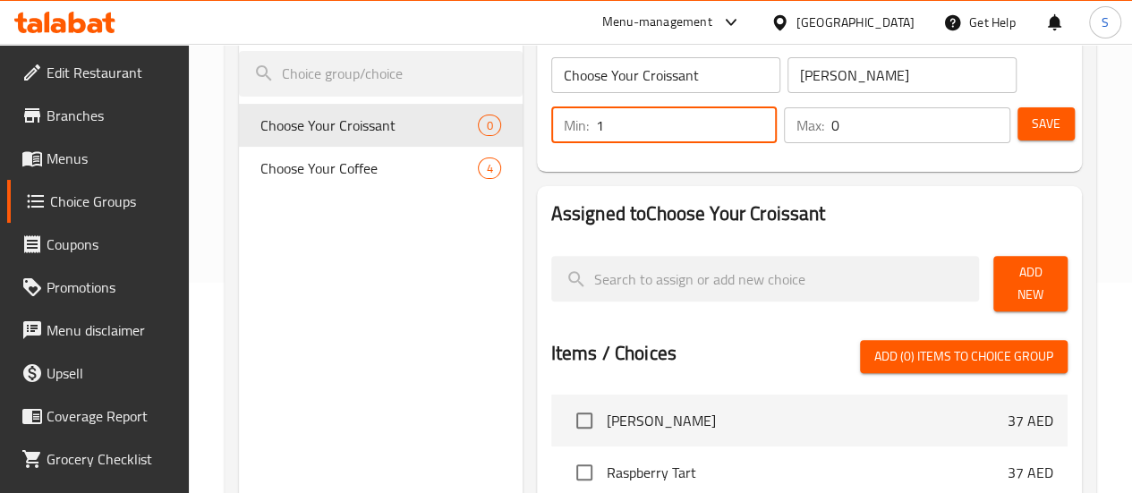
type input "1"
click at [716, 118] on input "1" at bounding box center [687, 125] width 182 height 36
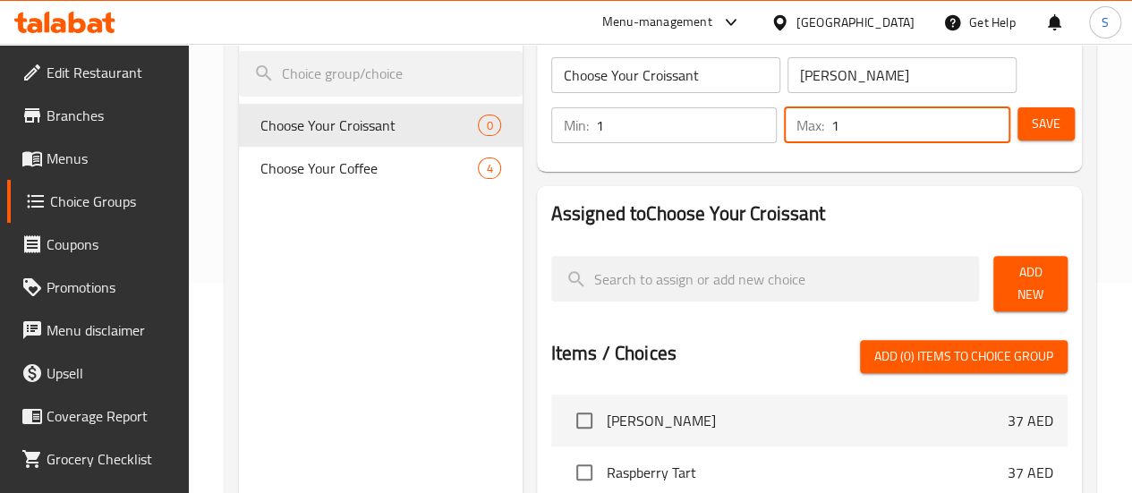
type input "1"
click at [986, 123] on input "1" at bounding box center [920, 125] width 179 height 36
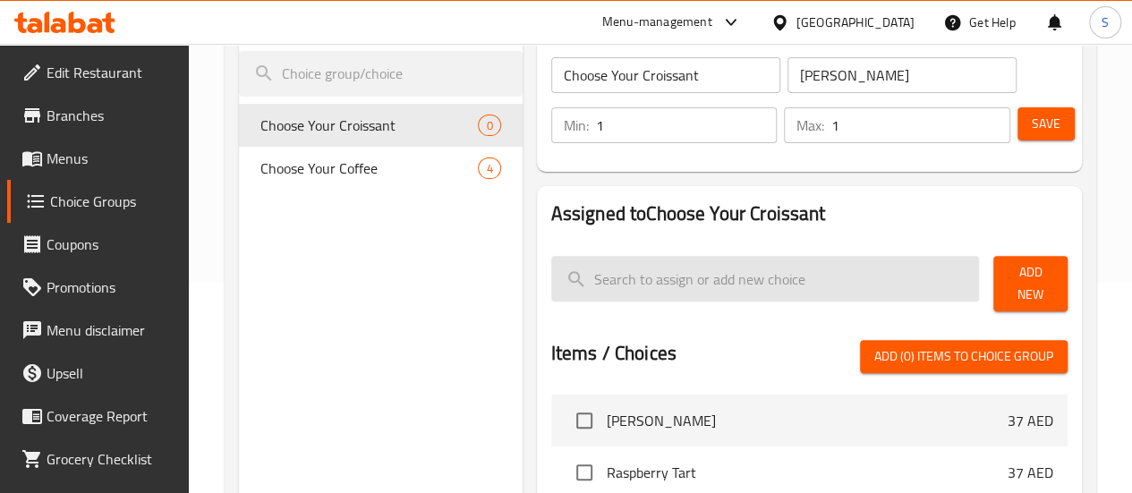
click at [750, 285] on input "search" at bounding box center [765, 279] width 429 height 46
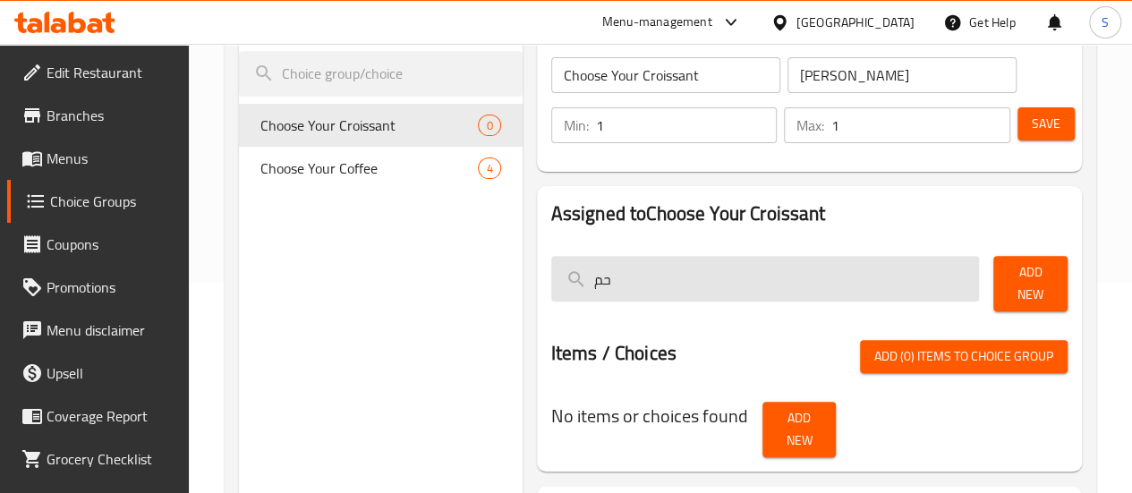
type input "ح"
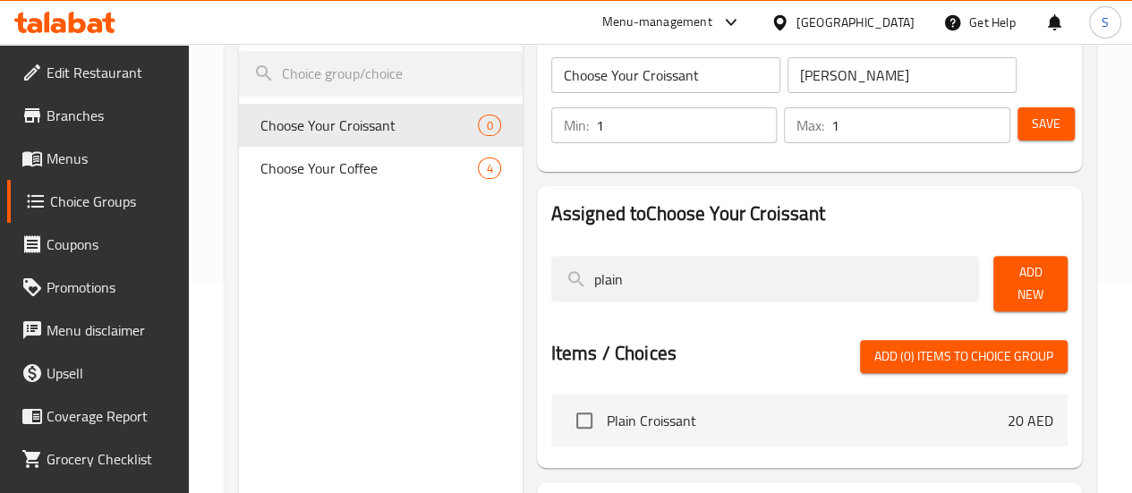
type input "plain"
click at [664, 416] on span "Plain Croissant" at bounding box center [807, 420] width 401 height 21
click at [566, 409] on input "checkbox" at bounding box center [585, 421] width 38 height 38
checkbox input "true"
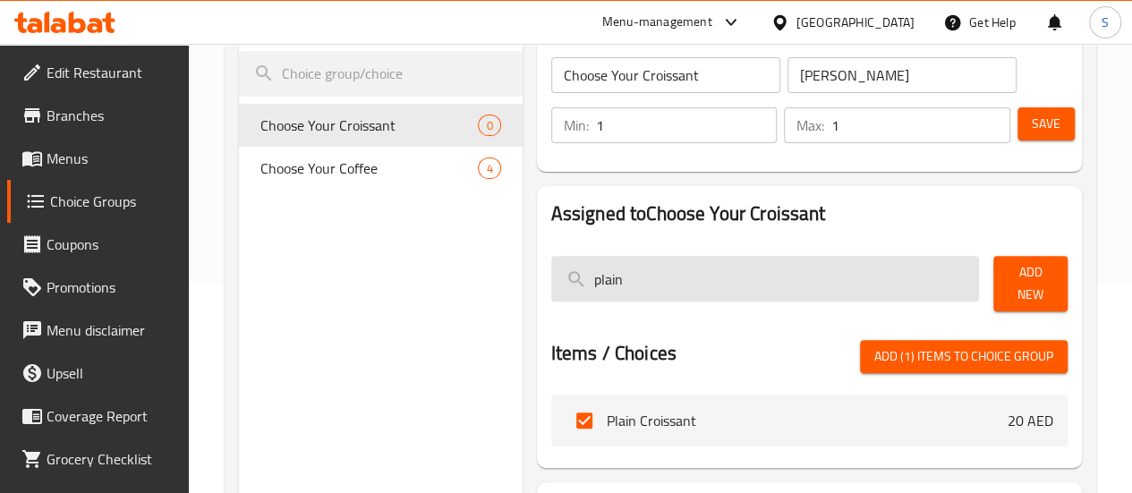
click at [614, 293] on input "plain" at bounding box center [765, 279] width 429 height 46
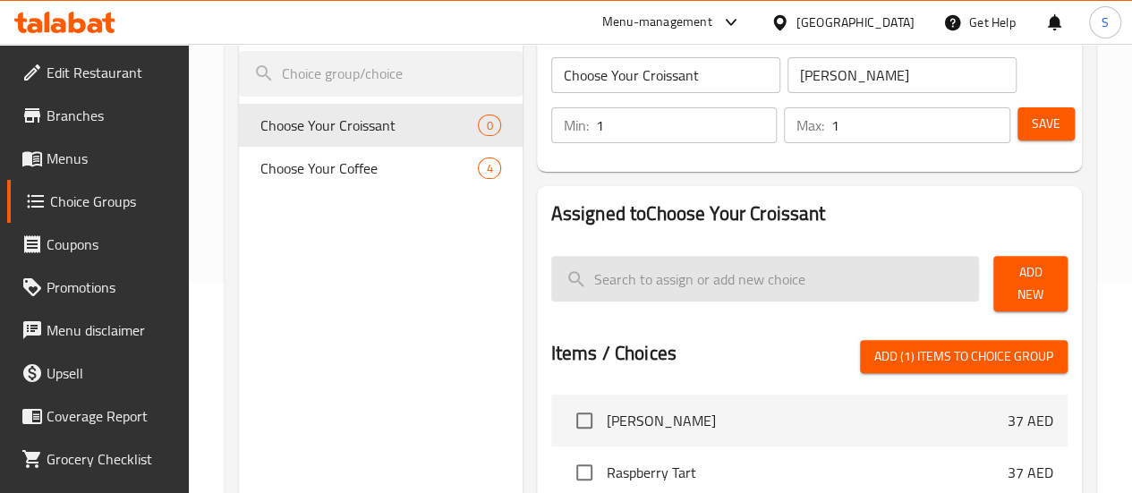
type input "a"
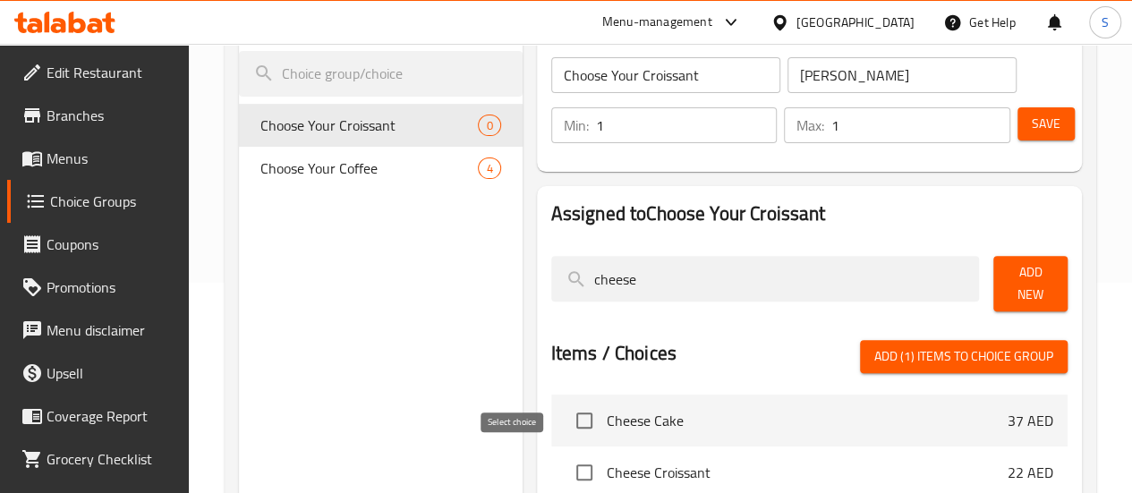
type input "cheese"
click at [566, 457] on input "checkbox" at bounding box center [585, 473] width 38 height 38
checkbox input "true"
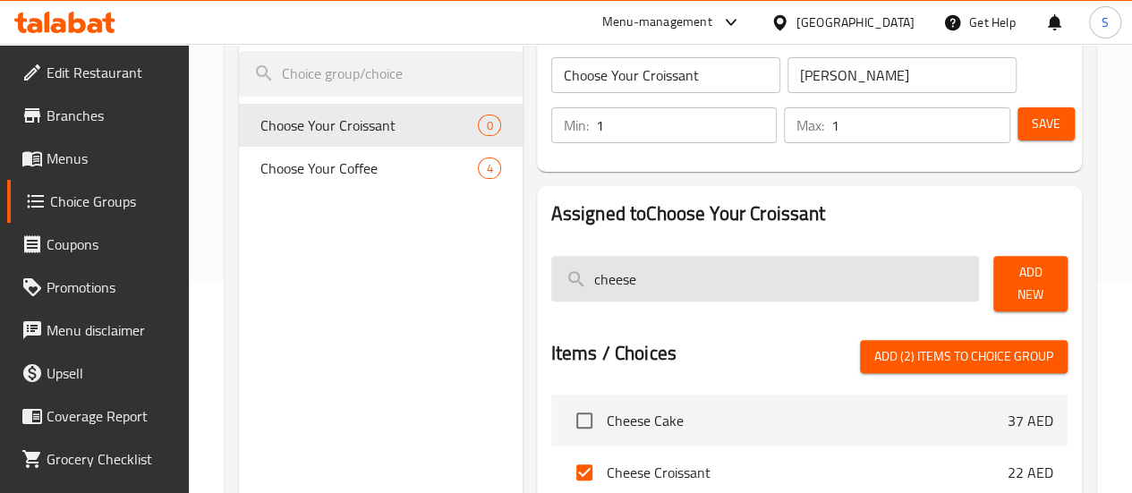
click at [618, 285] on input "cheese" at bounding box center [765, 279] width 429 height 46
type input "d"
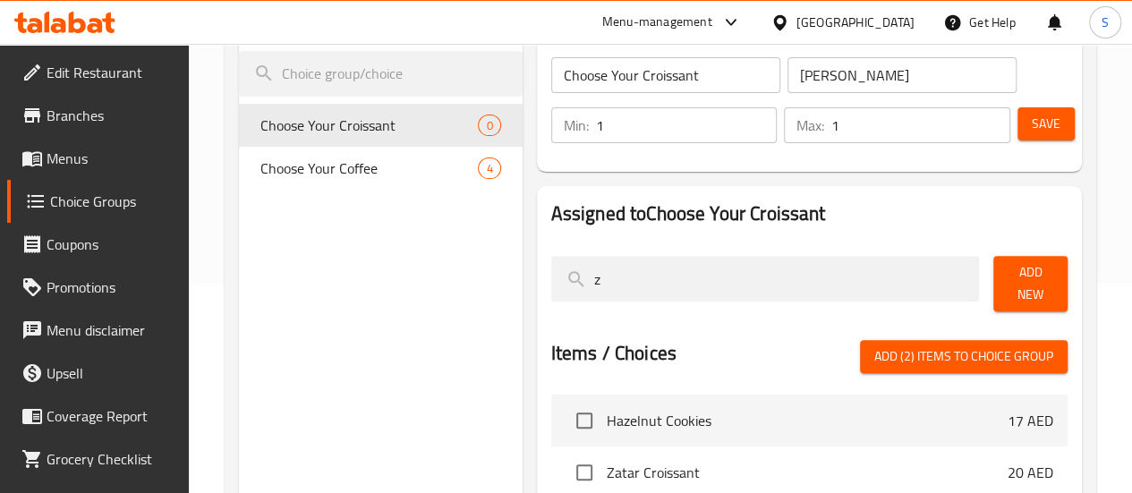
type input "z"
drag, startPoint x: 597, startPoint y: 468, endPoint x: 512, endPoint y: 468, distance: 85.0
click at [551, 468] on li "Zatar Croissant 20 AED" at bounding box center [809, 473] width 516 height 52
click at [566, 468] on input "checkbox" at bounding box center [585, 473] width 38 height 38
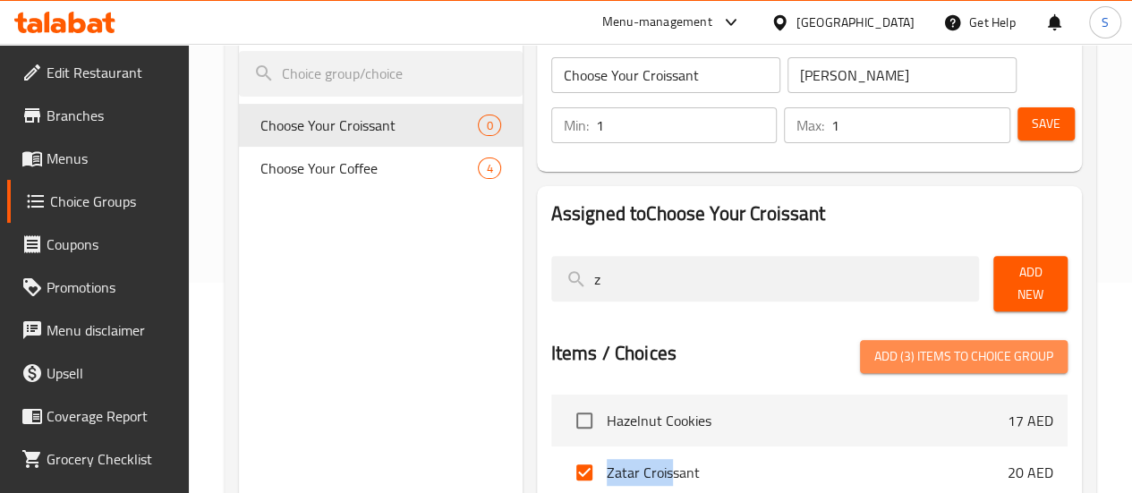
click at [941, 350] on span "Add (3) items to choice group" at bounding box center [963, 356] width 179 height 22
checkbox input "false"
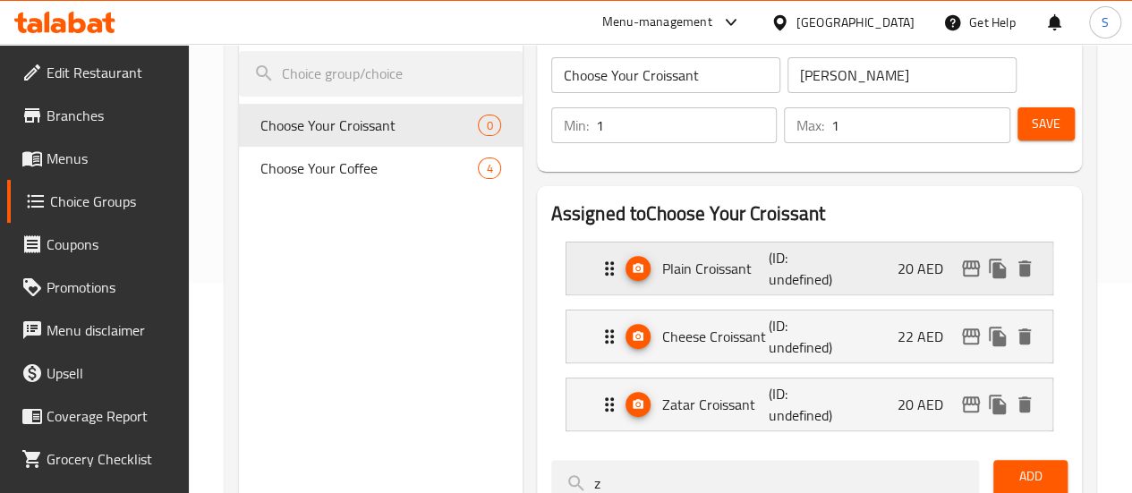
click at [775, 263] on p "(ID: undefined)" at bounding box center [805, 268] width 72 height 43
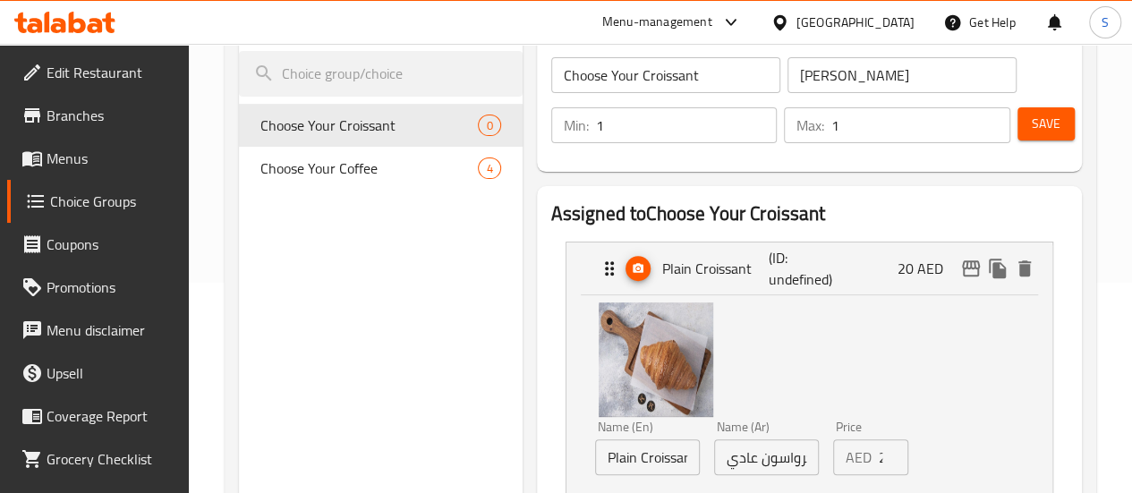
click at [879, 452] on input "20" at bounding box center [894, 457] width 30 height 36
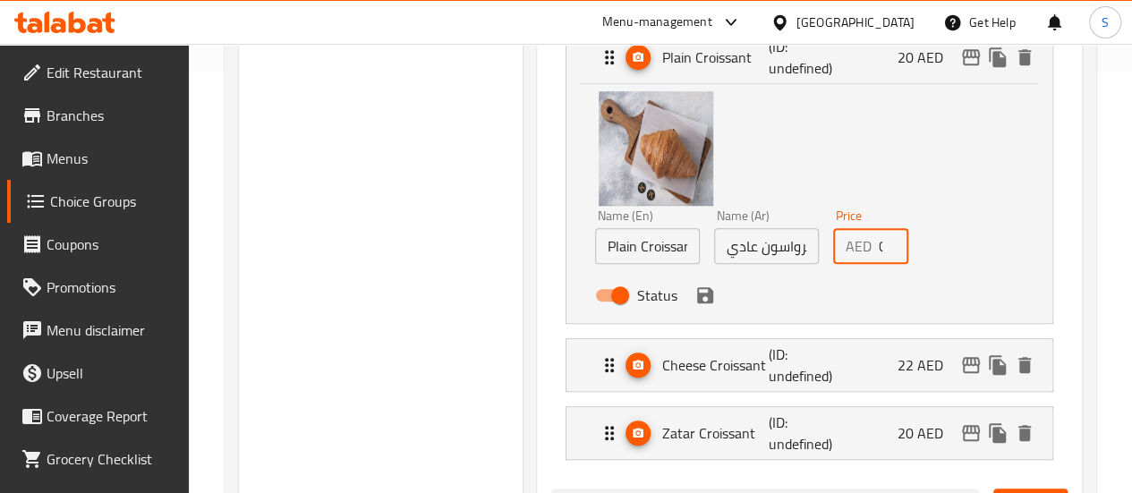
scroll to position [431, 0]
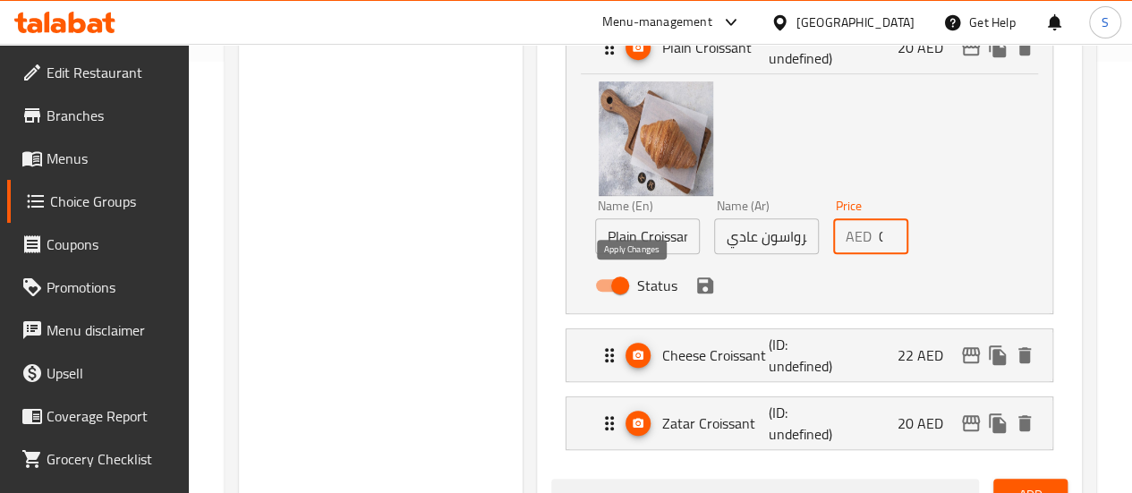
click at [697, 282] on icon "save" at bounding box center [705, 285] width 16 height 16
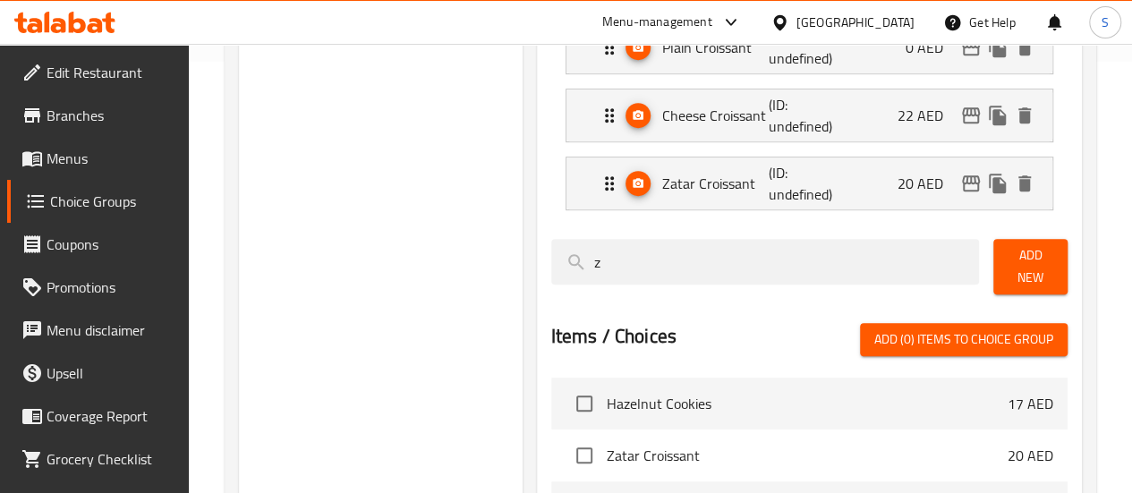
type input "0"
click at [829, 119] on div "Cheese Croissant (ID: undefined) 22 AED" at bounding box center [815, 115] width 432 height 52
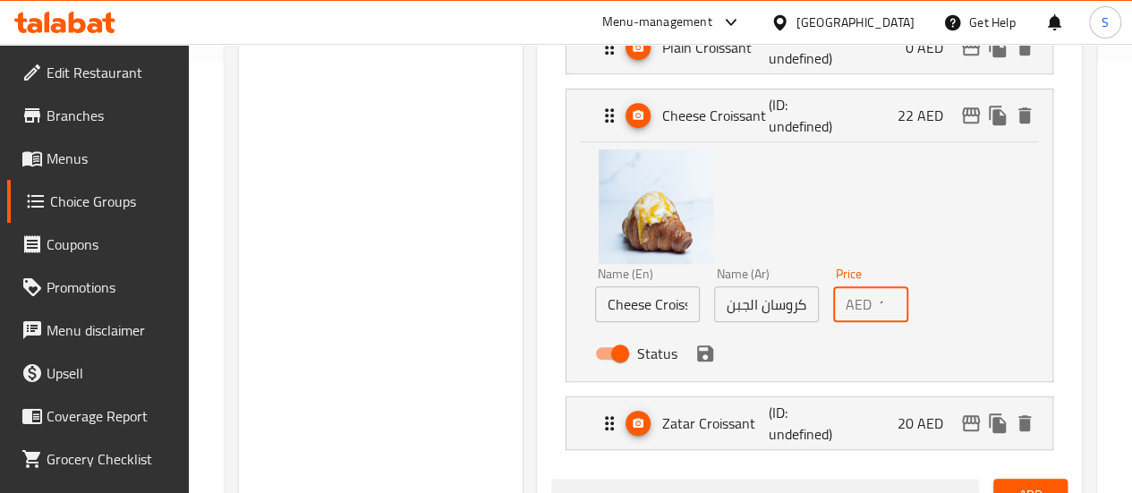
drag, startPoint x: 866, startPoint y: 307, endPoint x: 854, endPoint y: 305, distance: 12.7
type input "18"
click at [879, 305] on input "18" at bounding box center [894, 304] width 30 height 36
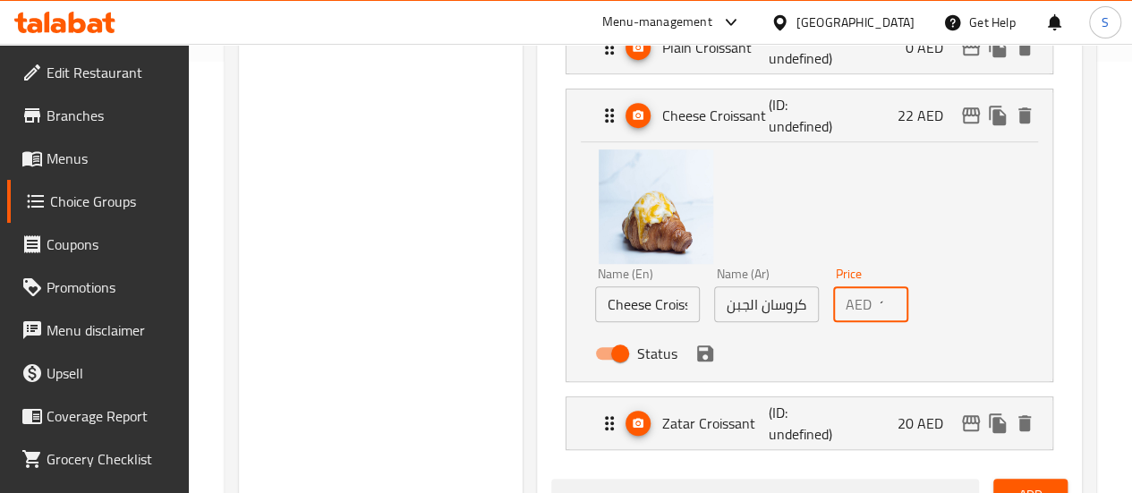
click at [879, 305] on input "18" at bounding box center [894, 304] width 30 height 36
click at [694, 363] on icon "save" at bounding box center [704, 353] width 21 height 21
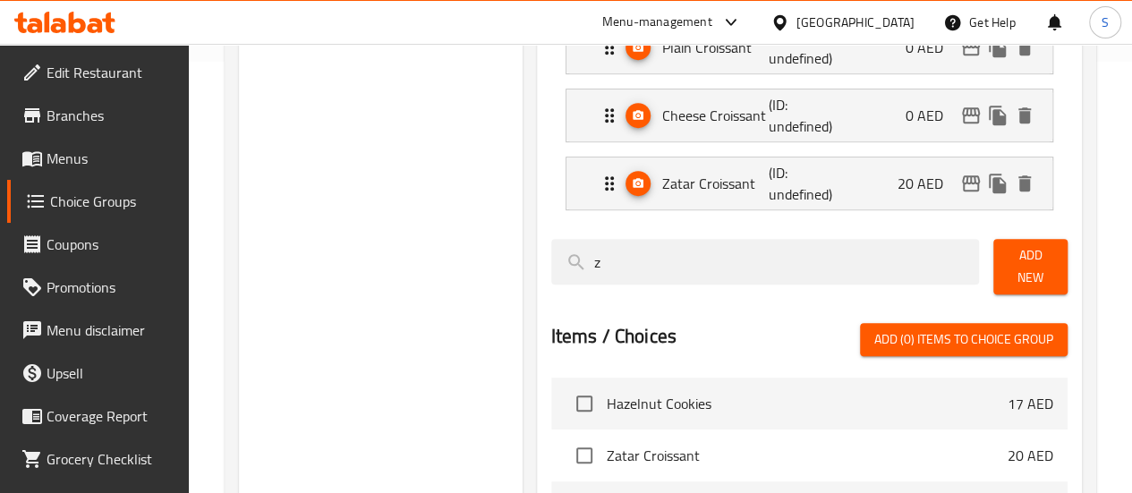
type input "0"
click at [886, 207] on div "[PERSON_NAME] (ID: undefined) 20 AED" at bounding box center [815, 183] width 432 height 52
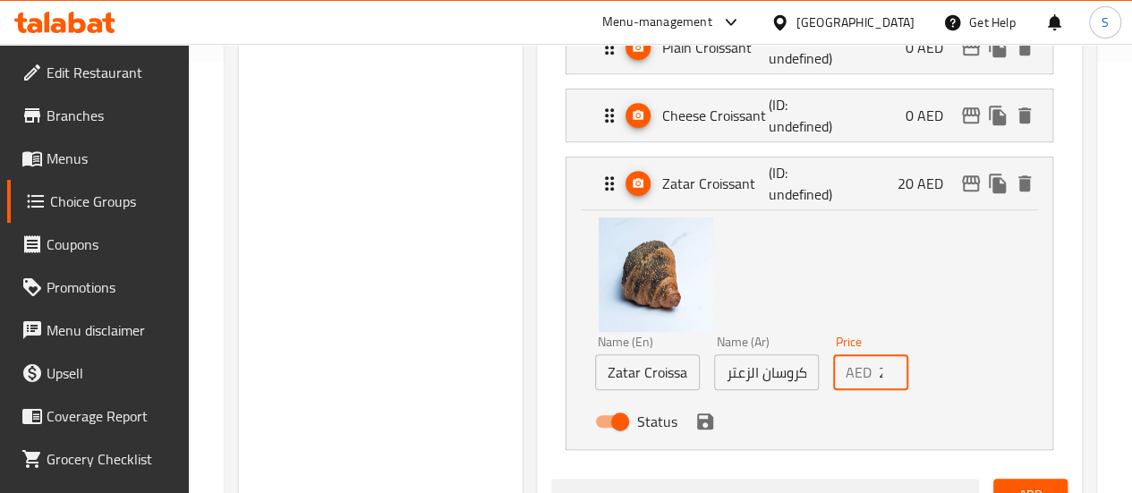
click at [879, 376] on input "20" at bounding box center [894, 372] width 30 height 36
type input "0"
click at [692, 433] on button "save" at bounding box center [705, 421] width 27 height 27
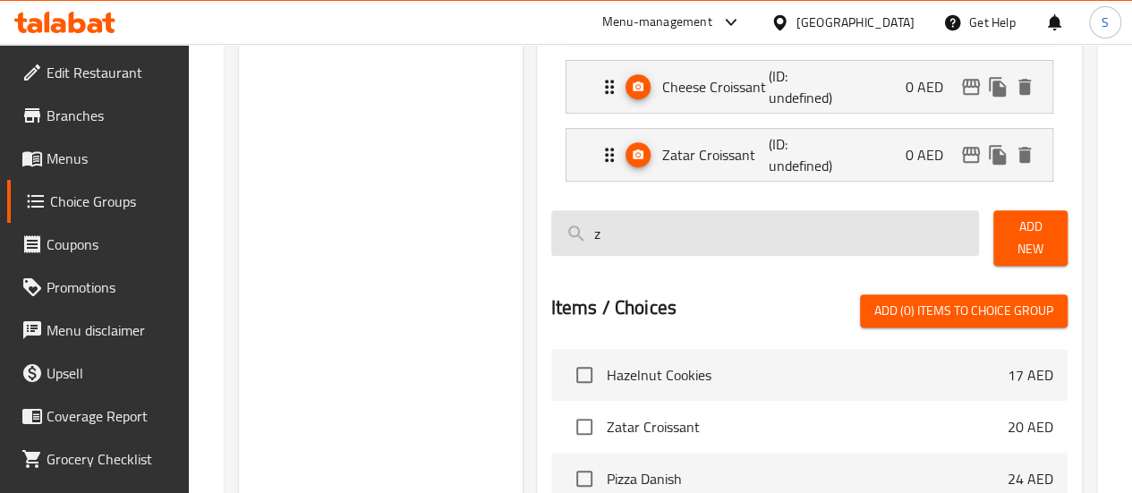
scroll to position [0, 0]
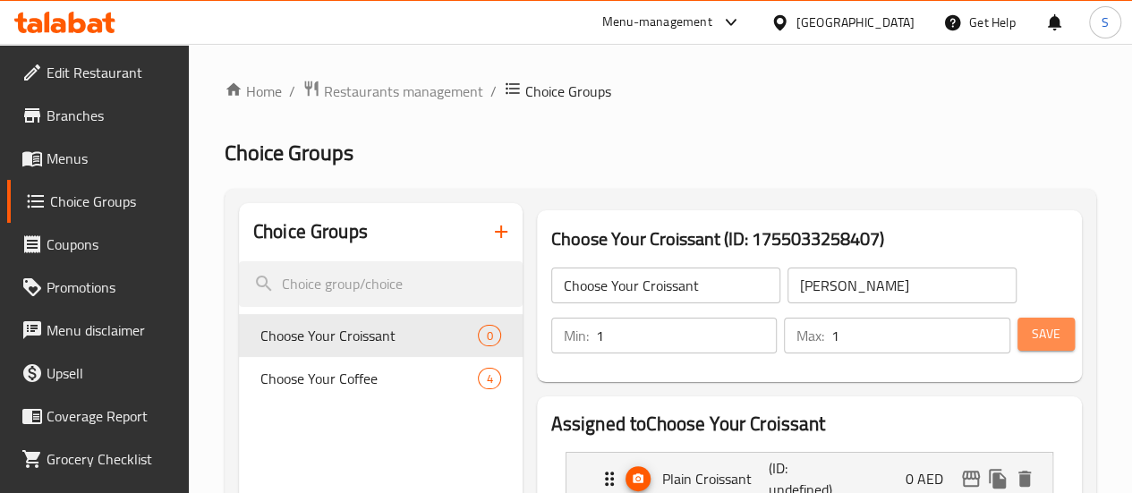
drag, startPoint x: 1034, startPoint y: 330, endPoint x: 1055, endPoint y: 336, distance: 21.3
click at [1055, 336] on button "Save" at bounding box center [1045, 334] width 57 height 33
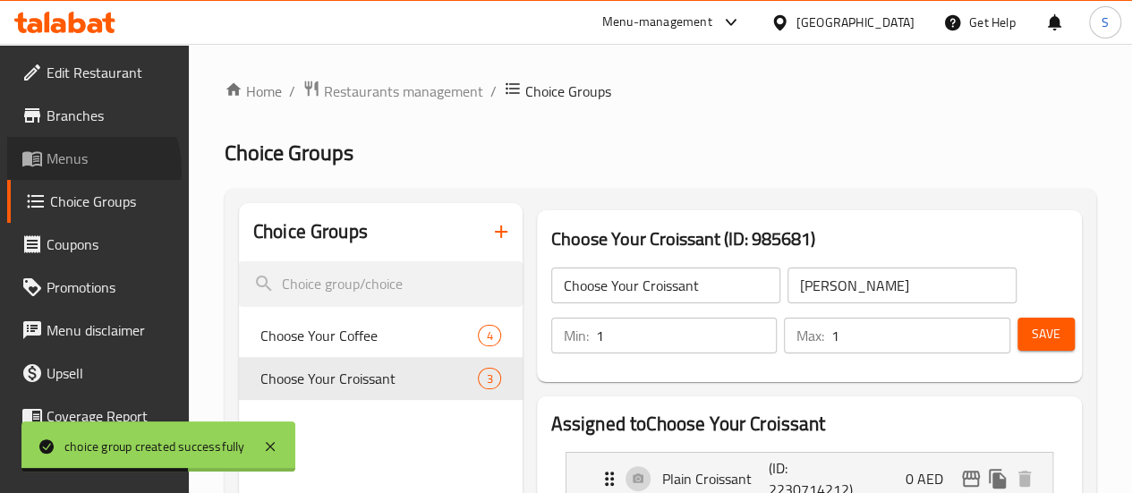
click at [79, 169] on span "Menus" at bounding box center [111, 158] width 128 height 21
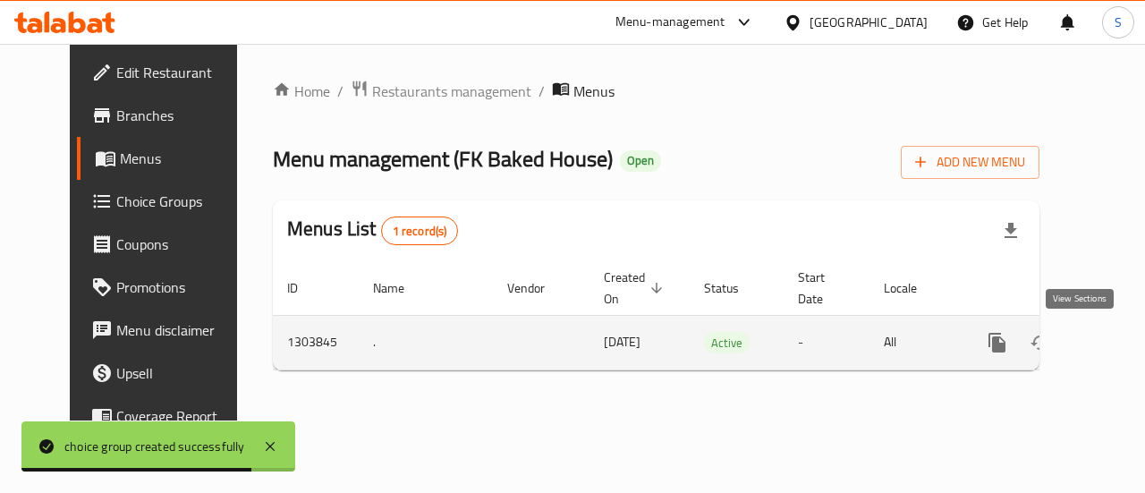
click at [1119, 345] on icon "enhanced table" at bounding box center [1127, 343] width 16 height 16
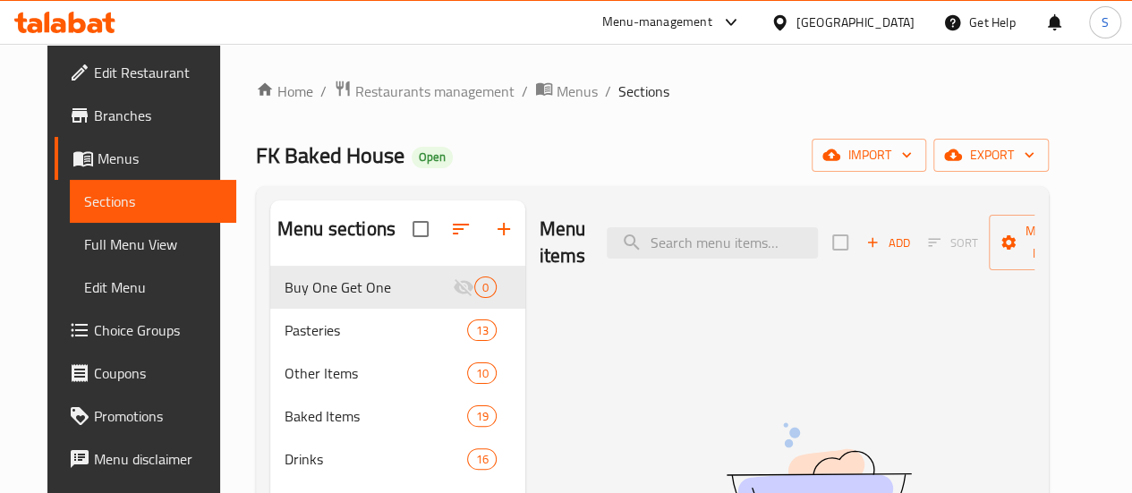
scroll to position [32, 0]
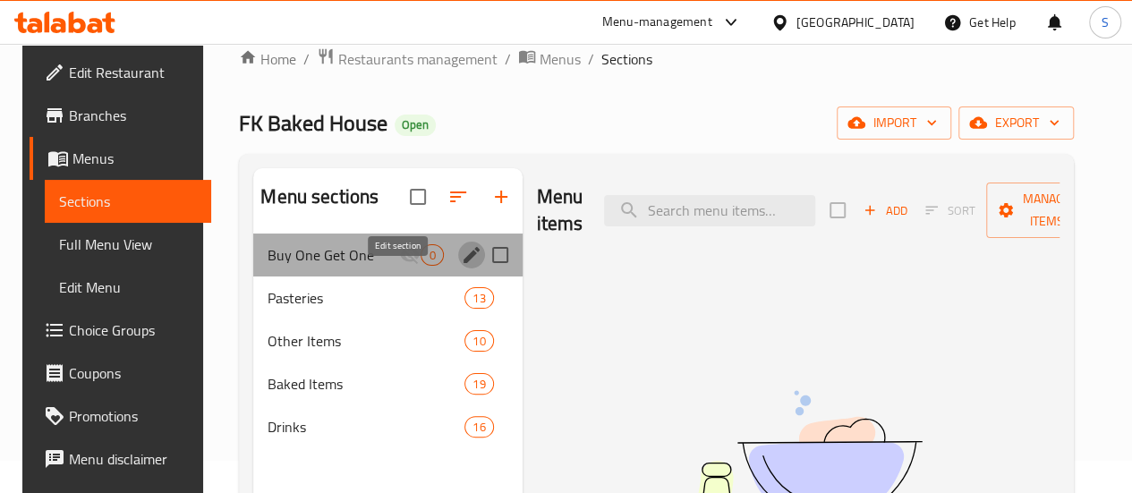
click at [461, 266] on icon "edit" at bounding box center [471, 254] width 21 height 21
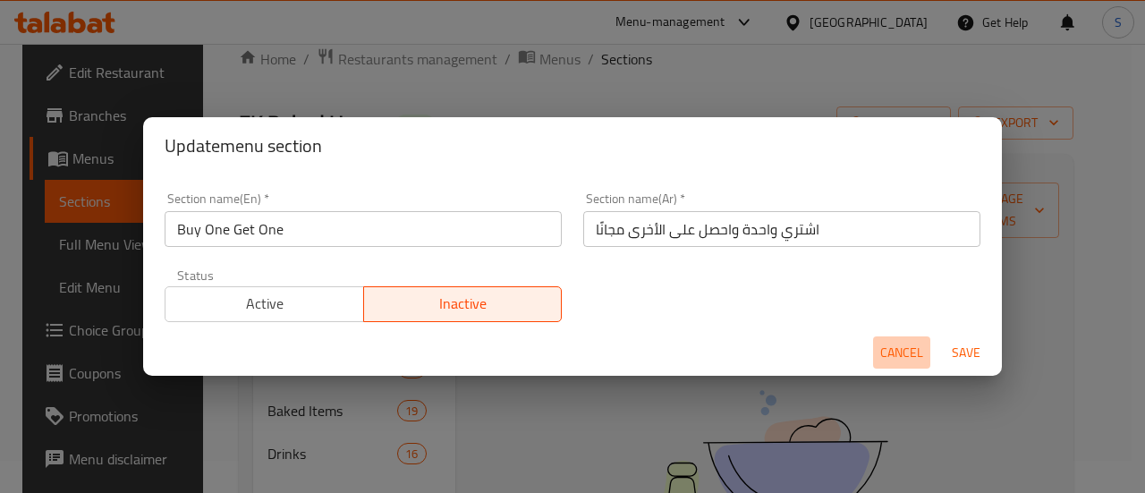
click at [907, 346] on span "Cancel" at bounding box center [902, 353] width 43 height 22
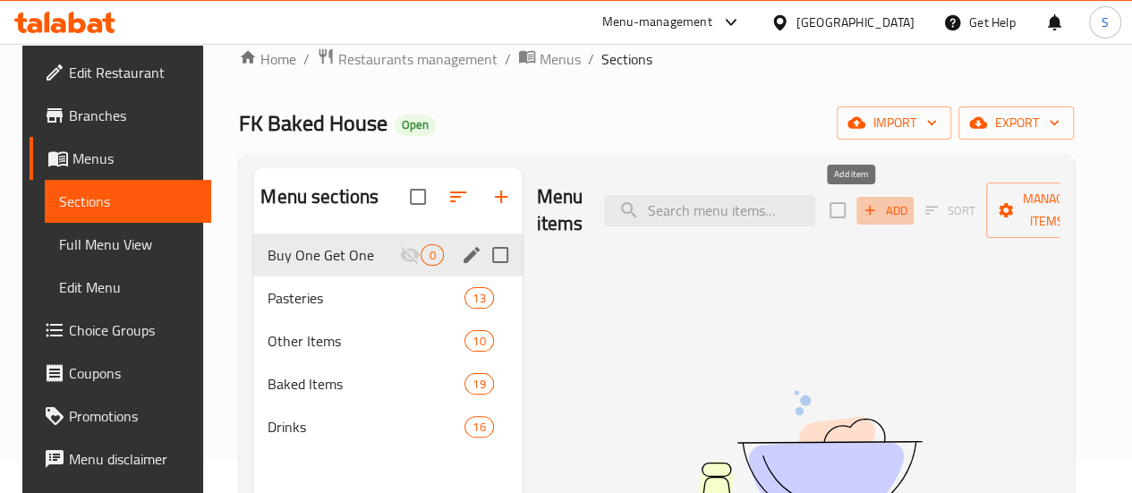
click at [862, 202] on icon "button" at bounding box center [870, 210] width 16 height 16
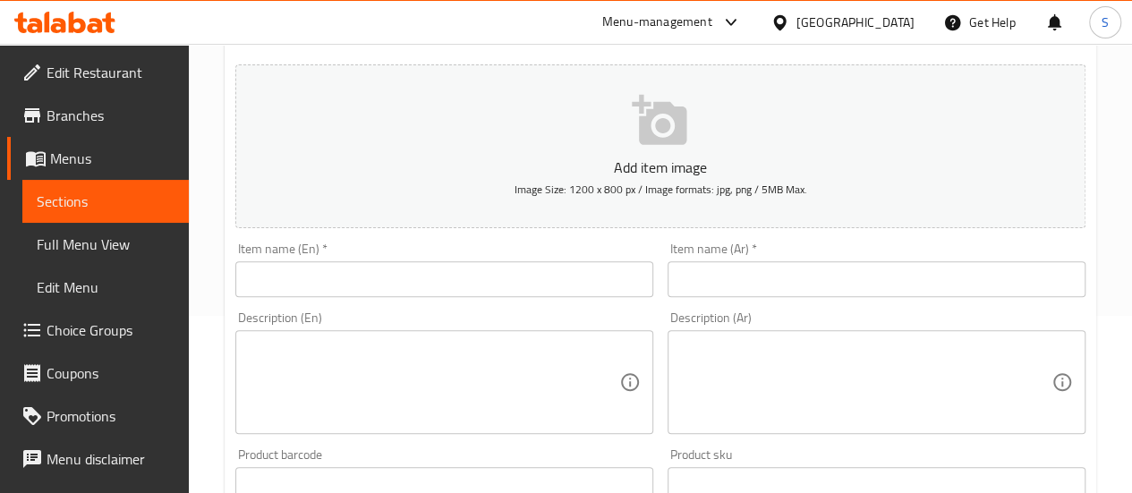
scroll to position [244, 0]
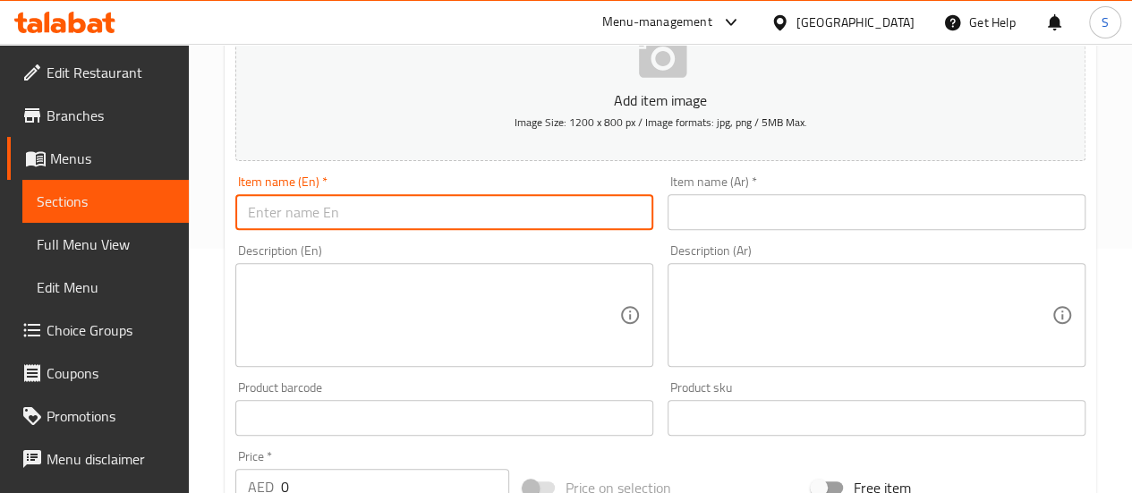
click at [571, 220] on input "text" at bounding box center [444, 212] width 418 height 36
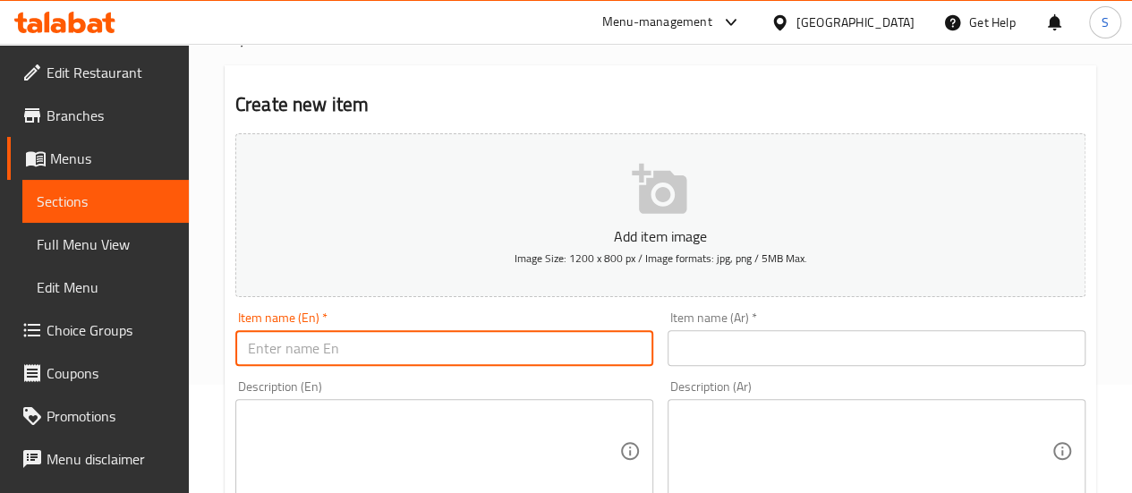
scroll to position [184, 0]
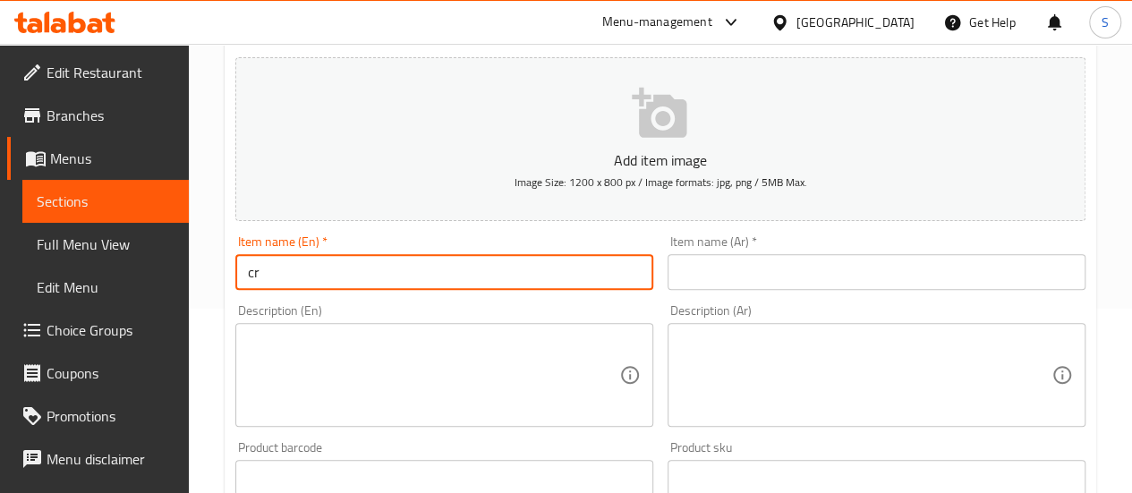
type input "c"
type input "Coffee & Croissant"
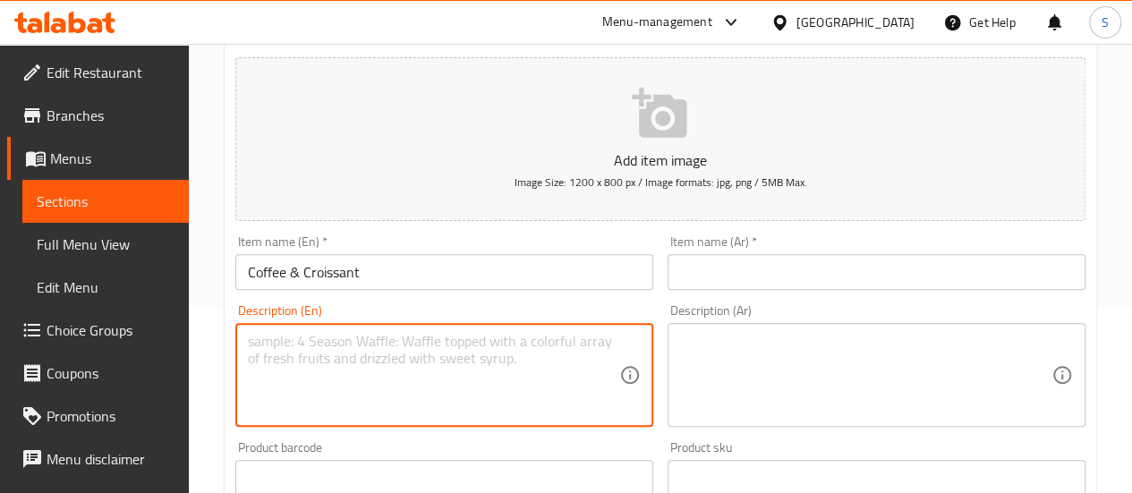
click at [538, 340] on textarea at bounding box center [433, 375] width 371 height 85
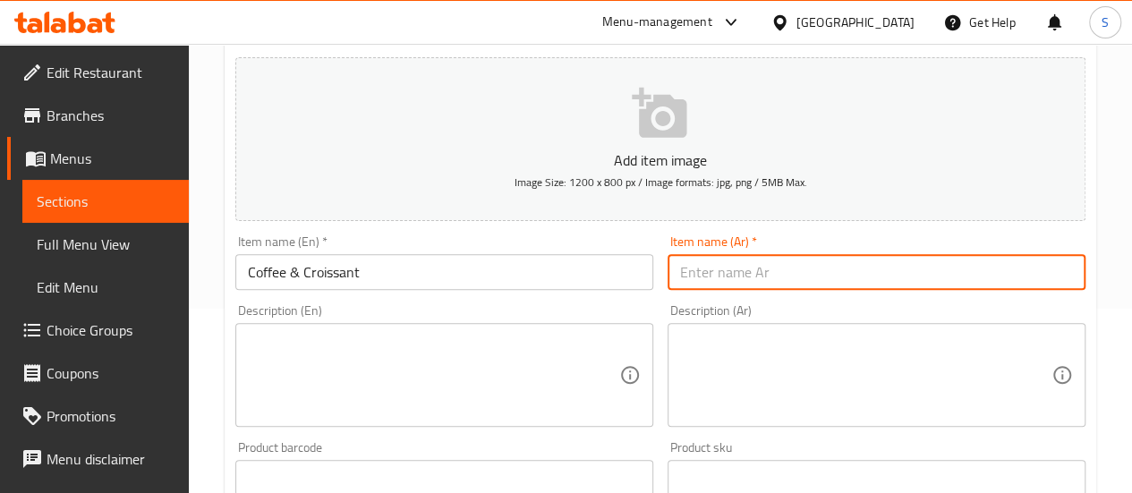
click at [751, 268] on input "text" at bounding box center [877, 272] width 418 height 36
type input "}"
type input "قهوة & [PERSON_NAME]"
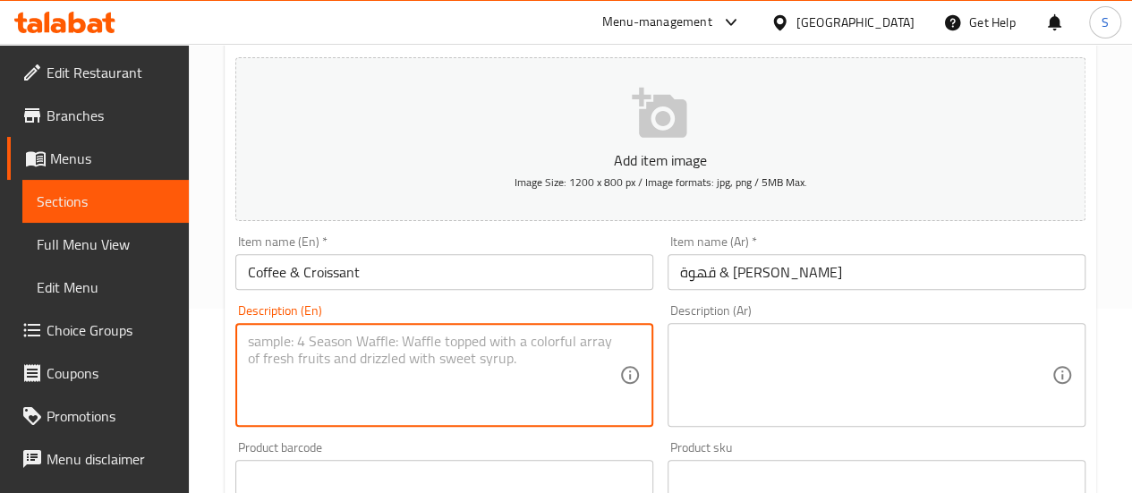
click at [542, 353] on textarea at bounding box center [433, 375] width 371 height 85
type textarea "ا"
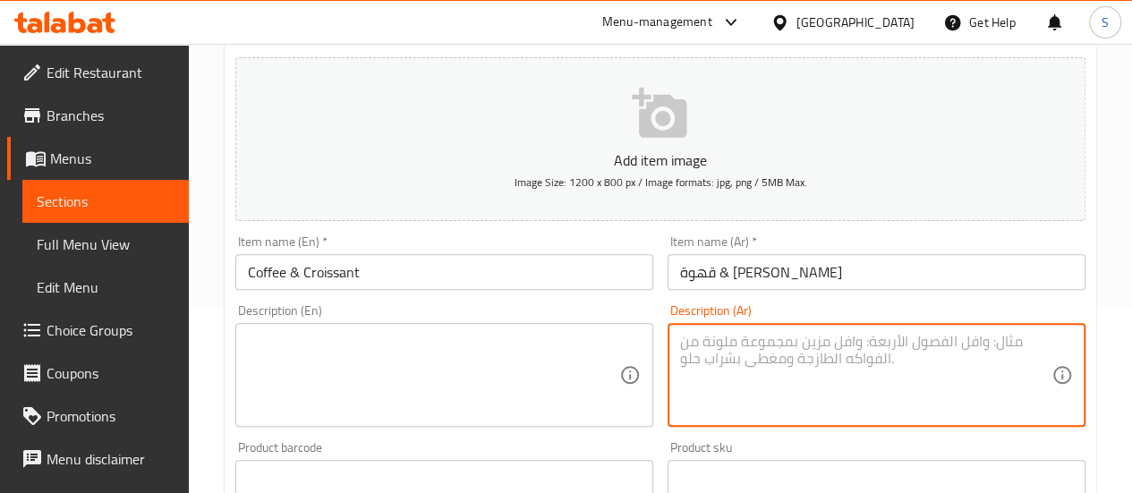
click at [709, 371] on textarea at bounding box center [865, 375] width 371 height 85
type textarea "اشتر قهوتك المفضلة واحصل على كرواسون مجانا"
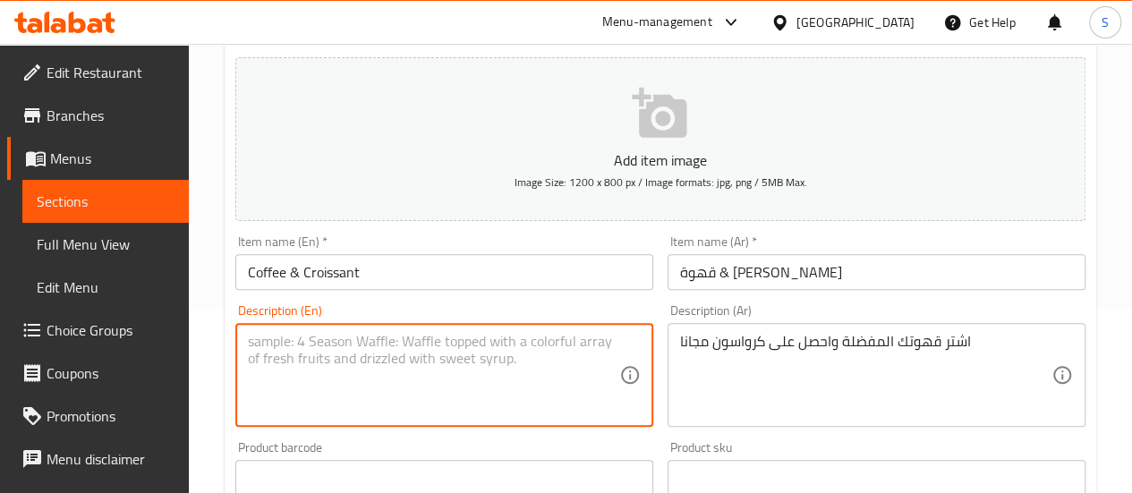
click at [442, 367] on textarea at bounding box center [433, 375] width 371 height 85
type textarea "ل"
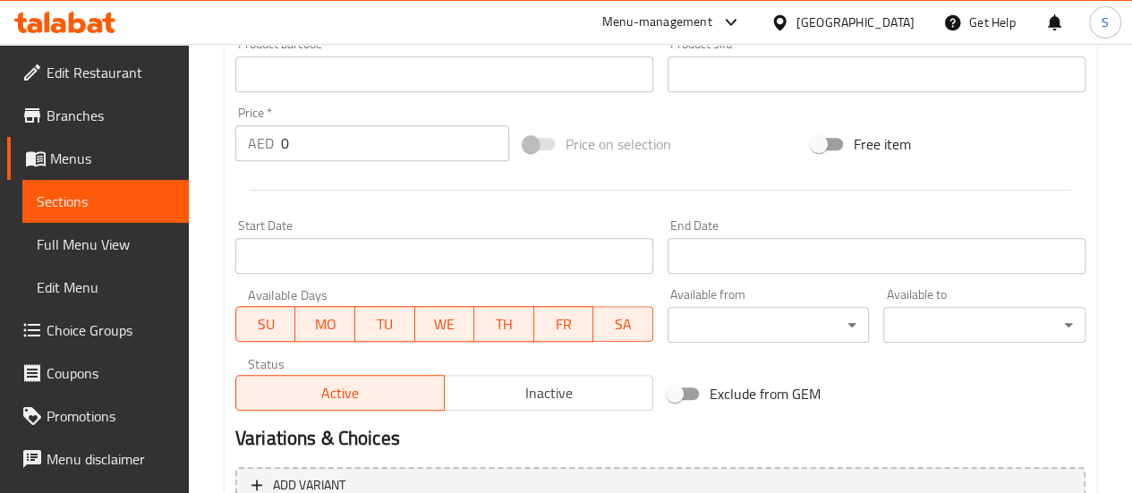
scroll to position [634, 0]
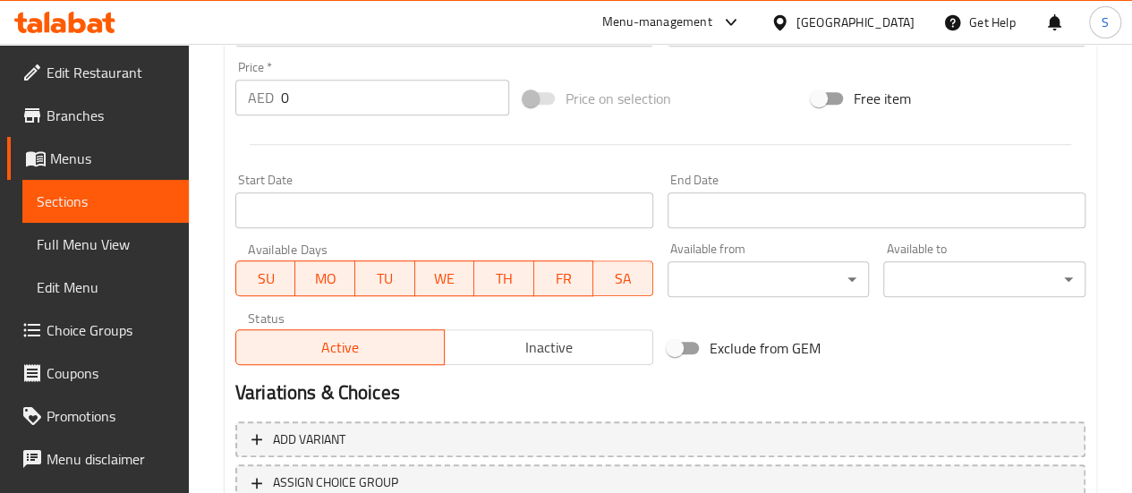
type textarea "Get your favourite coffee and get your choice of free croissant"
click at [540, 94] on span at bounding box center [539, 98] width 30 height 13
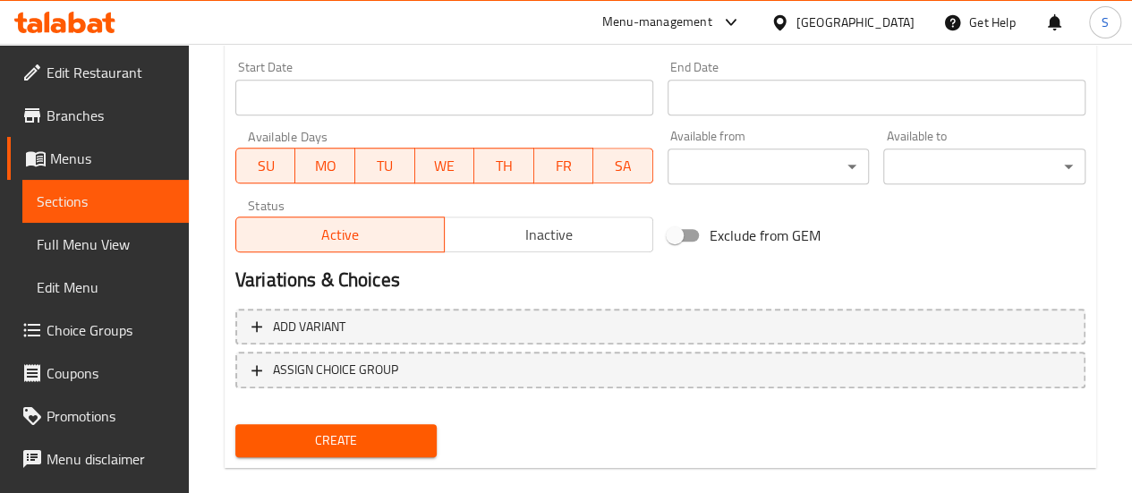
scroll to position [745, 0]
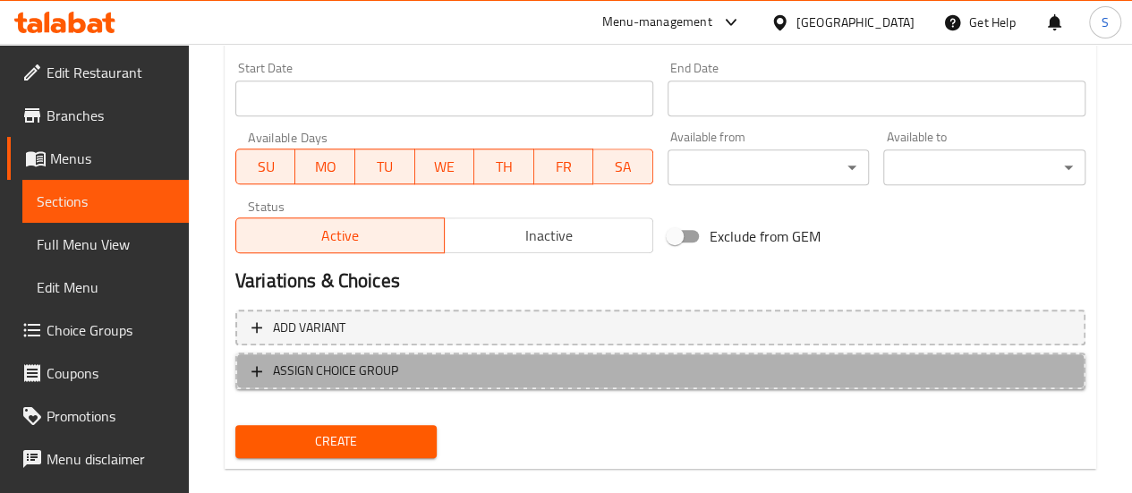
click at [260, 370] on icon "button" at bounding box center [256, 371] width 11 height 11
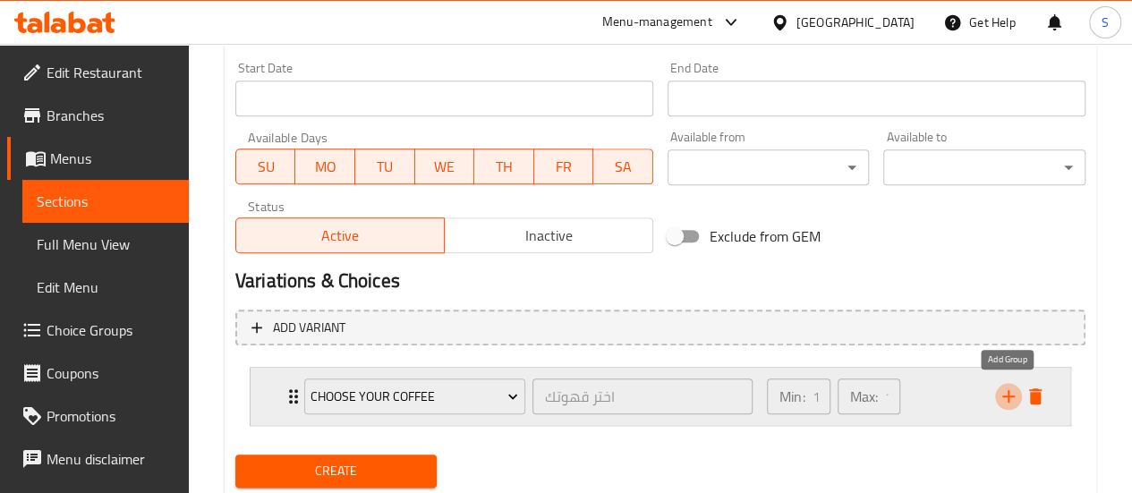
click at [997, 394] on button "add" at bounding box center [1008, 396] width 27 height 27
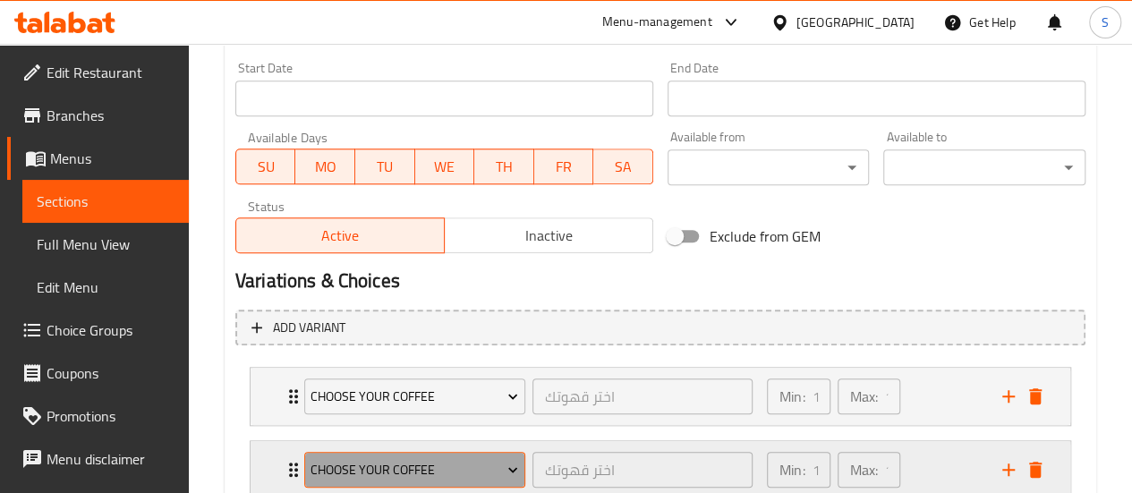
click at [489, 459] on span "Choose Your Coffee" at bounding box center [415, 470] width 208 height 22
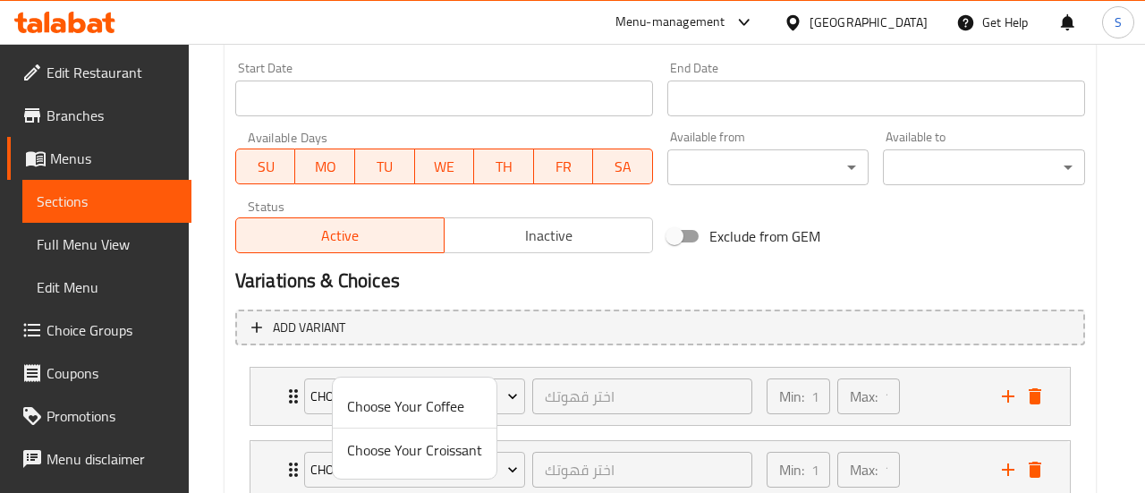
click at [458, 453] on span "Choose Your Croissant" at bounding box center [414, 449] width 135 height 21
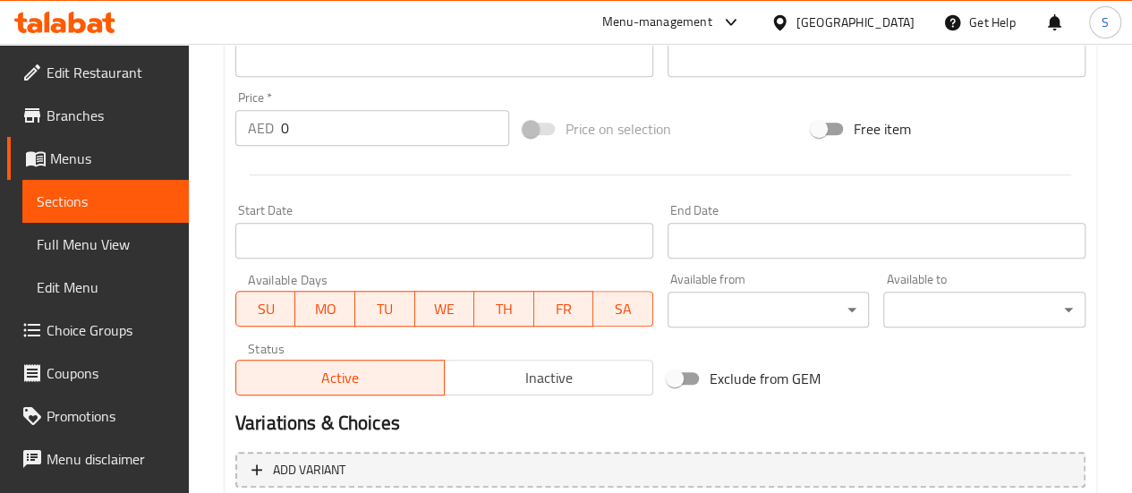
scroll to position [583, 0]
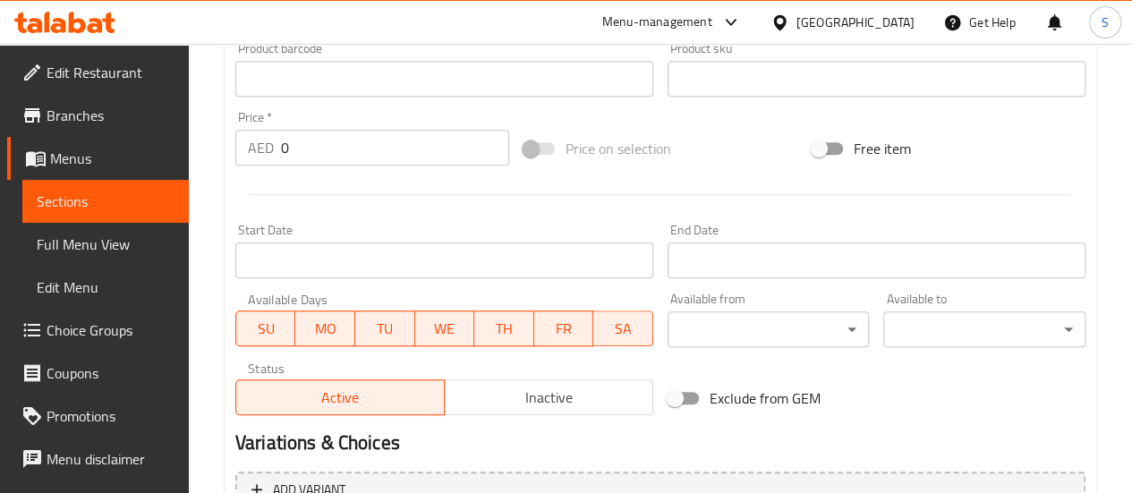
click at [550, 152] on span at bounding box center [539, 148] width 30 height 13
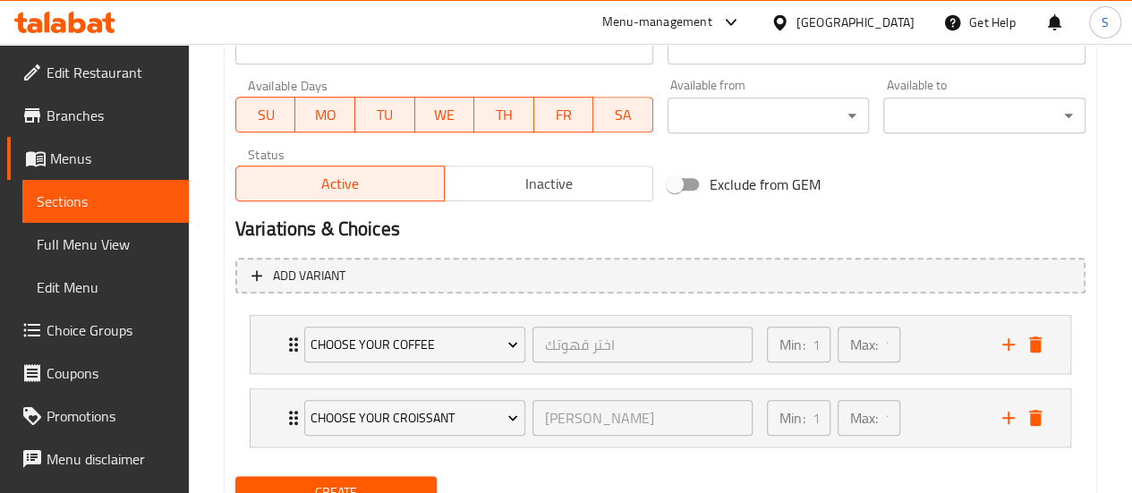
scroll to position [872, 0]
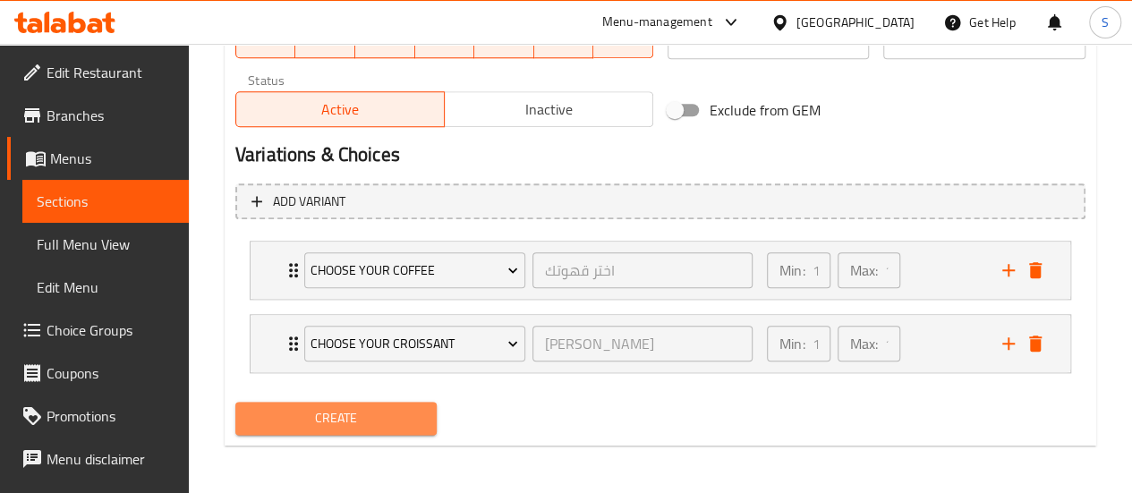
click at [385, 413] on span "Create" at bounding box center [337, 418] width 174 height 22
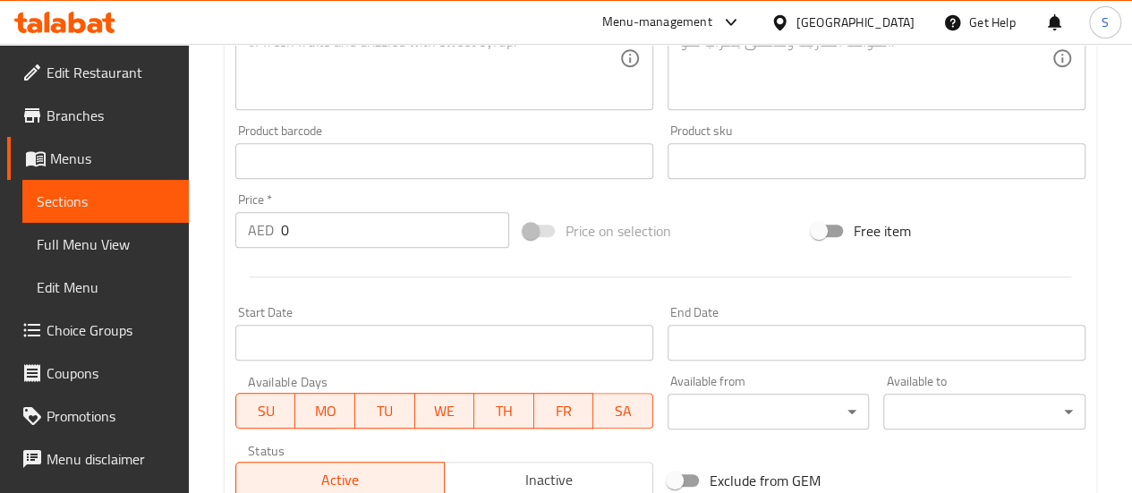
scroll to position [480, 0]
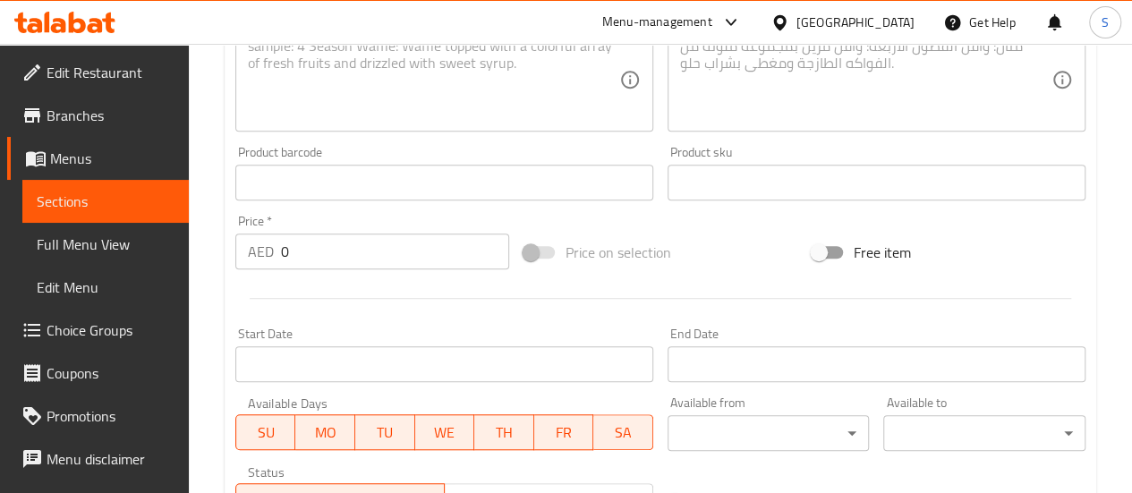
click at [534, 249] on span at bounding box center [539, 252] width 30 height 13
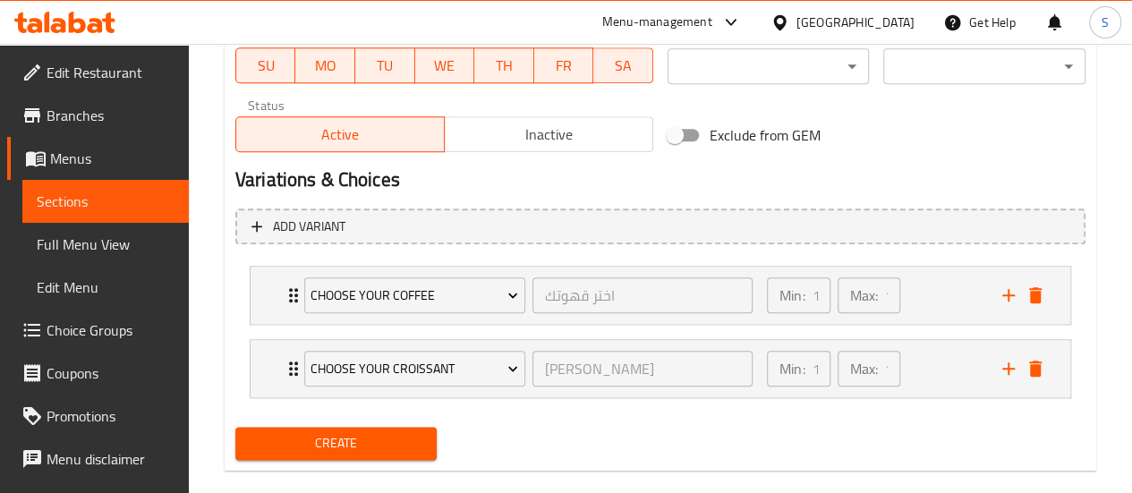
scroll to position [872, 0]
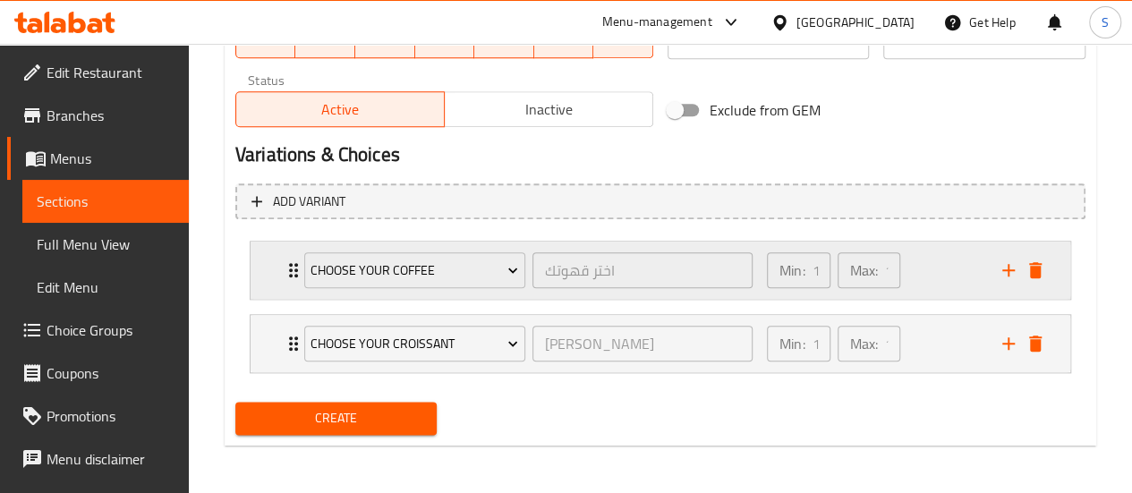
click at [447, 250] on div "Choose Your Coffee" at bounding box center [415, 270] width 228 height 43
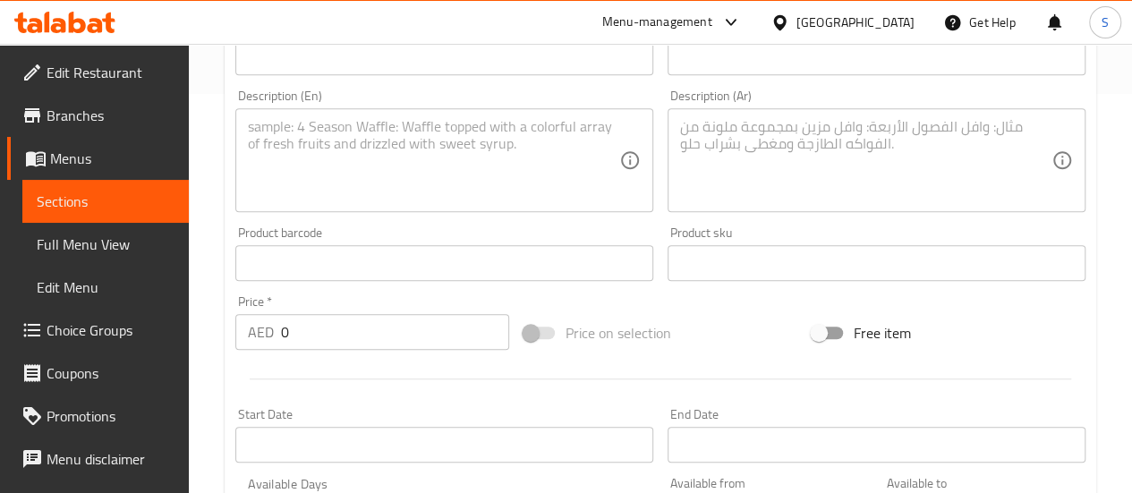
scroll to position [390, 0]
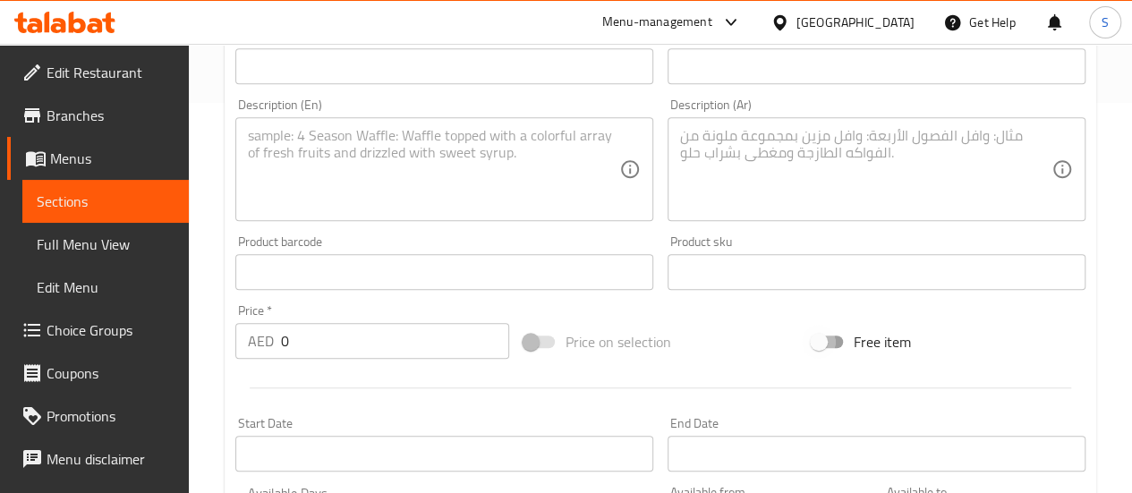
click at [823, 341] on input "Free item" at bounding box center [819, 342] width 102 height 34
click at [828, 335] on input "Free item" at bounding box center [837, 342] width 102 height 34
checkbox input "false"
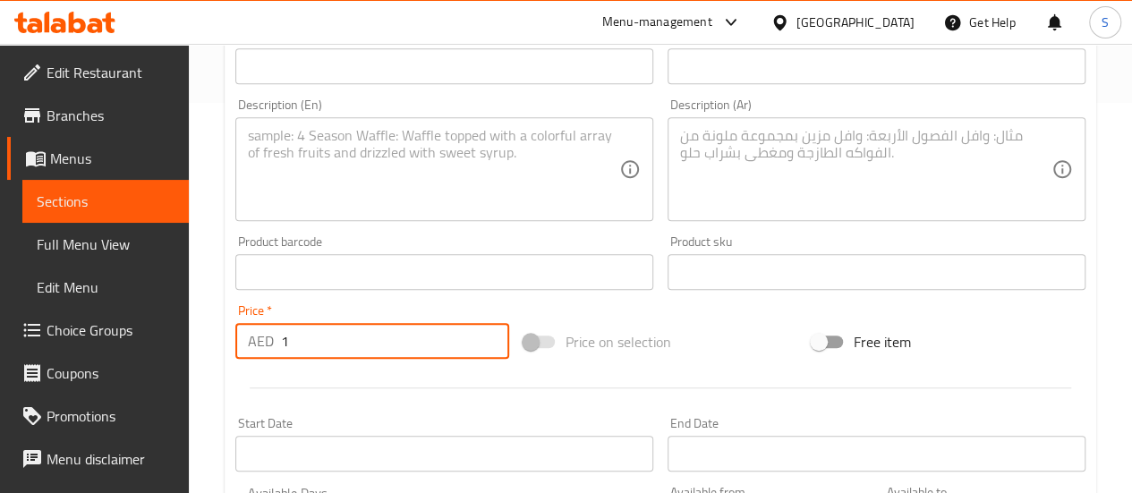
type input "1"
click at [487, 328] on input "1" at bounding box center [395, 341] width 228 height 36
click at [566, 371] on div at bounding box center [660, 388] width 864 height 44
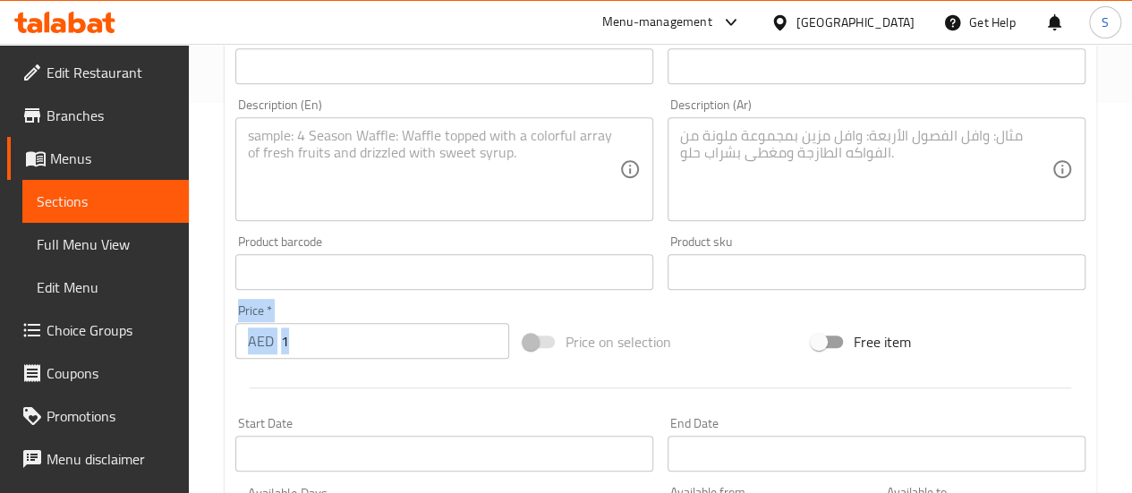
drag, startPoint x: 555, startPoint y: 337, endPoint x: 395, endPoint y: 300, distance: 164.5
click at [395, 300] on div "Add item image Image Size: 1200 x 800 px / Image formats: jpg, png / 5MB Max. I…" at bounding box center [660, 229] width 864 height 771
click at [395, 300] on div "Price   * AED 1 Price *" at bounding box center [372, 331] width 288 height 69
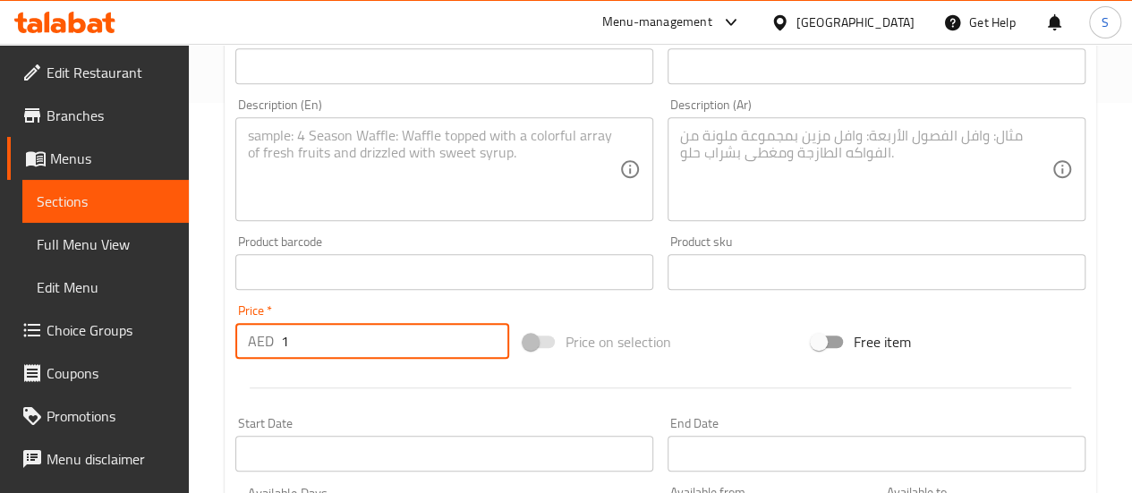
click at [416, 323] on input "1" at bounding box center [395, 341] width 228 height 36
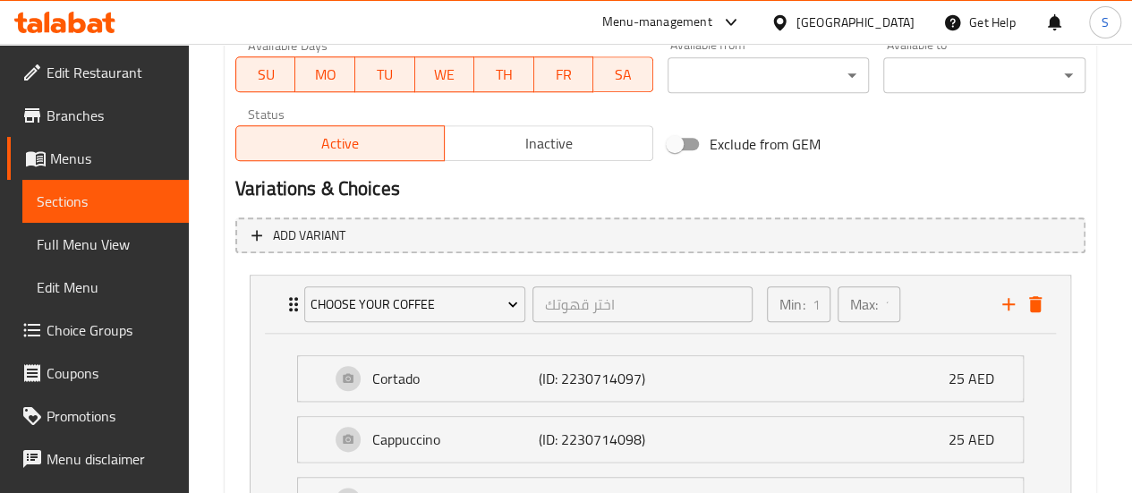
scroll to position [838, 0]
click at [981, 380] on p "25 AED" at bounding box center [979, 378] width 60 height 21
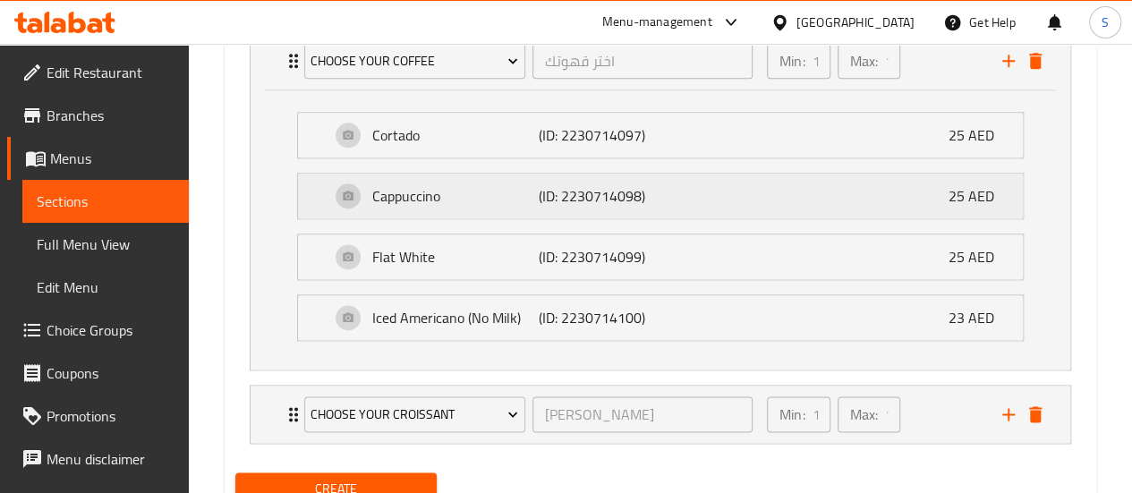
scroll to position [1150, 0]
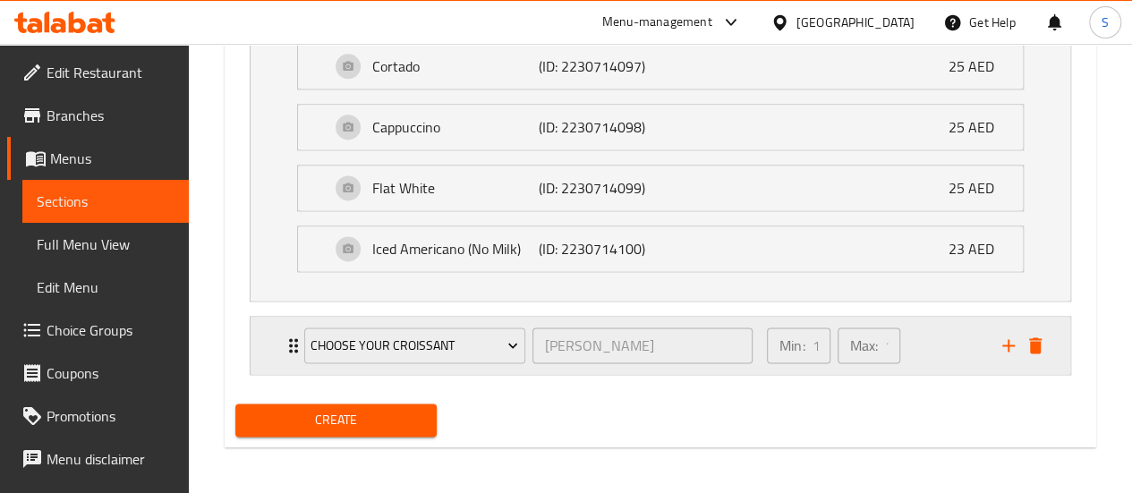
click at [972, 343] on div "Min: 1 ​ Max: 1 ​" at bounding box center [873, 345] width 235 height 57
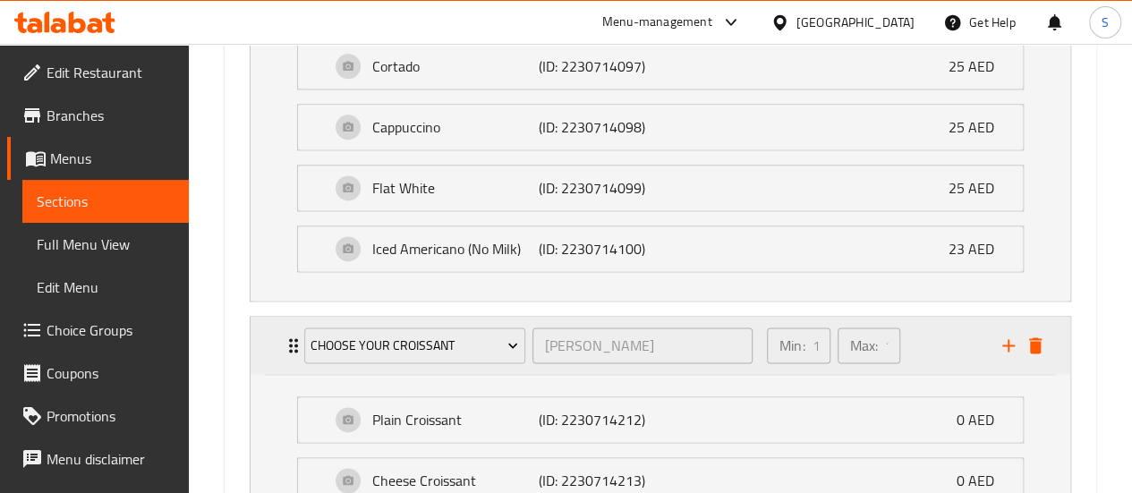
type input "25"
